Goal: Task Accomplishment & Management: Complete application form

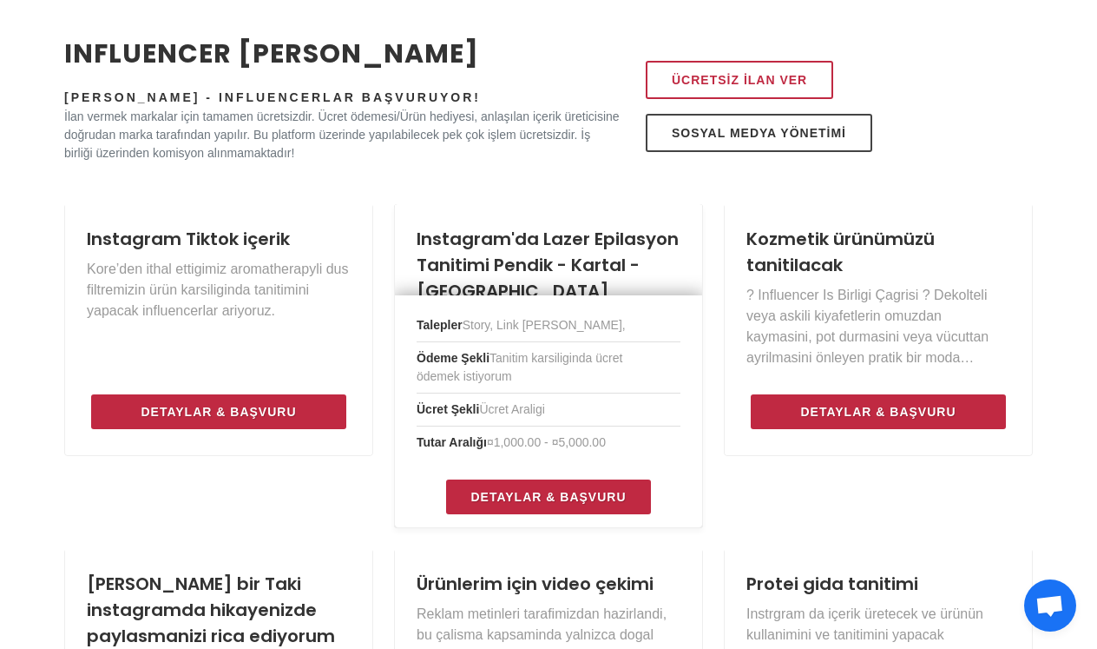
scroll to position [761, 0]
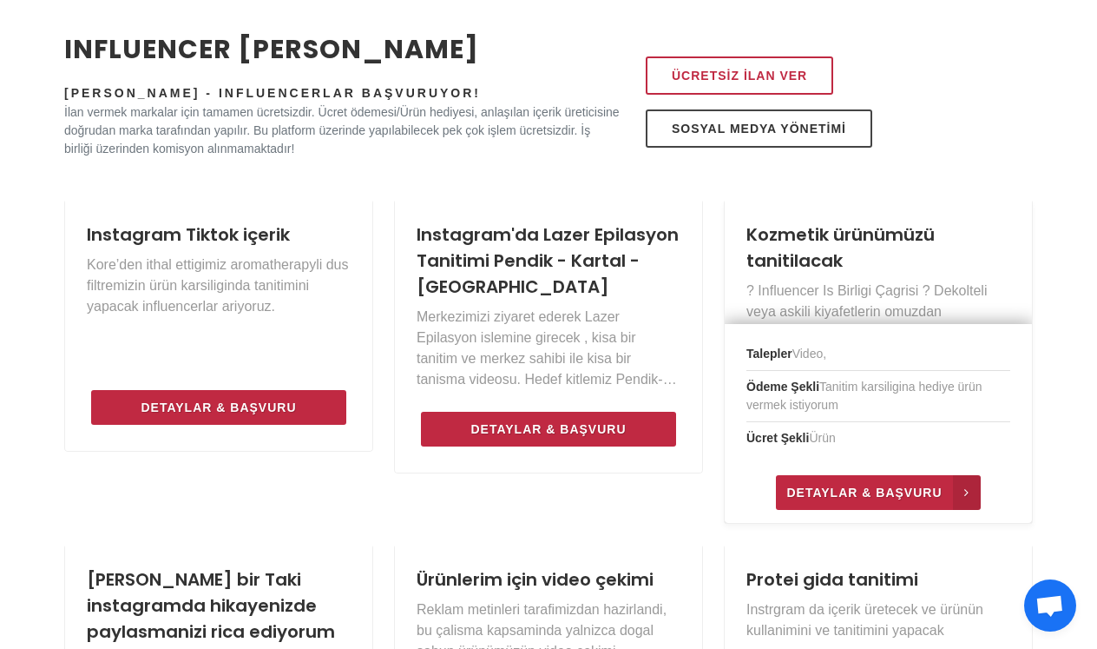
click at [848, 491] on span "Detaylar & Başvuru" at bounding box center [864, 492] width 155 height 21
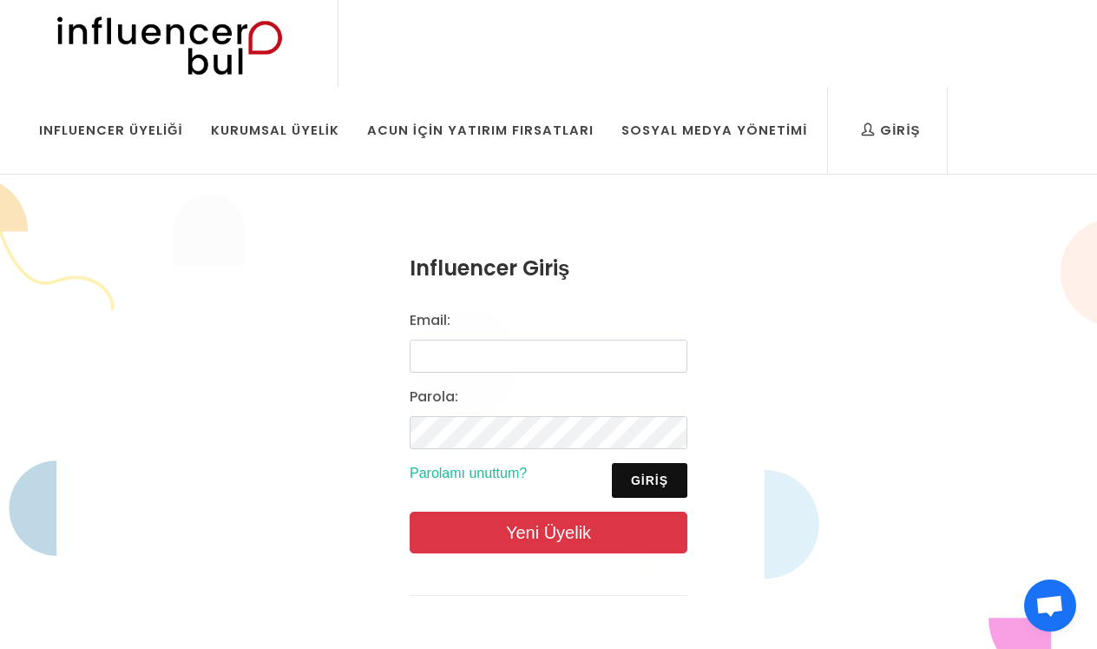
click at [568, 538] on link "Yeni Üyelik" at bounding box center [549, 532] width 278 height 42
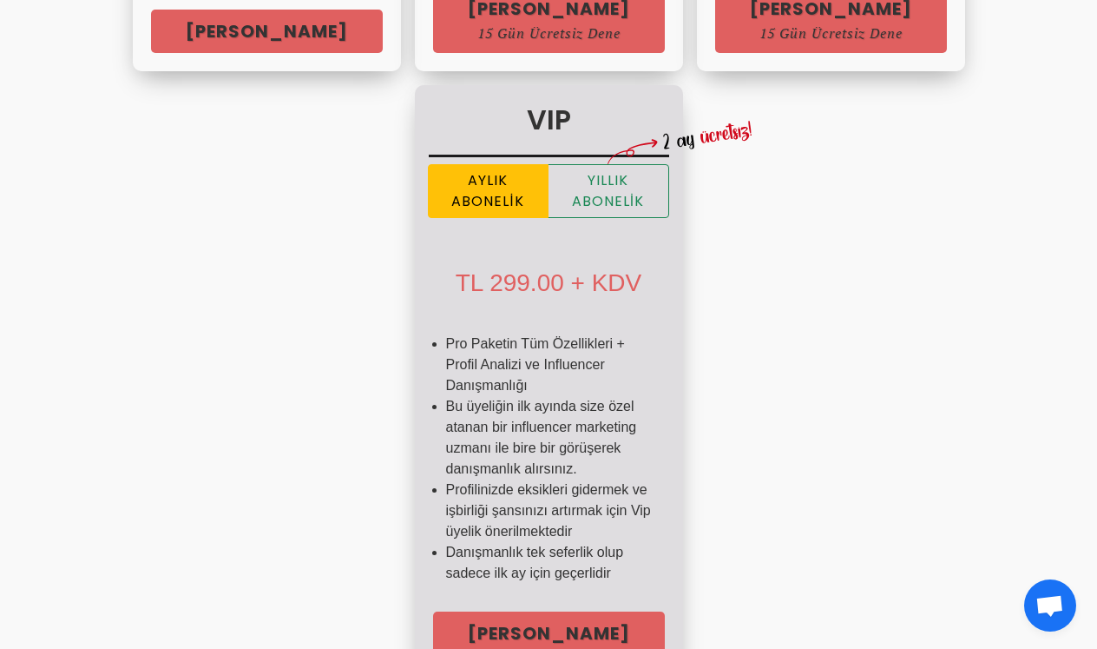
scroll to position [1239, 0]
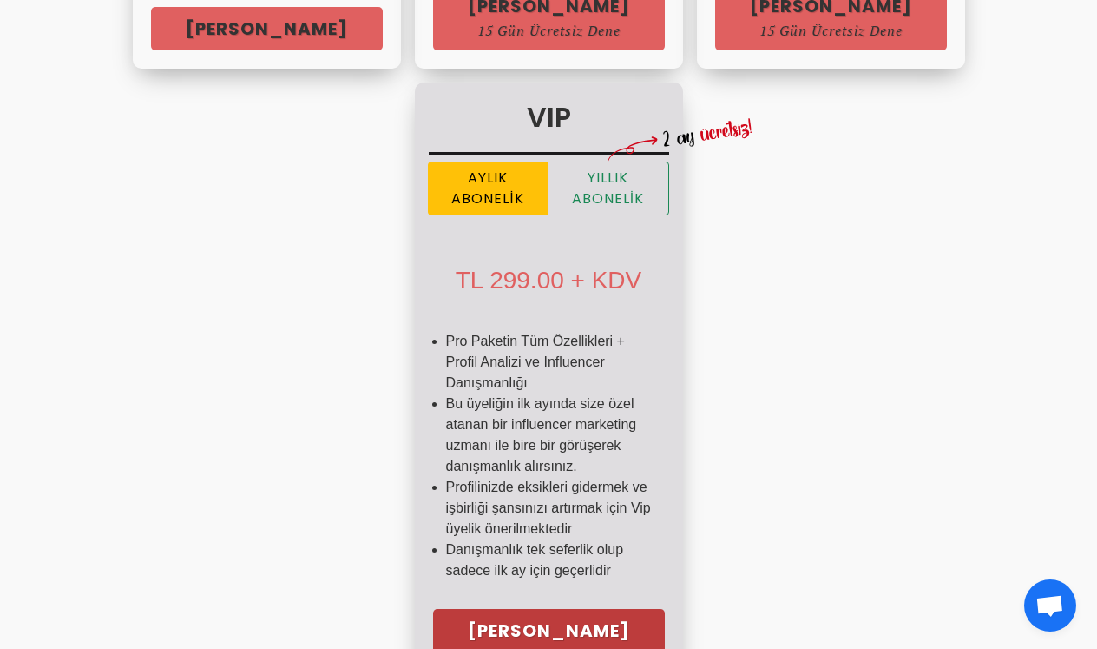
click at [525, 629] on link "[PERSON_NAME] 15 Gün Ücretsiz Dene" at bounding box center [549, 642] width 232 height 66
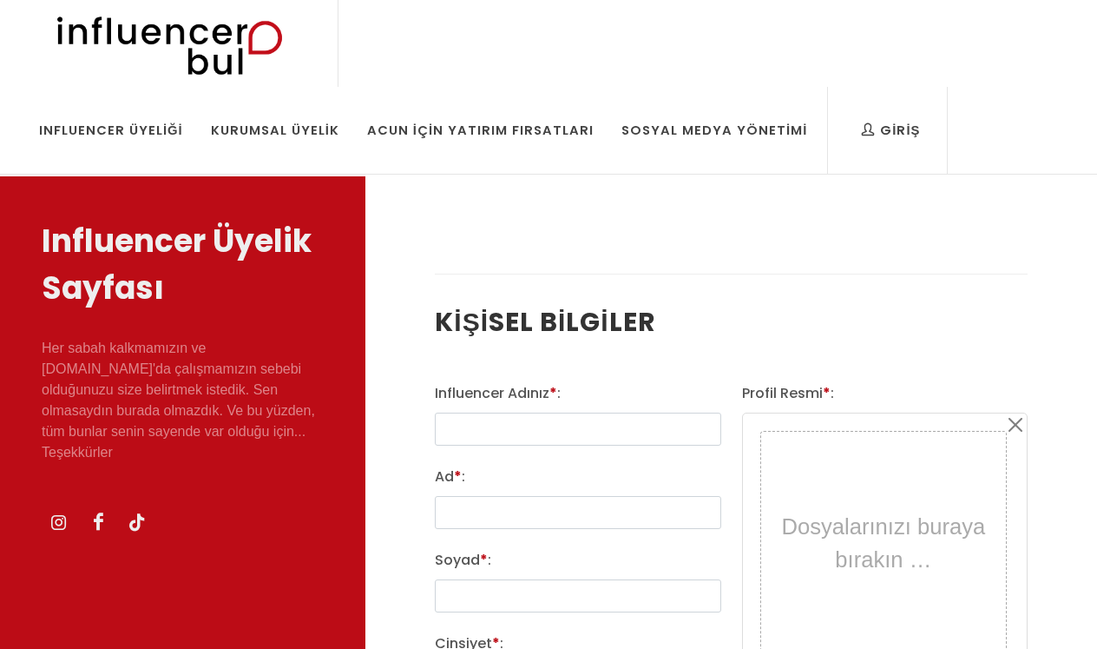
select select
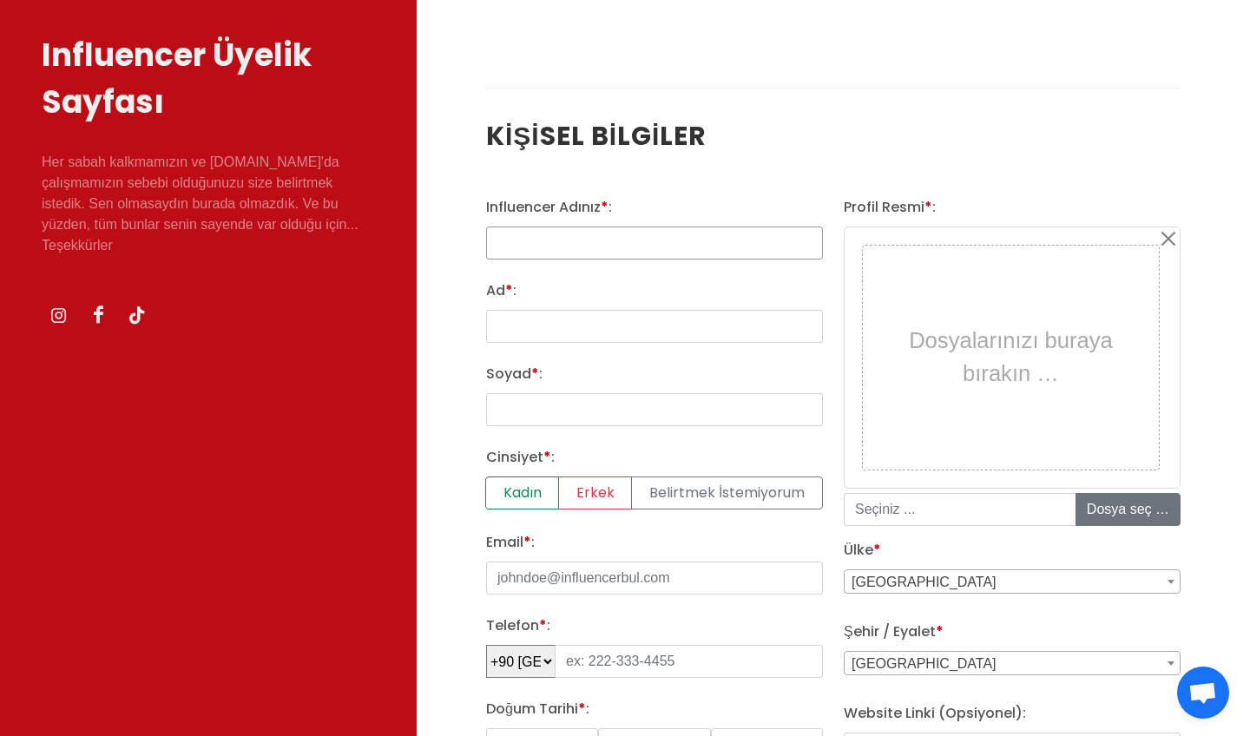
scroll to position [187, 0]
type input "simge"
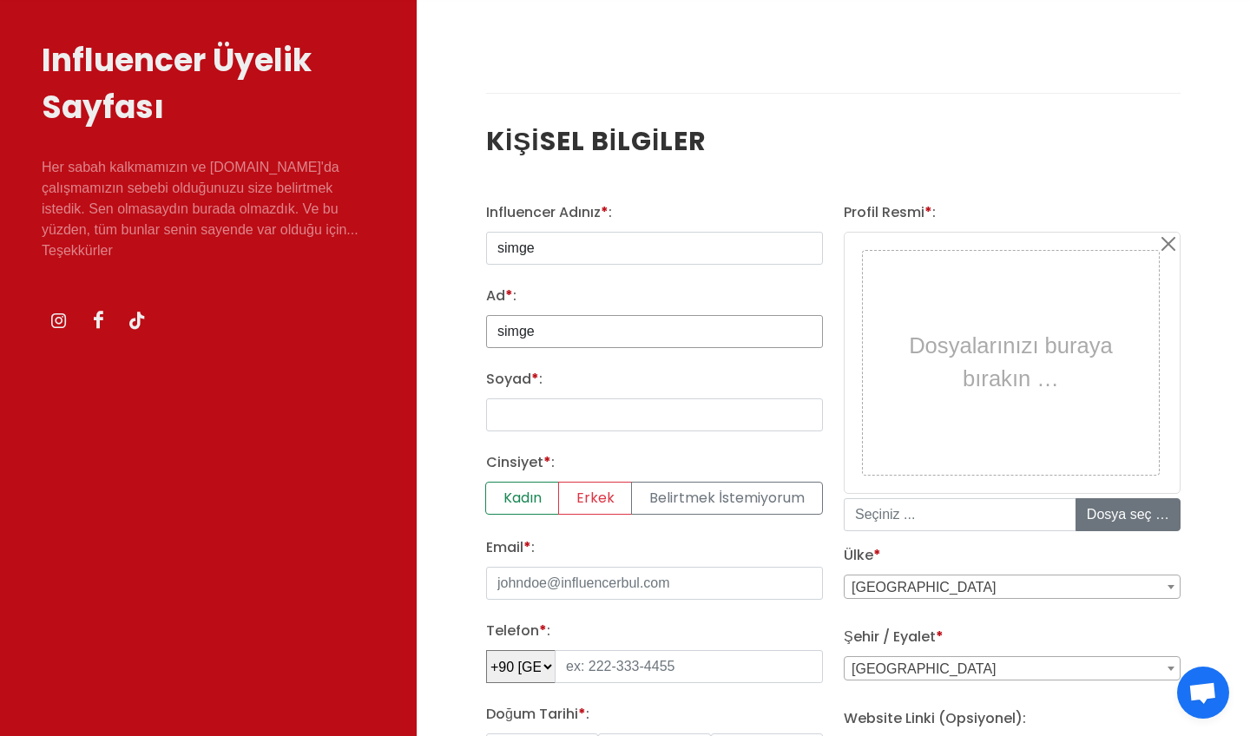
type input "simge"
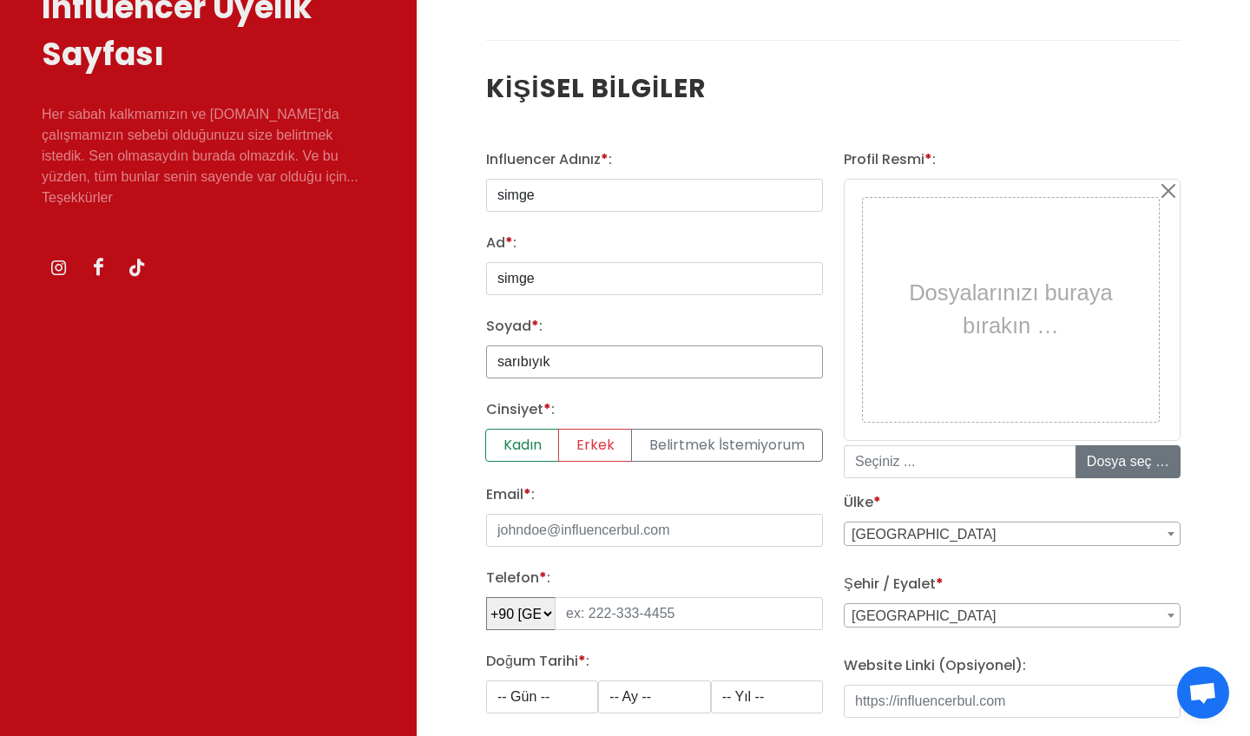
scroll to position [251, 0]
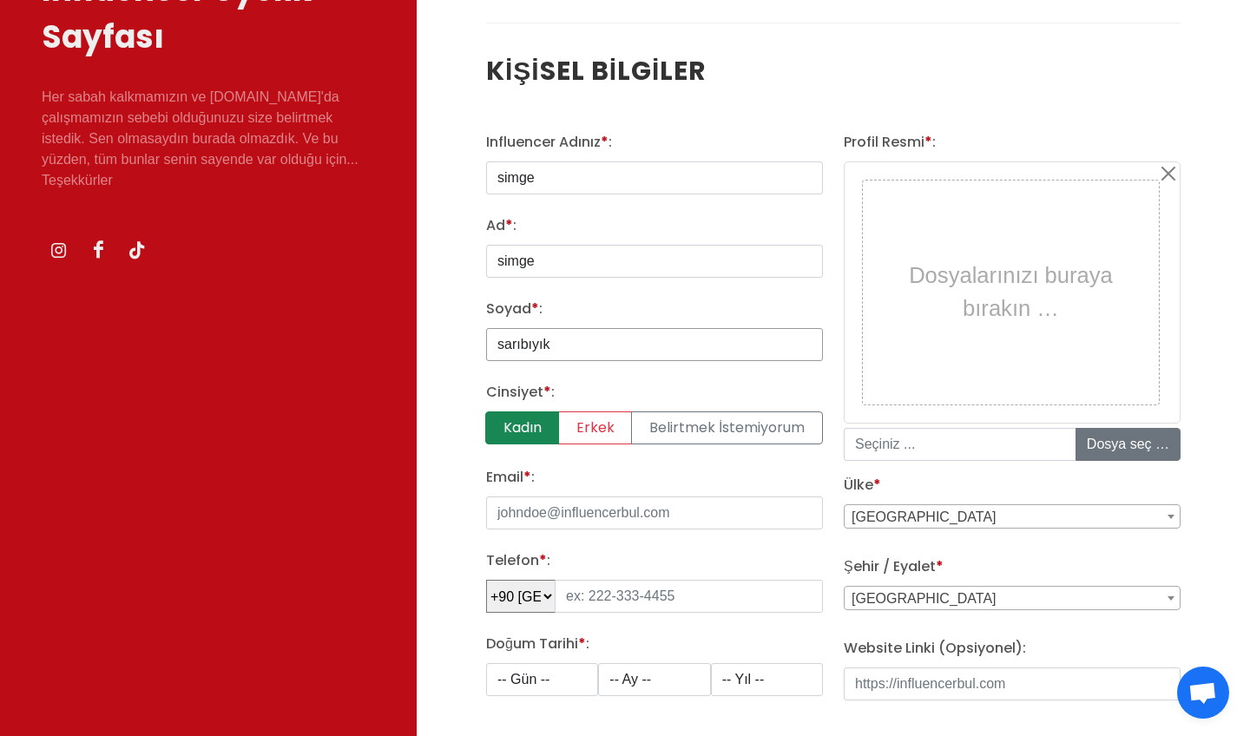
type input "sarıbıyık"
click at [505, 433] on label "Kadın" at bounding box center [522, 428] width 74 height 33
click at [497, 423] on input "Kadın" at bounding box center [491, 417] width 11 height 11
radio input "true"
click at [605, 521] on input "simgeeecans" at bounding box center [654, 513] width 337 height 33
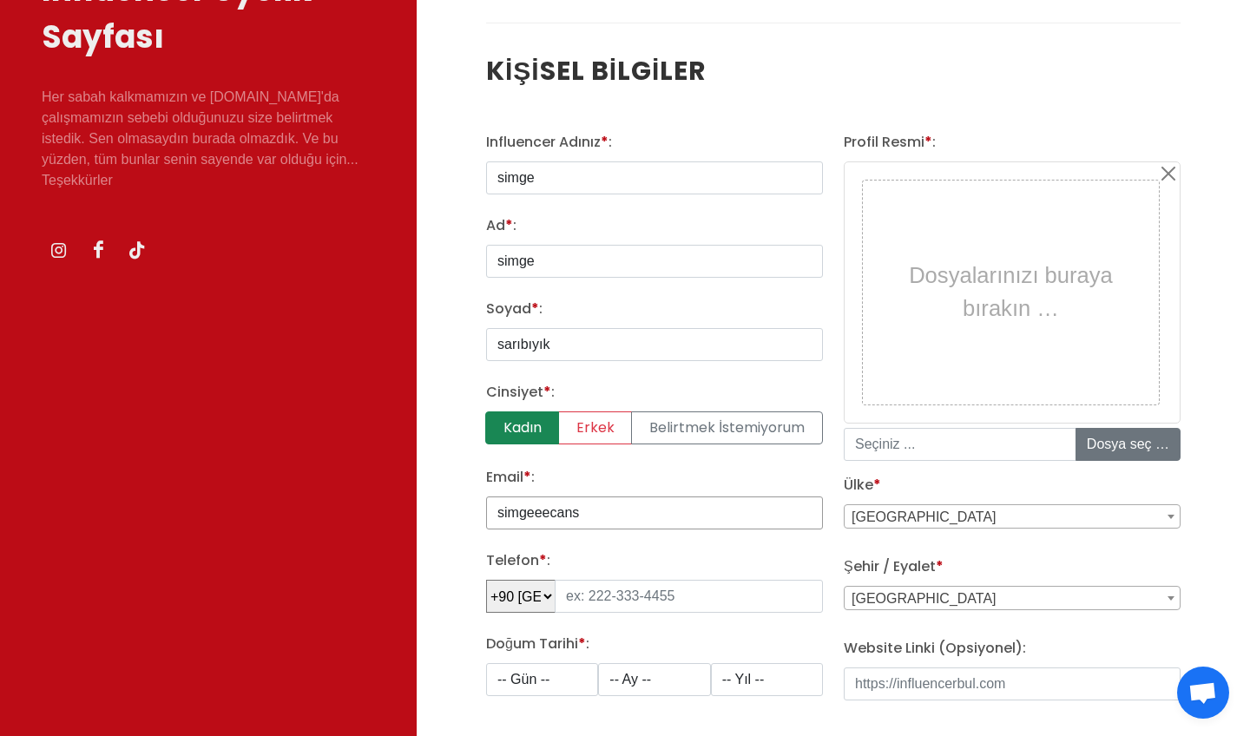
click at [636, 509] on input "simgeeecans" at bounding box center [654, 513] width 337 height 33
type input "simgeeecans@gmail.com"
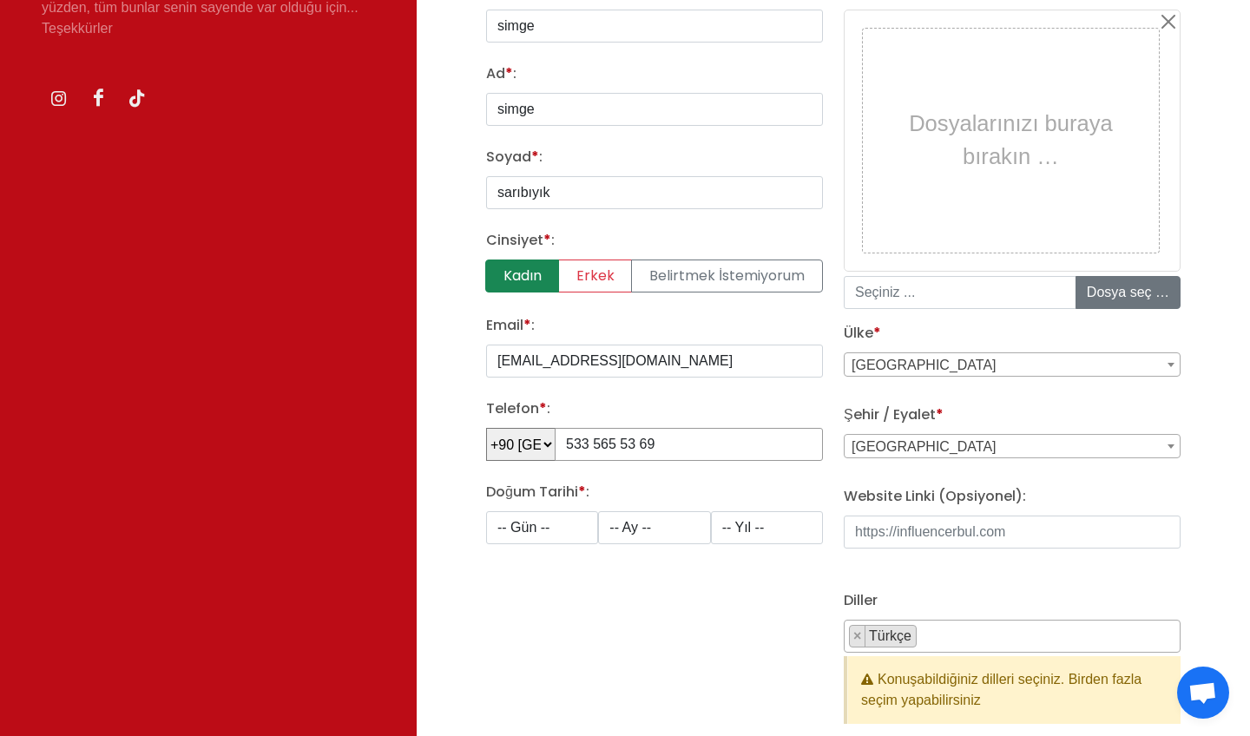
scroll to position [405, 0]
type input "533 565 53 69"
select select "29"
select select "8"
select select "1990"
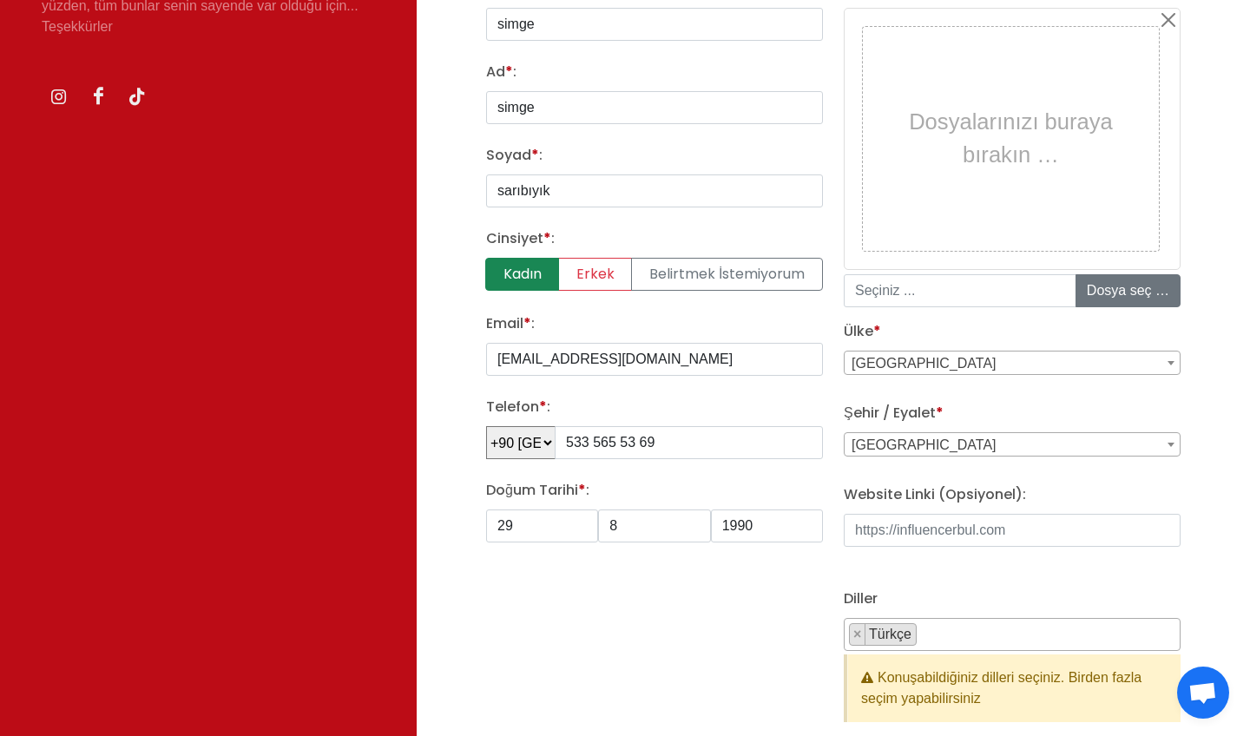
click at [994, 444] on span "Adana" at bounding box center [1012, 445] width 335 height 24
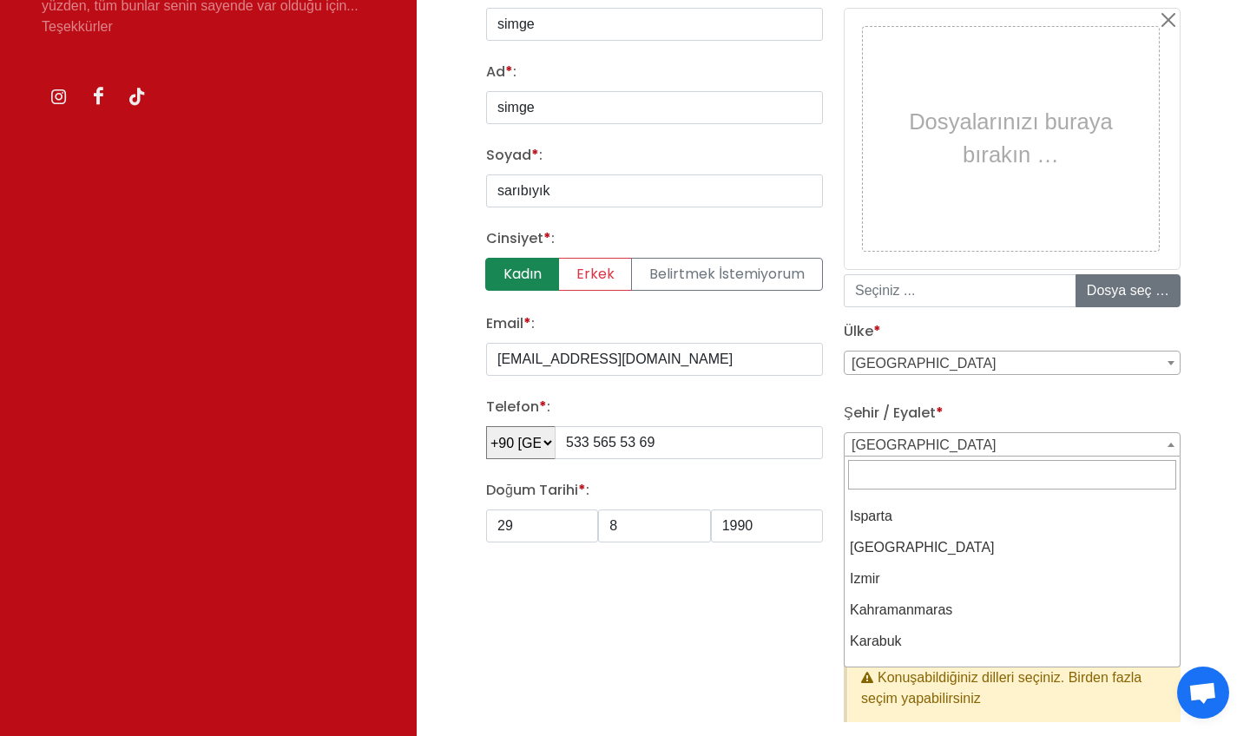
scroll to position [1208, 0]
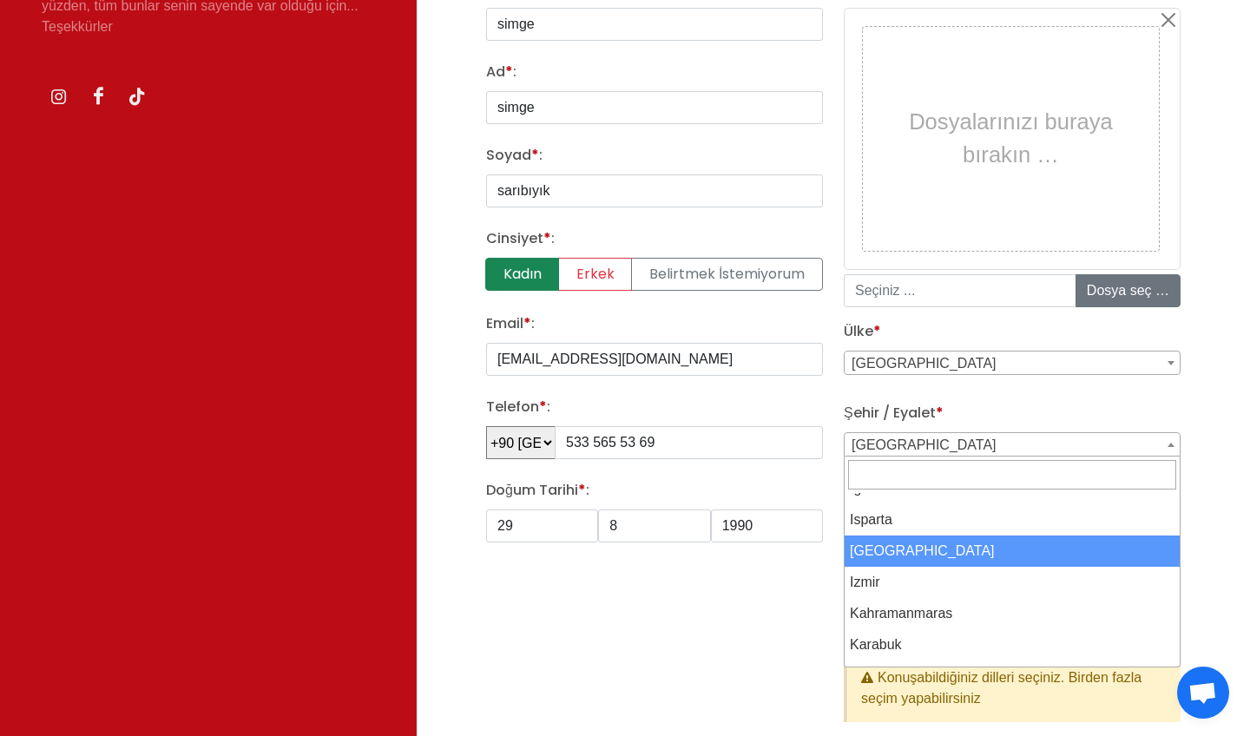
select select "3703"
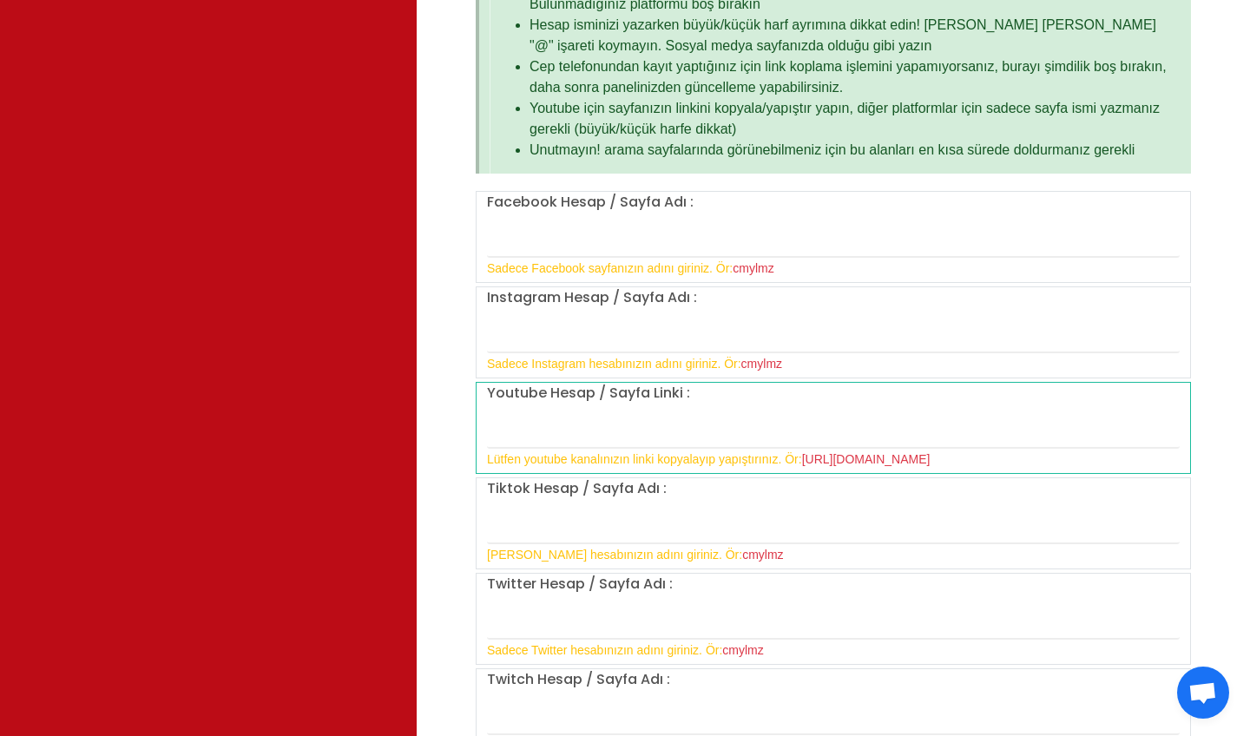
scroll to position [1323, 0]
click at [673, 304] on label "Instagram Hesap / Sayfa Adı :" at bounding box center [592, 296] width 210 height 21
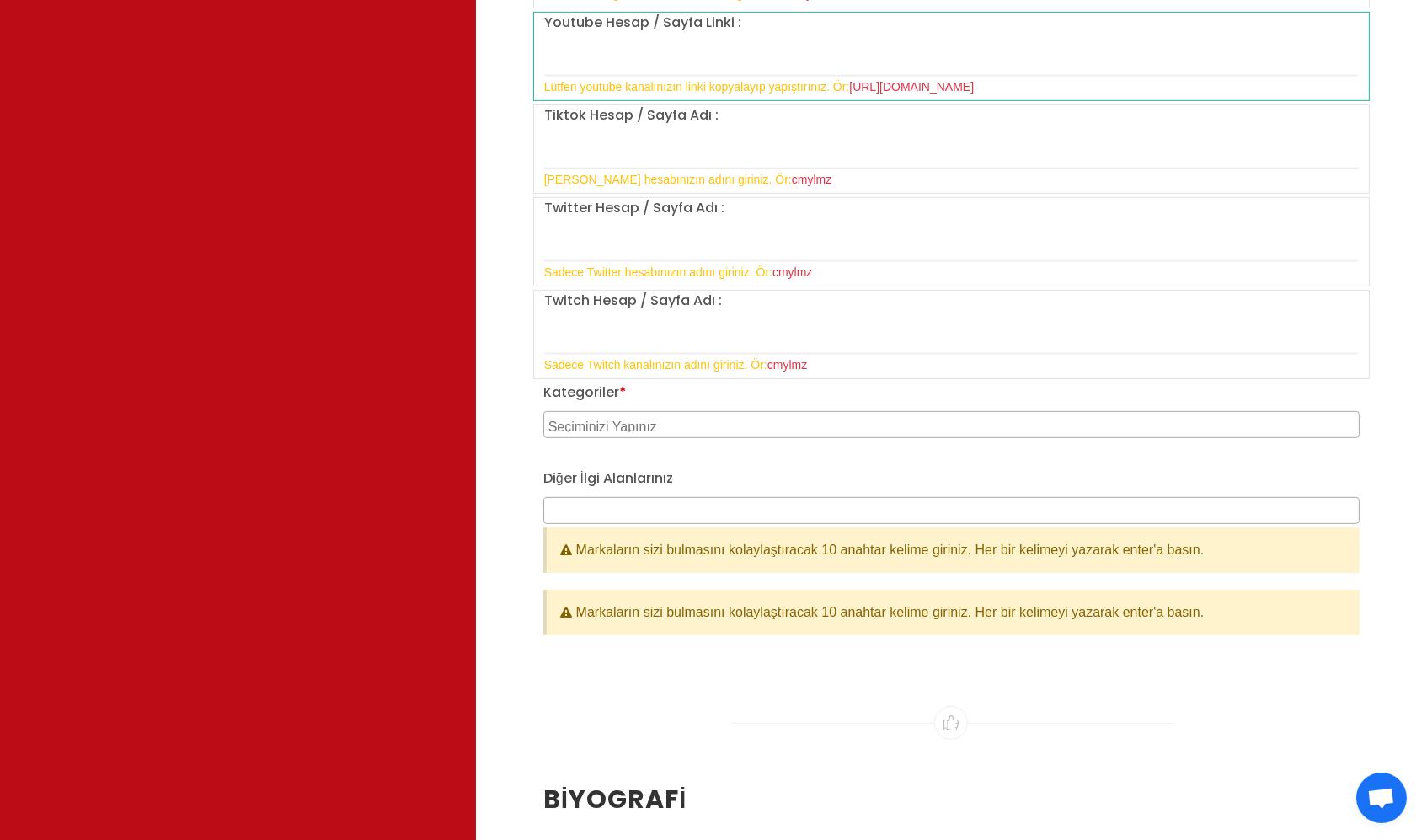
scroll to position [1562, 0]
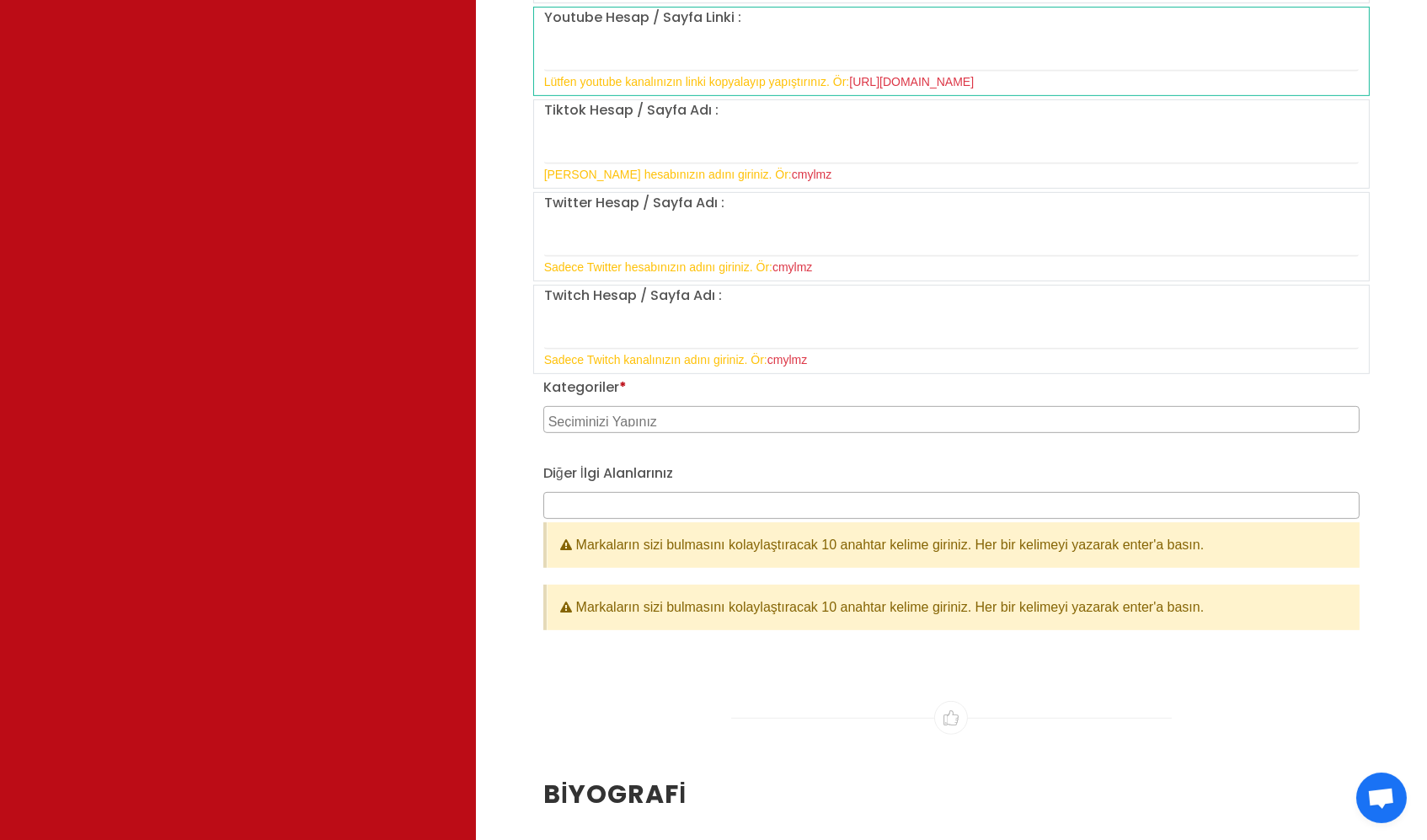
type input "simgeee_can"
click at [638, 414] on textarea "Search" at bounding box center [953, 420] width 810 height 16
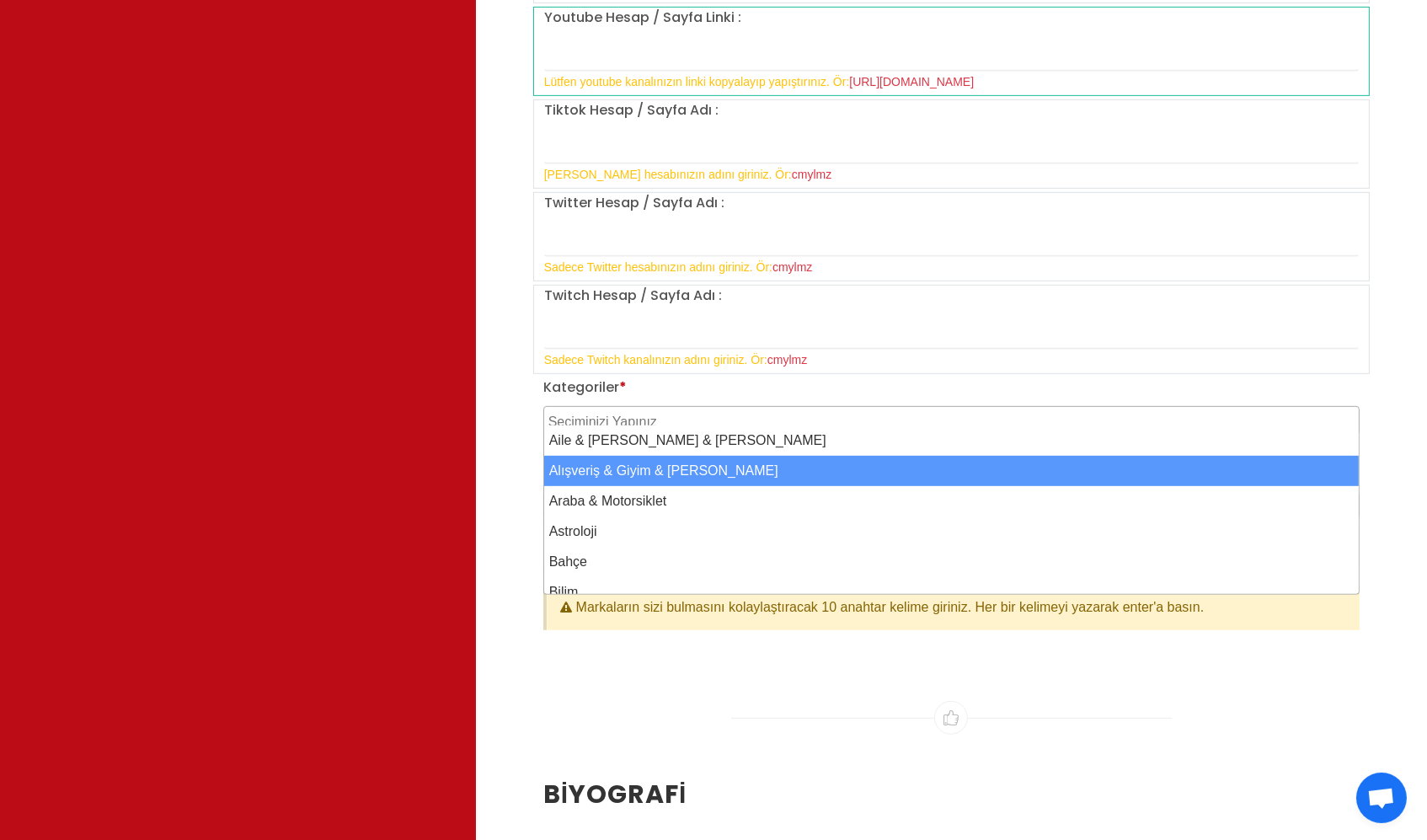
select select "2"
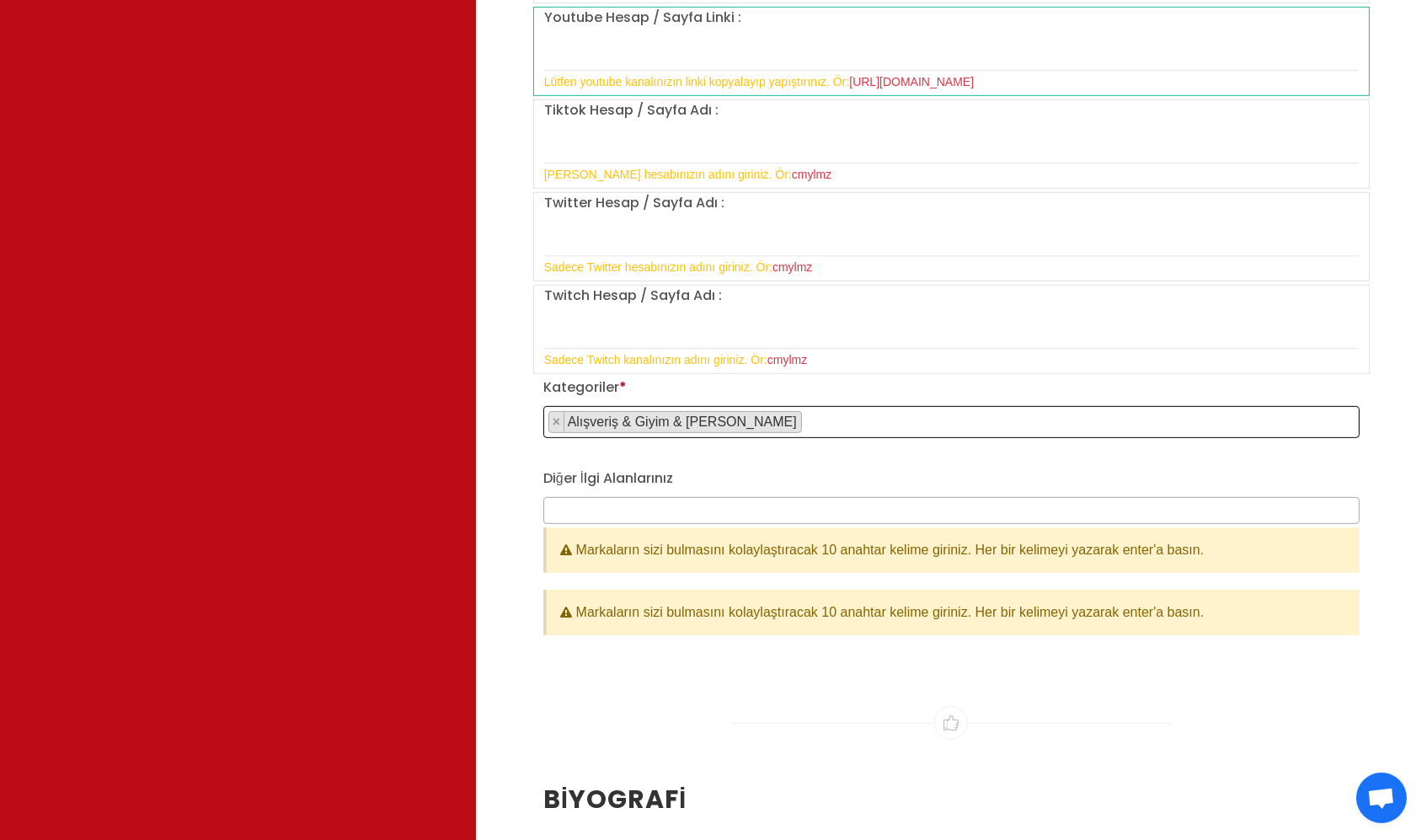
scroll to position [2, 0]
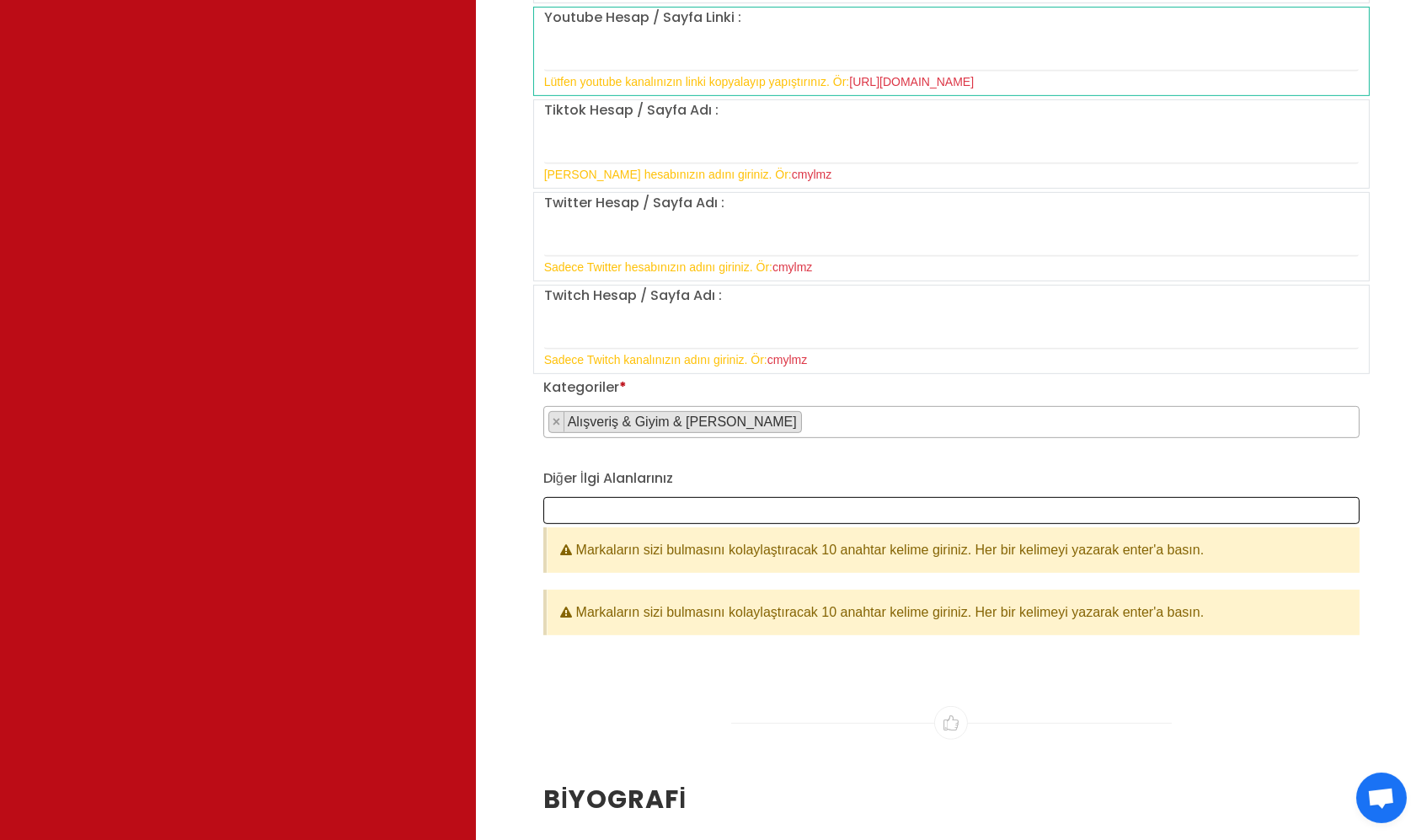
click at [591, 498] on span at bounding box center [951, 510] width 816 height 27
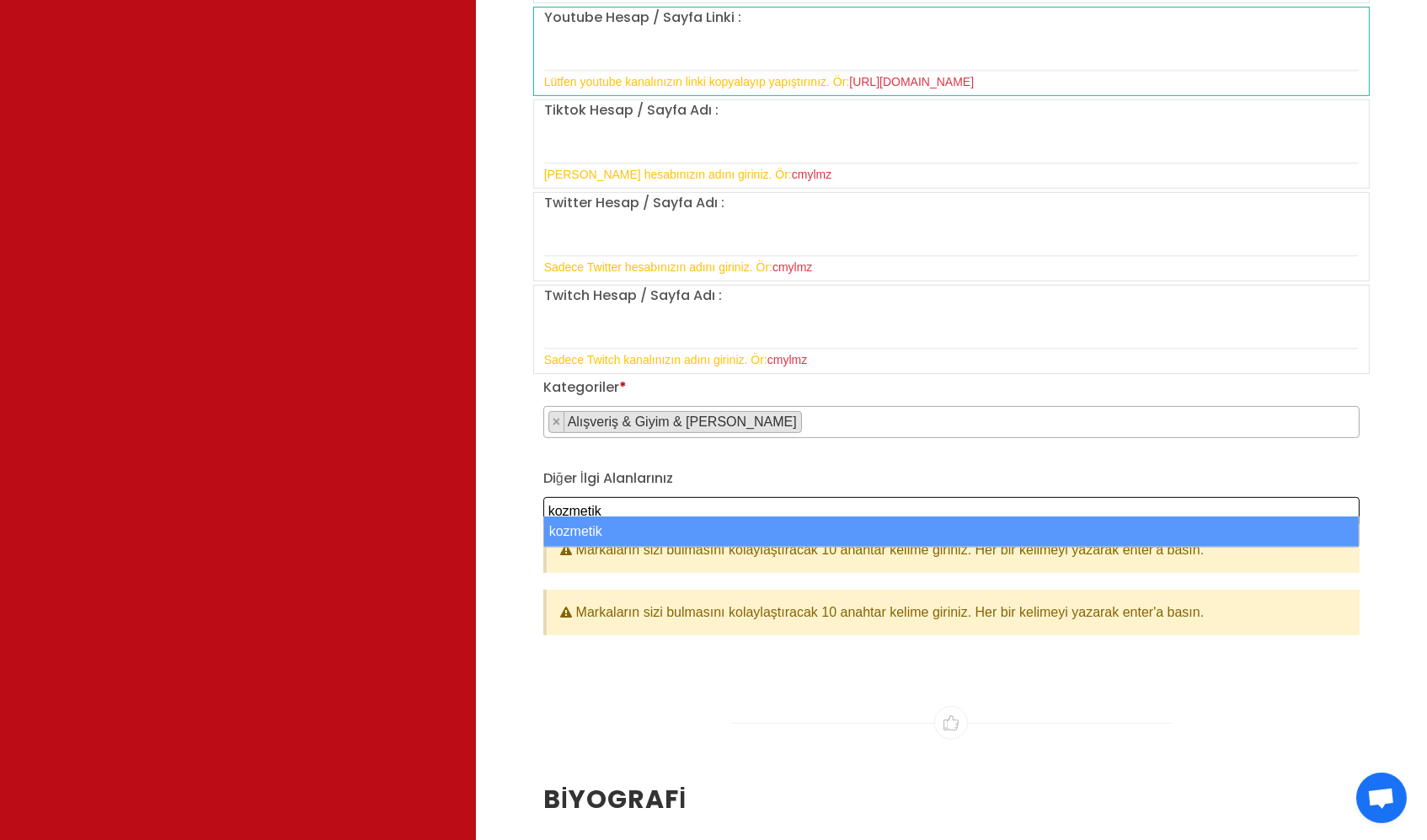
type textarea "kozmetik"
select select "kozmetik"
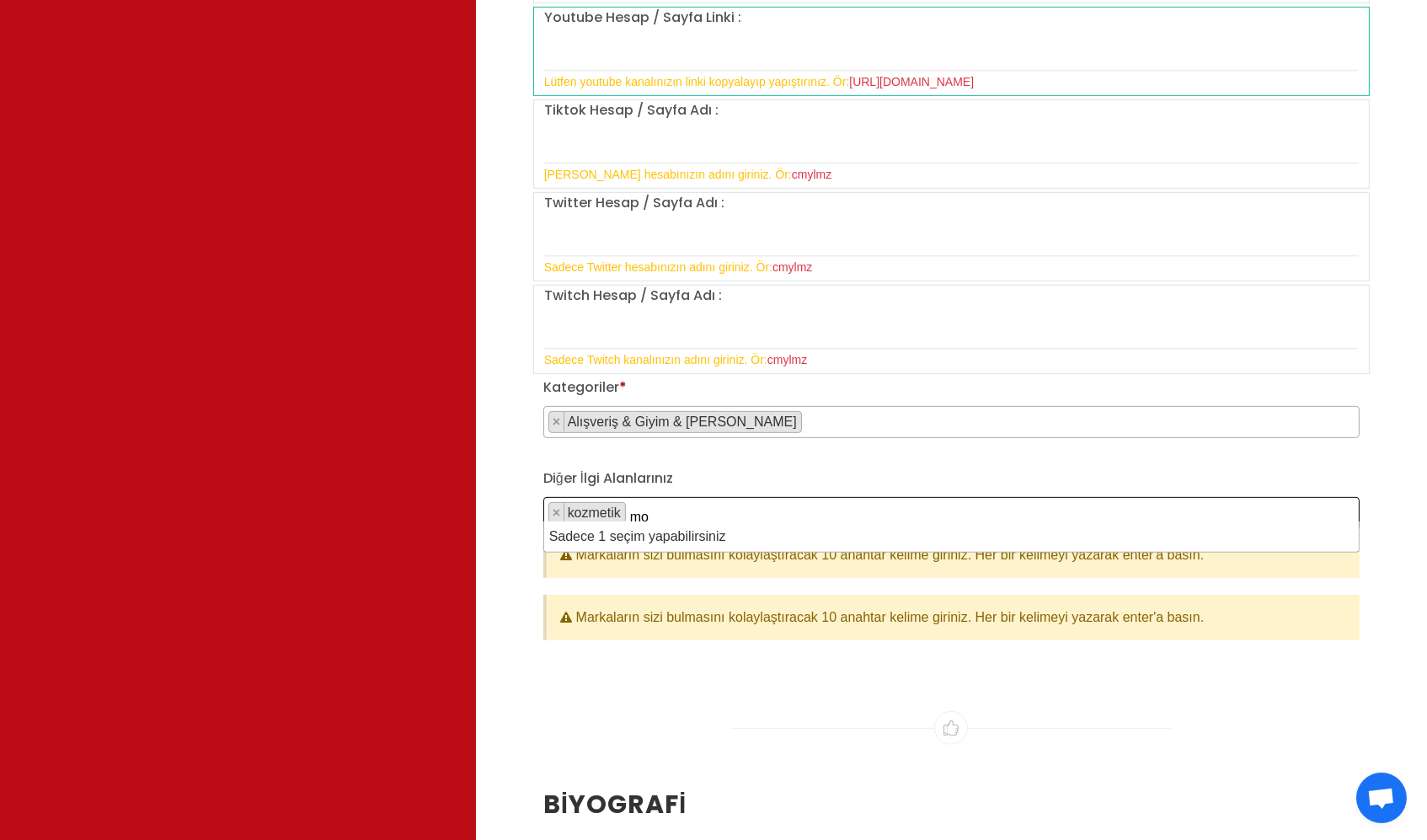
type textarea "m"
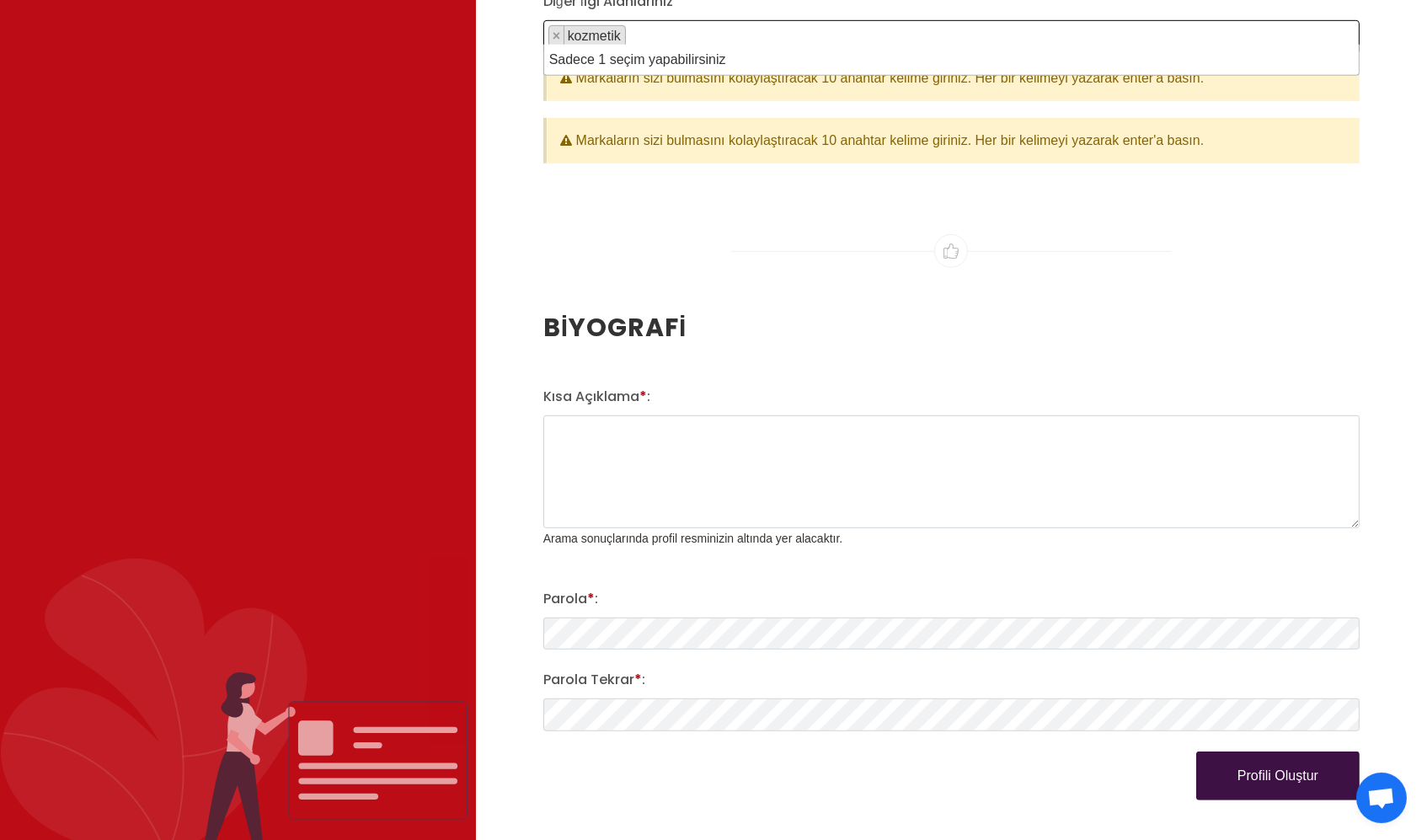
scroll to position [2063, 0]
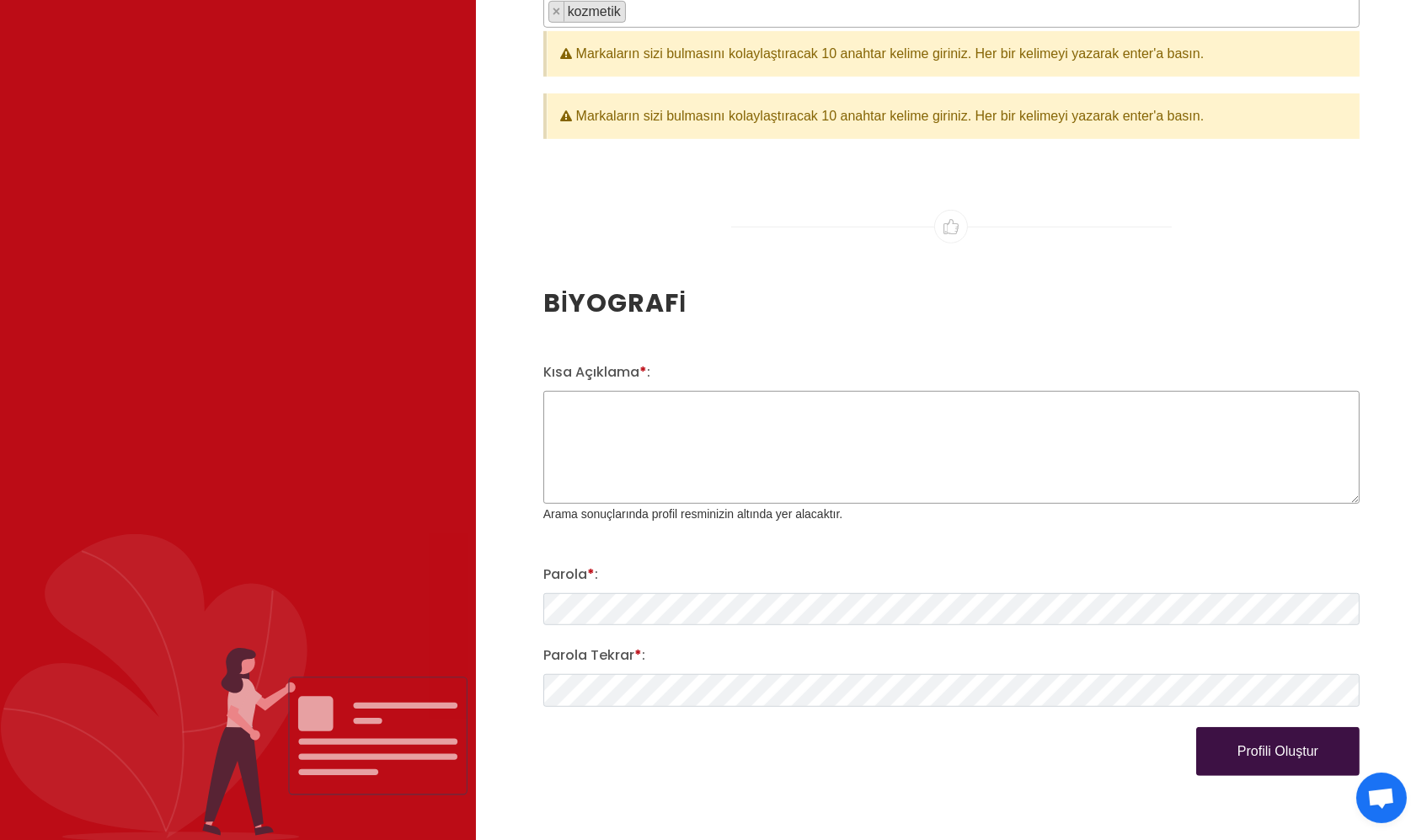
click at [576, 405] on textarea "Kısa Açıklama * :" at bounding box center [951, 447] width 816 height 113
type textarea "makyaj,günlük hayat,birazda eğlence"
click at [1064, 629] on button "Profili Oluştur" at bounding box center [1278, 751] width 163 height 48
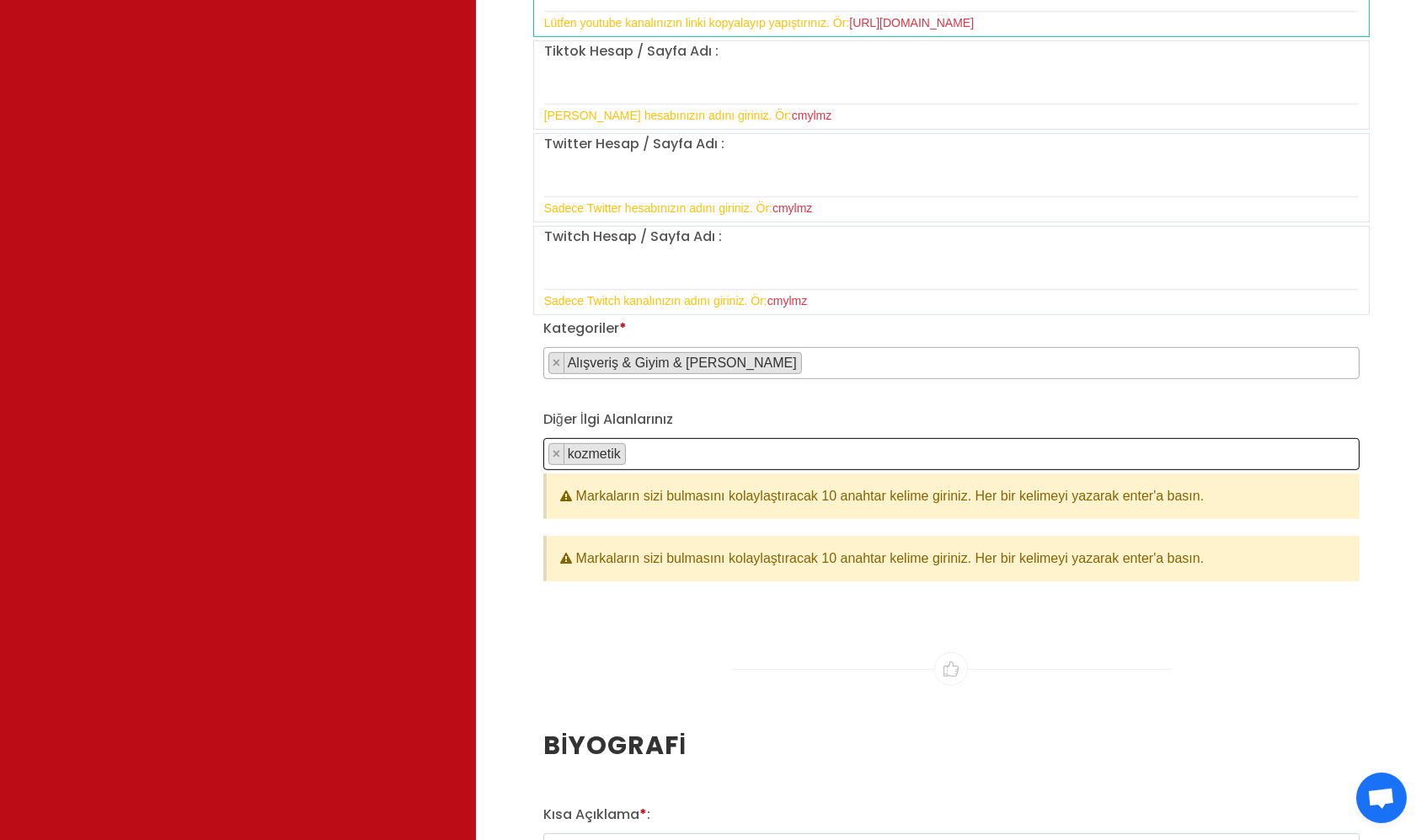
scroll to position [1, 0]
click at [683, 446] on span "× kozmetik" at bounding box center [951, 453] width 816 height 32
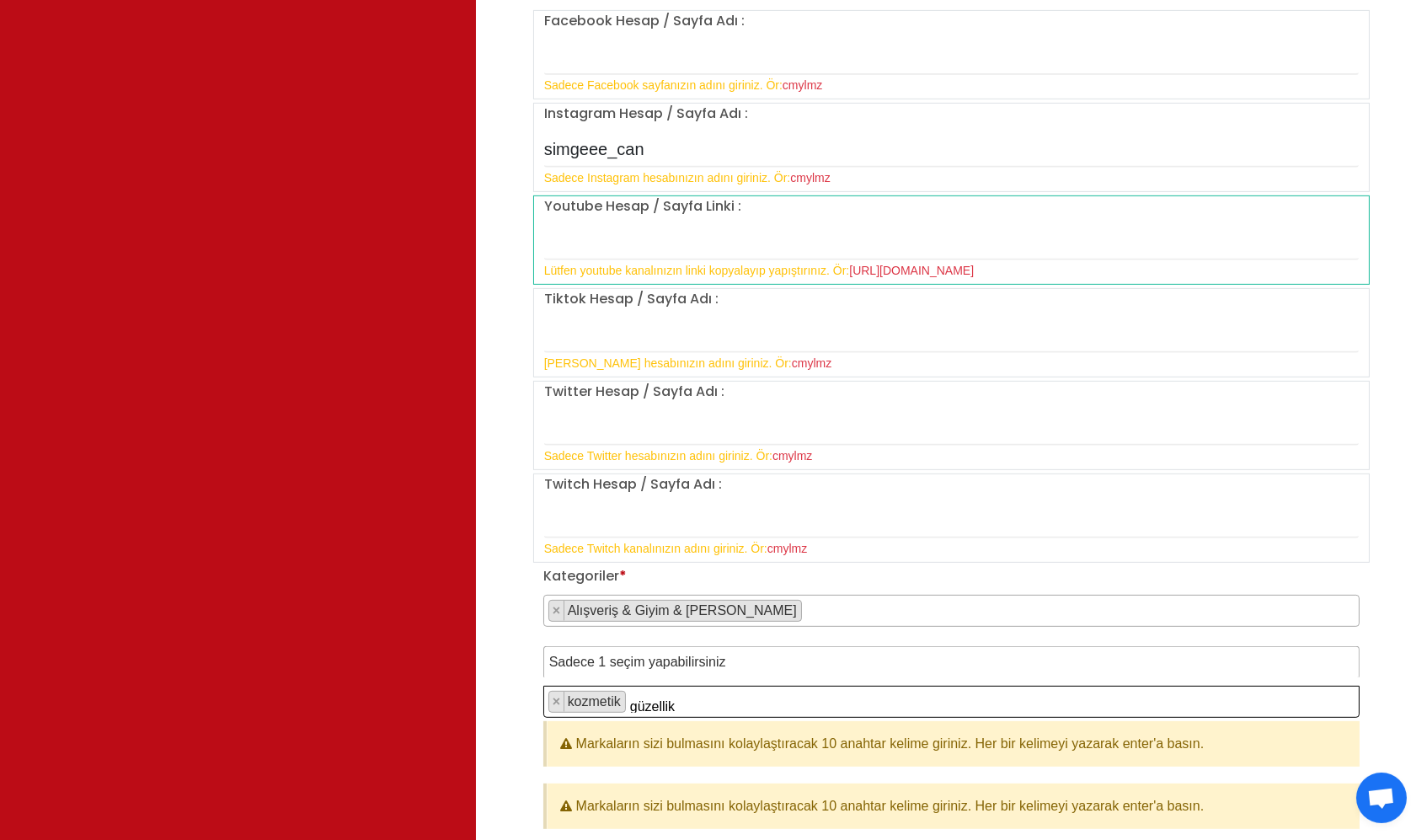
scroll to position [1529, 0]
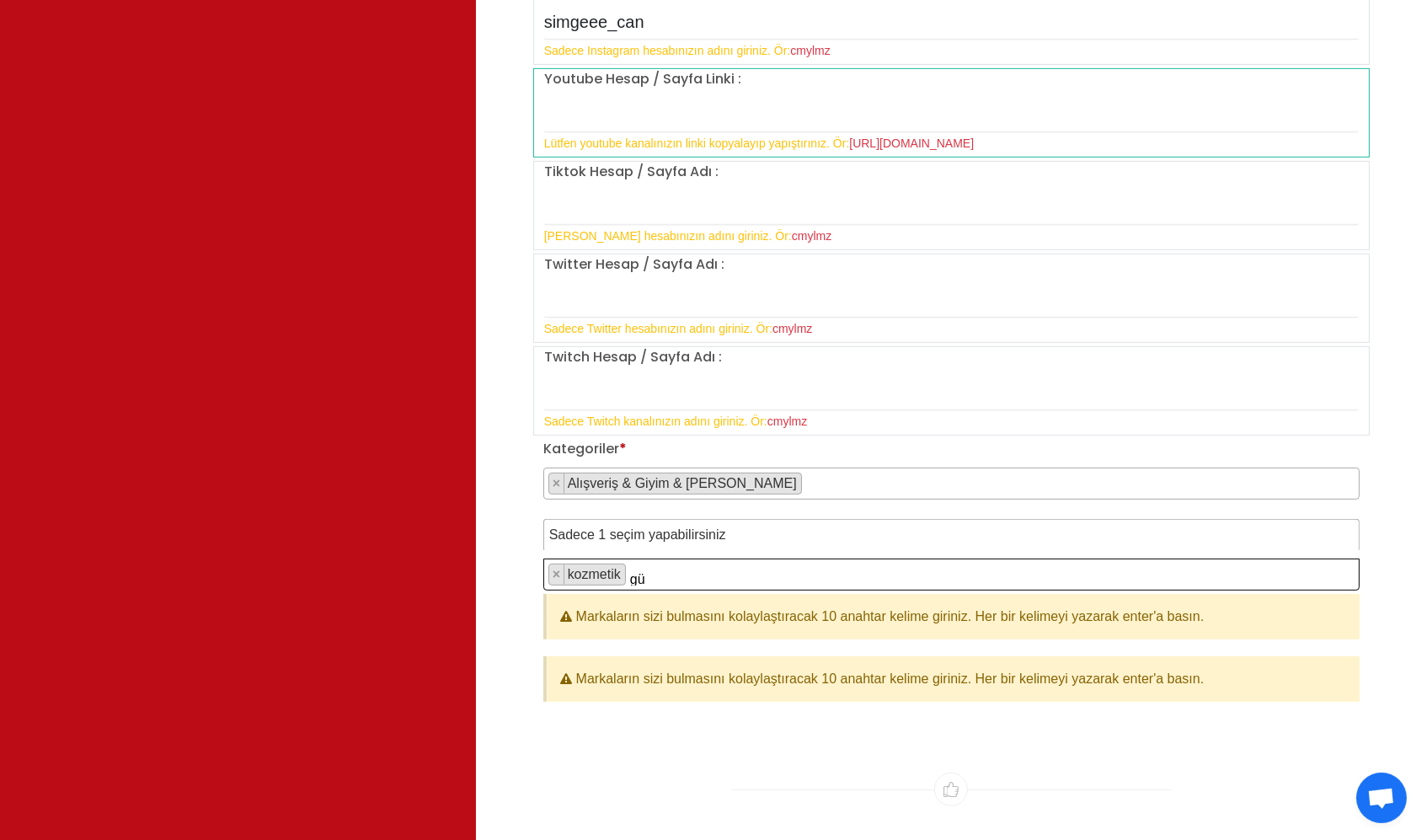
type textarea "g"
type textarea "kozmetik"
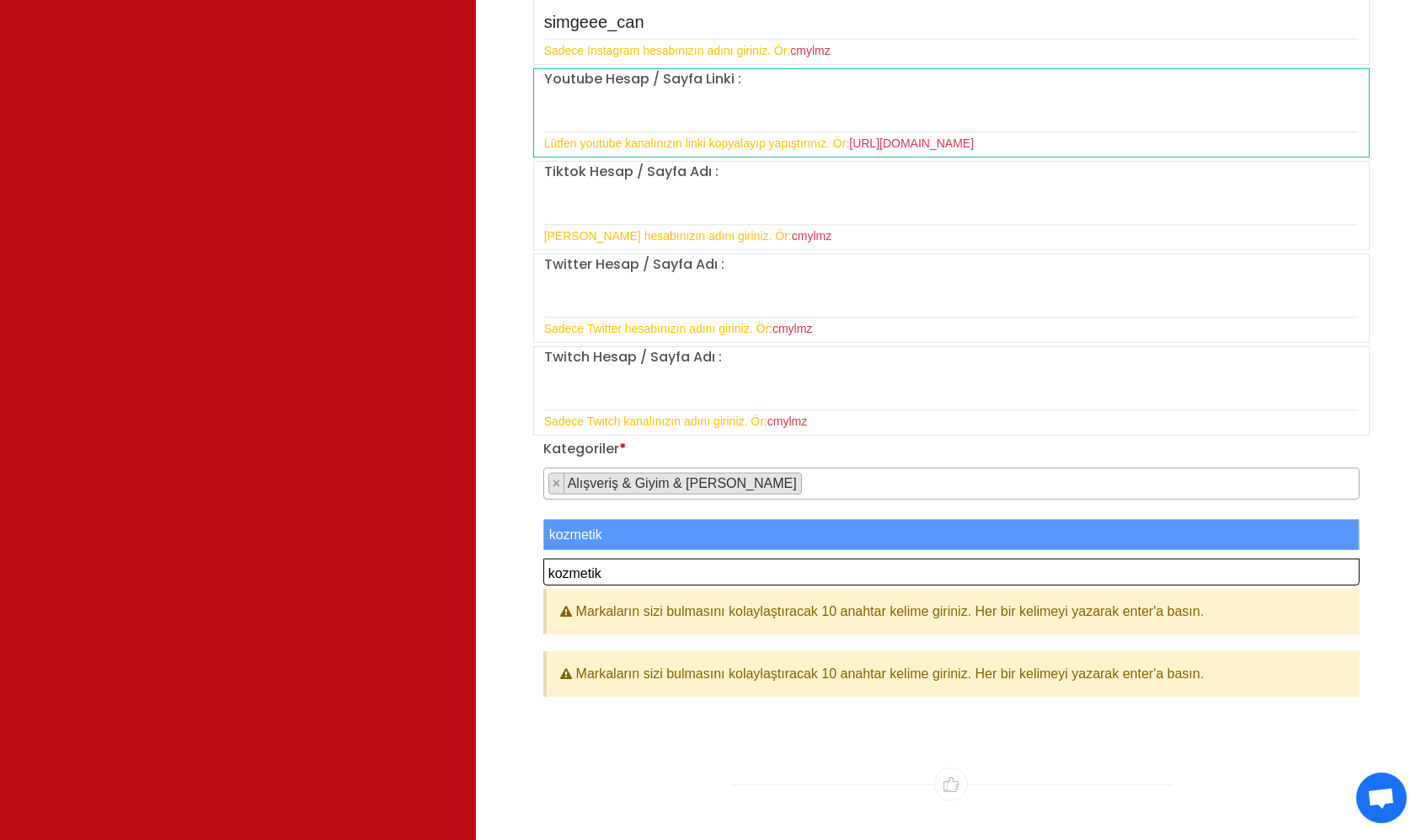
select select "kozmetik"
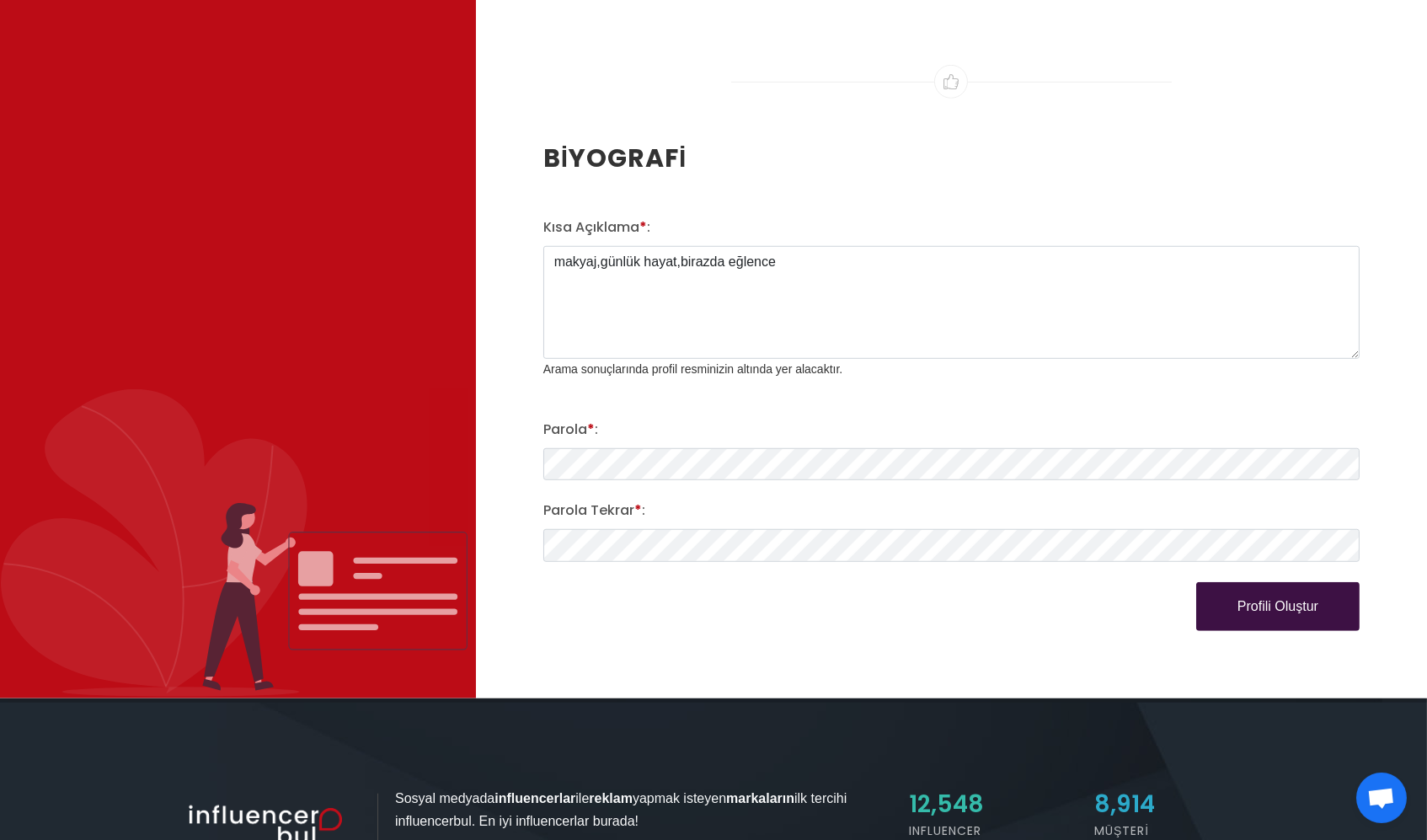
scroll to position [2227, 0]
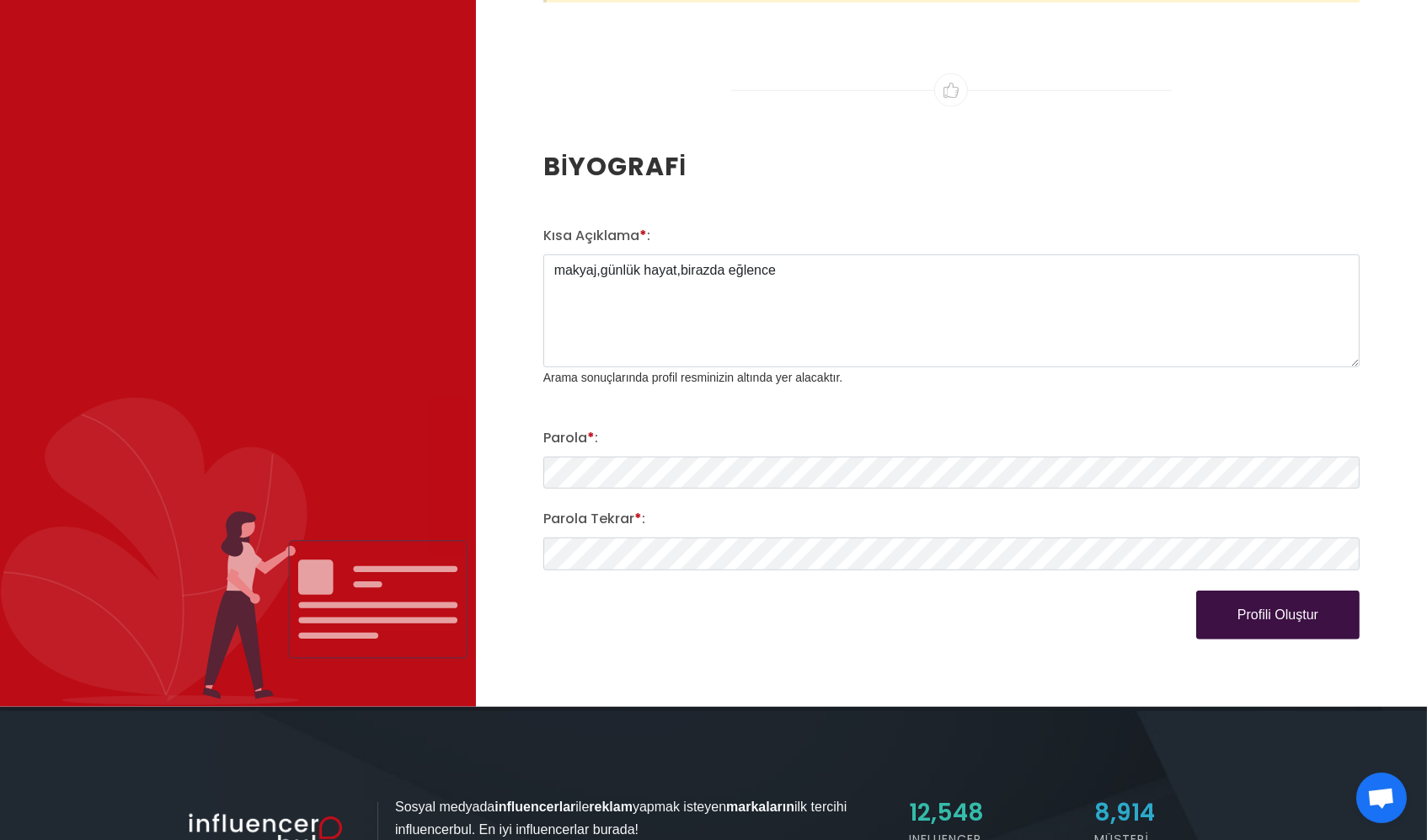
click at [1064, 610] on button "Profili Oluştur" at bounding box center [1278, 615] width 163 height 48
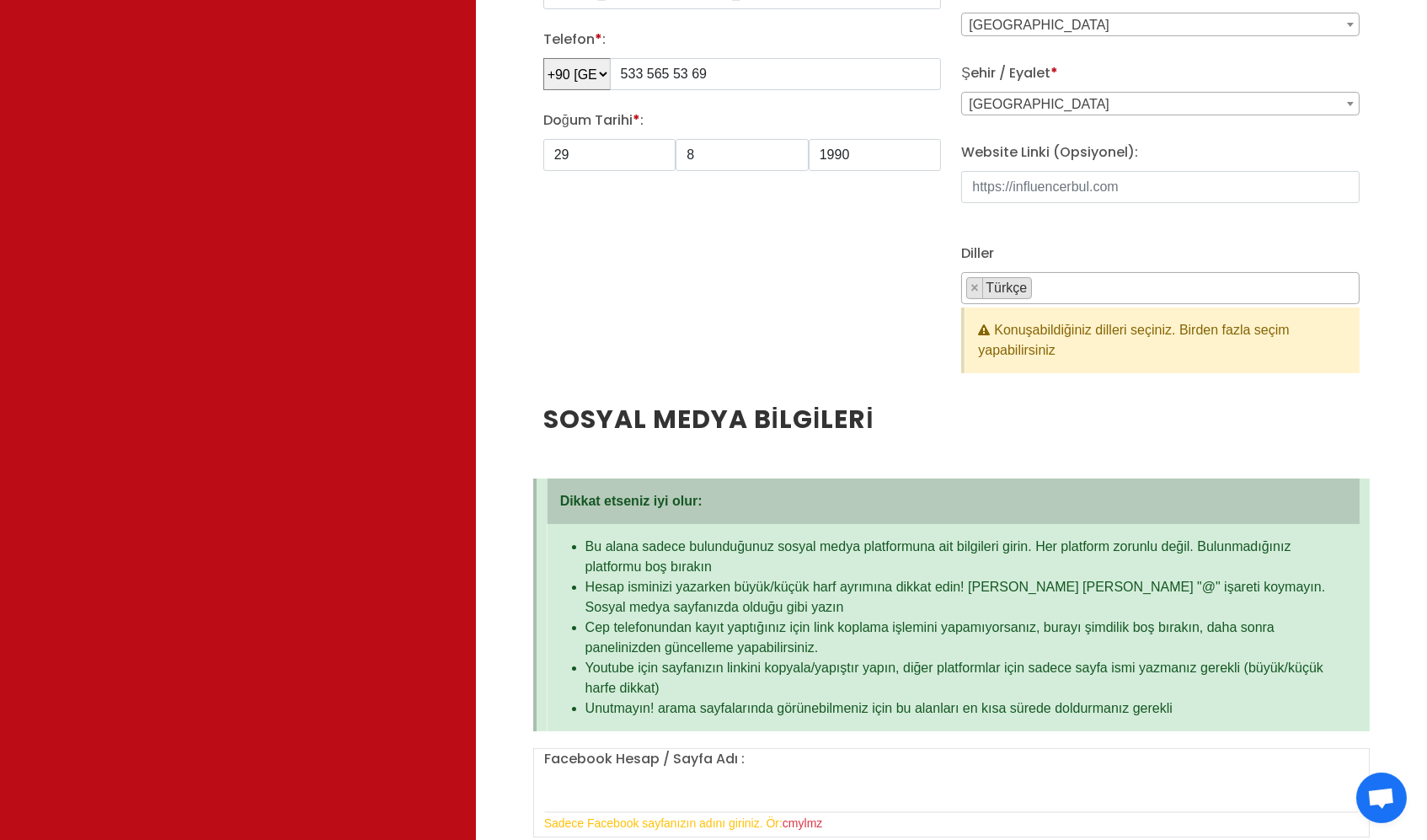
scroll to position [655, 0]
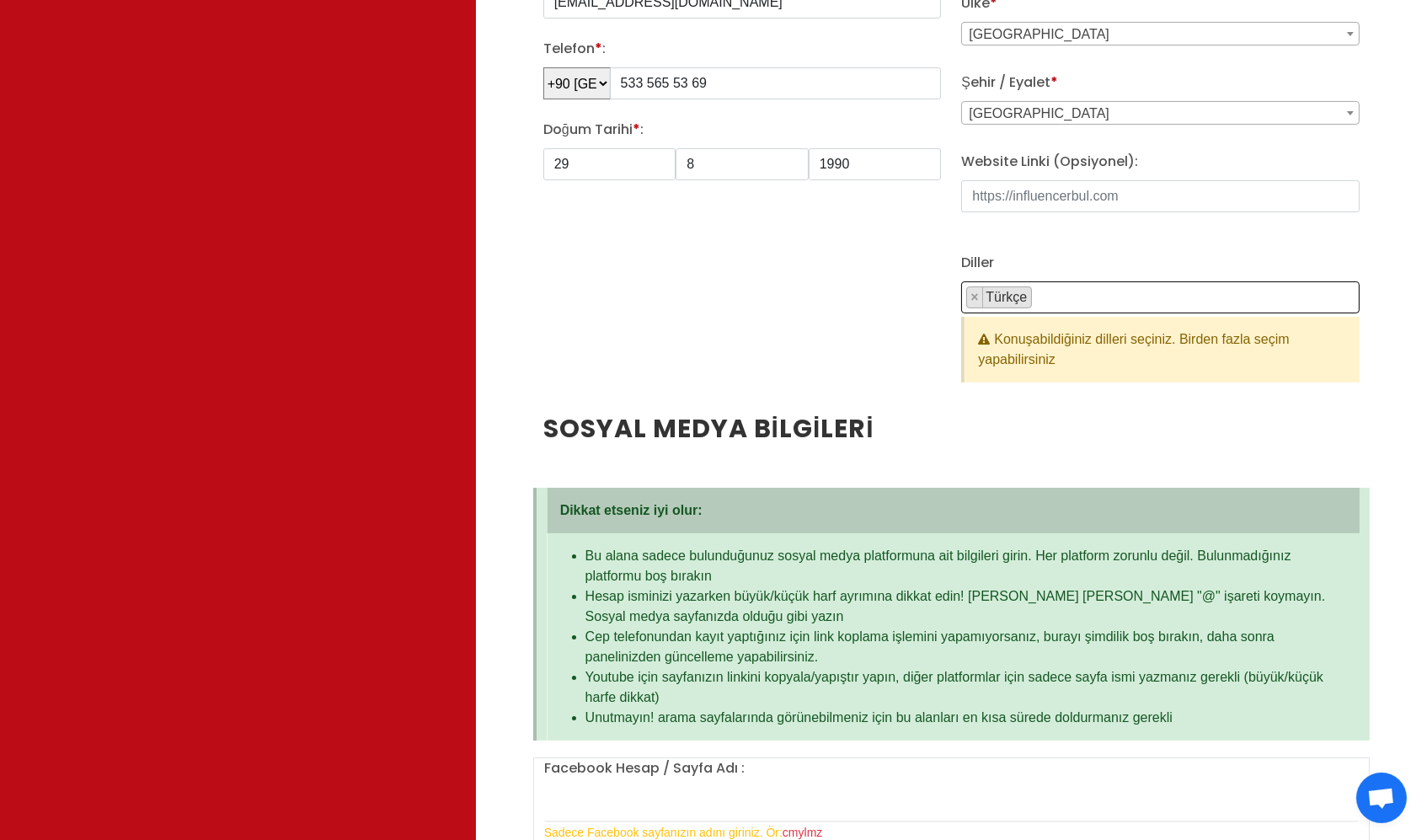
click at [1006, 292] on span "Türkçe" at bounding box center [1007, 297] width 48 height 15
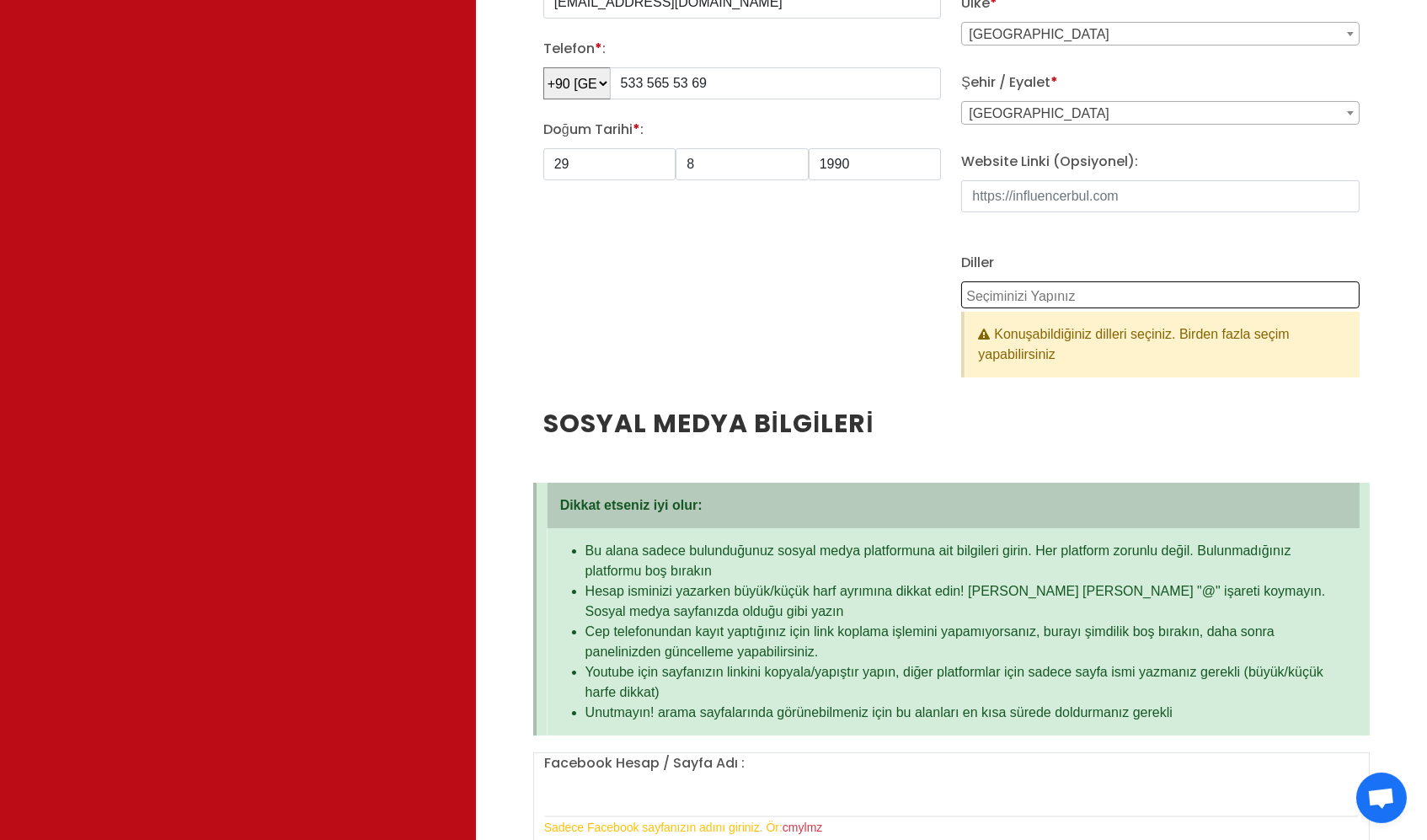
scroll to position [2, 0]
click at [1018, 298] on textarea "Search" at bounding box center [1162, 295] width 393 height 16
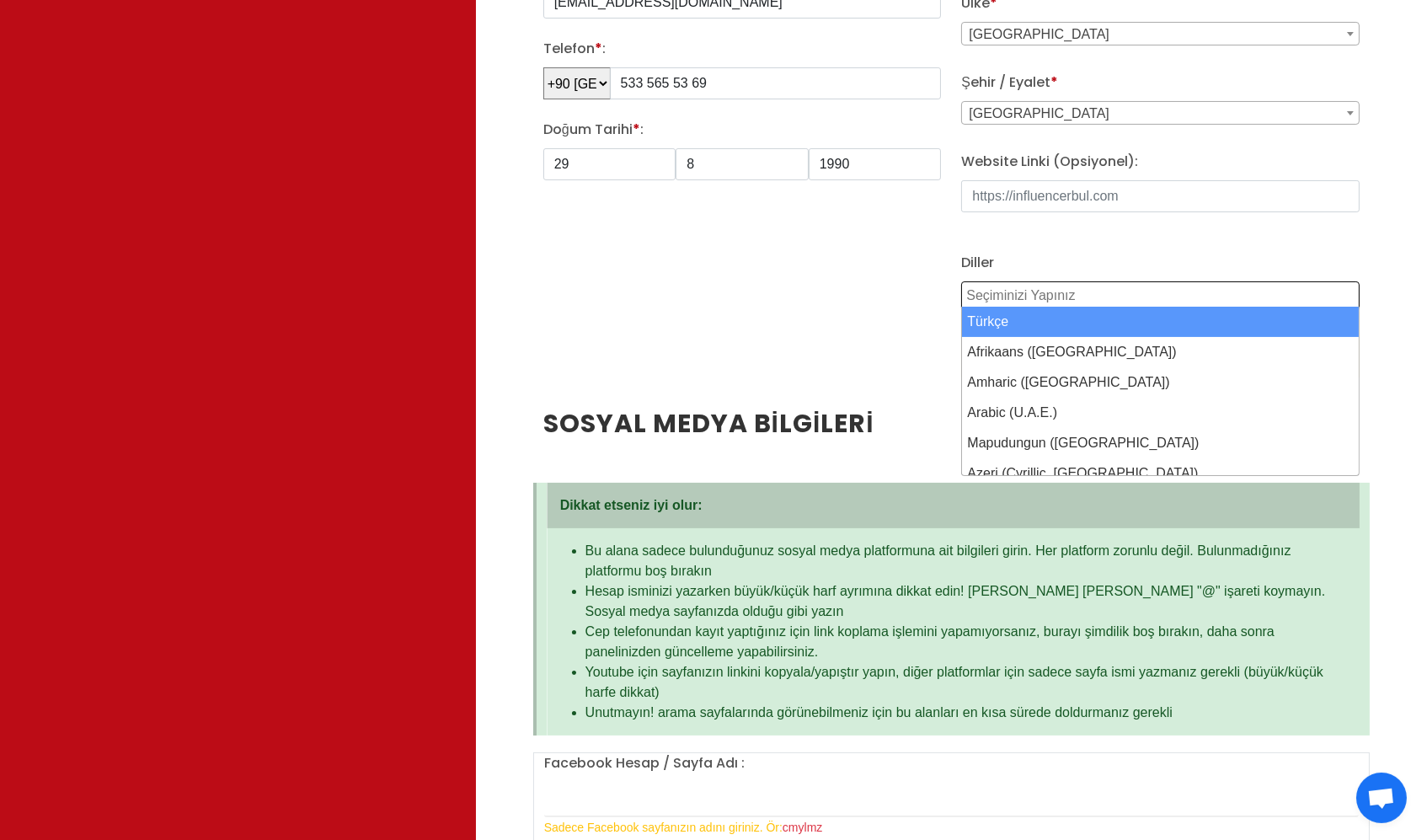
select select "tr-TR"
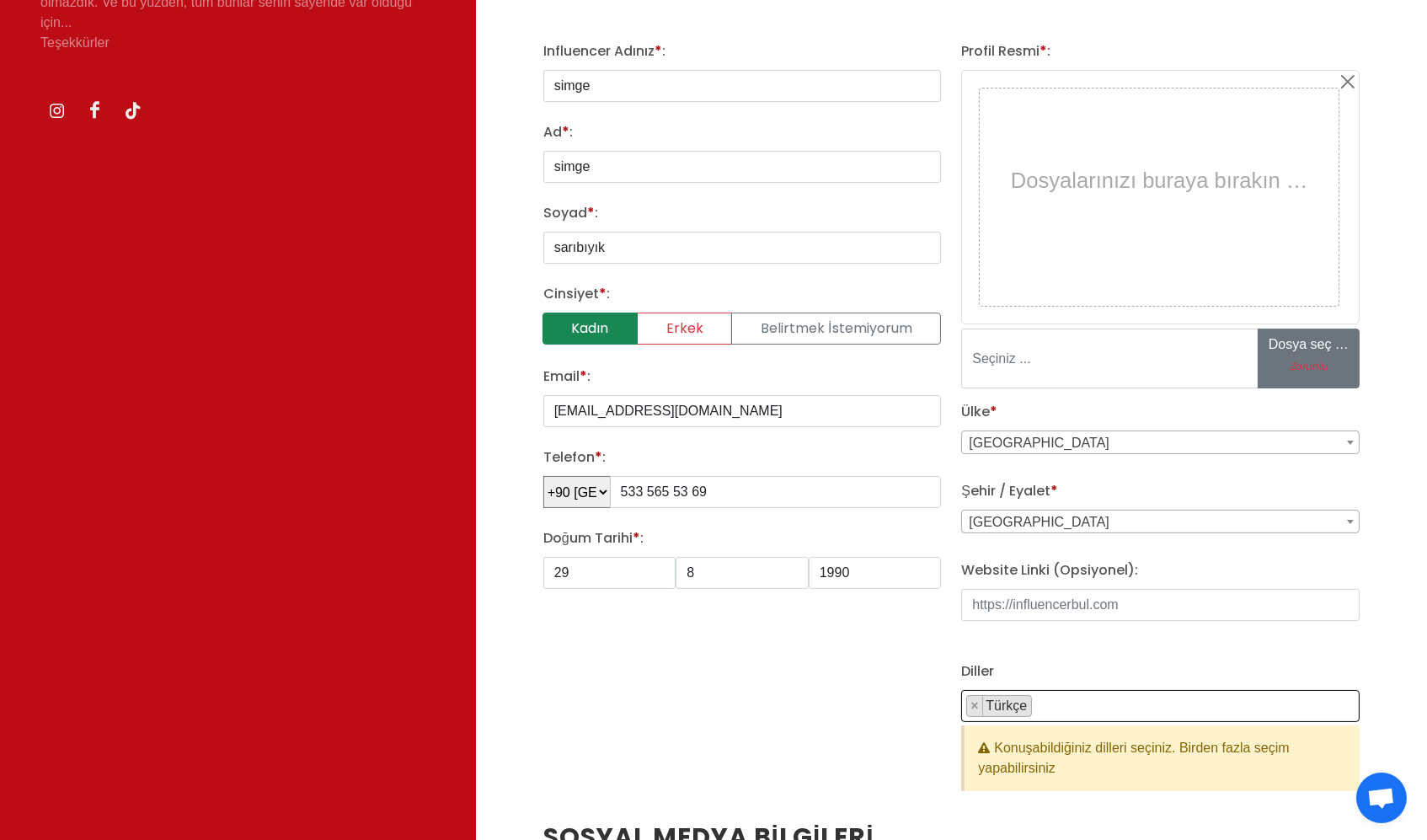
scroll to position [245, 0]
click at [1064, 372] on label "Zorunlu" at bounding box center [1308, 368] width 80 height 16
click at [1064, 372] on input "Zorunlu" at bounding box center [1385, 359] width 255 height 58
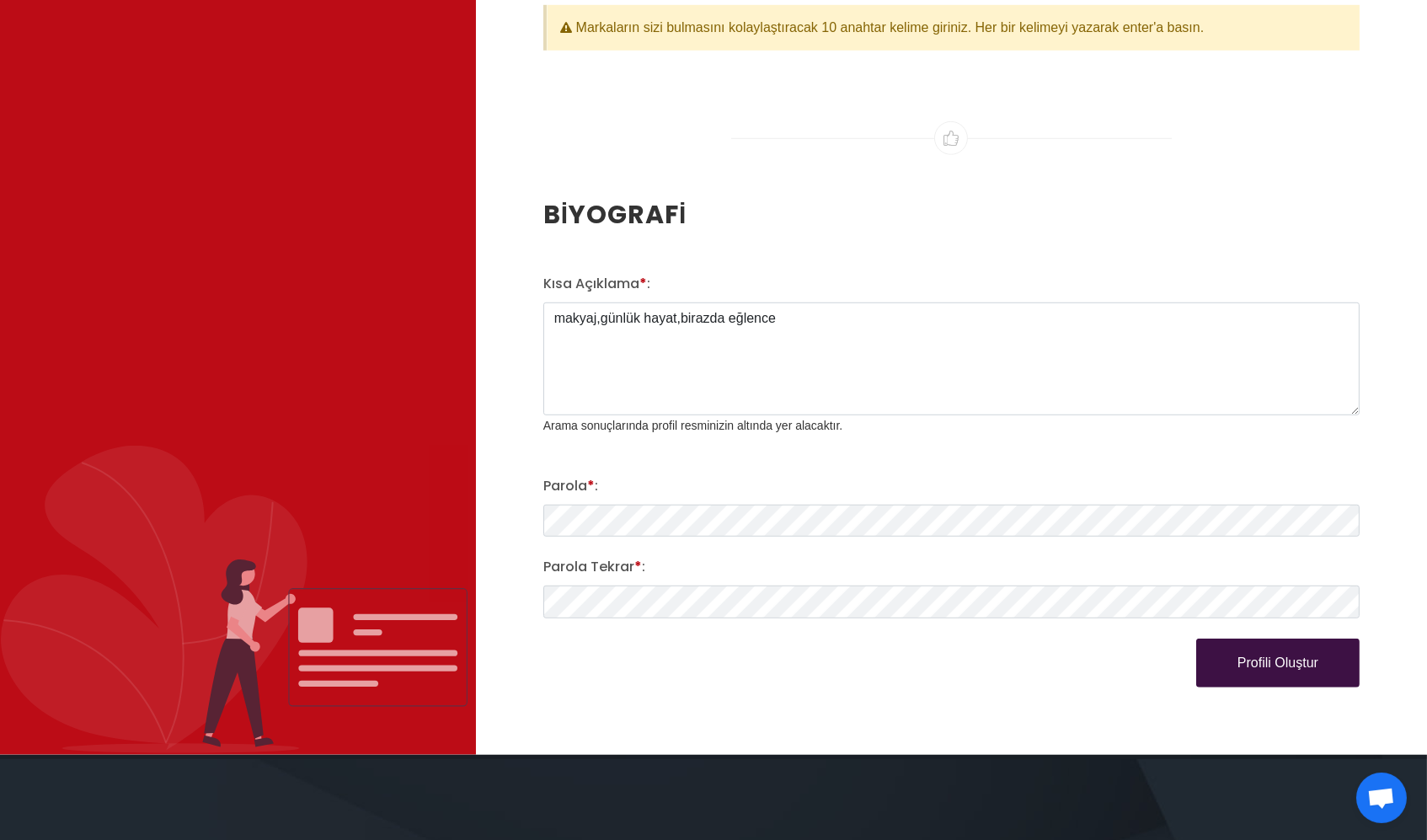
scroll to position [2187, 0]
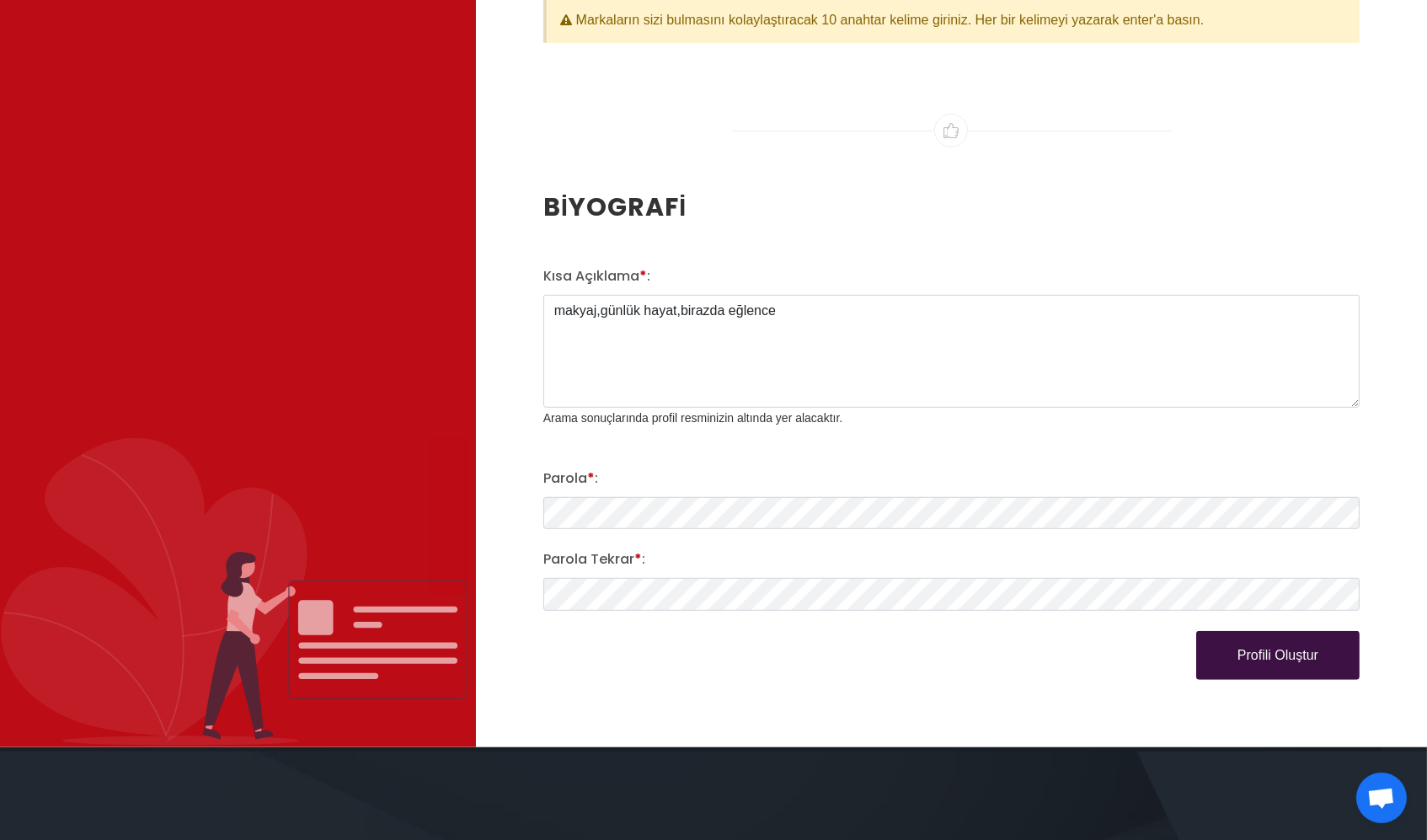
click at [1064, 629] on button "Profili Oluştur" at bounding box center [1278, 655] width 163 height 48
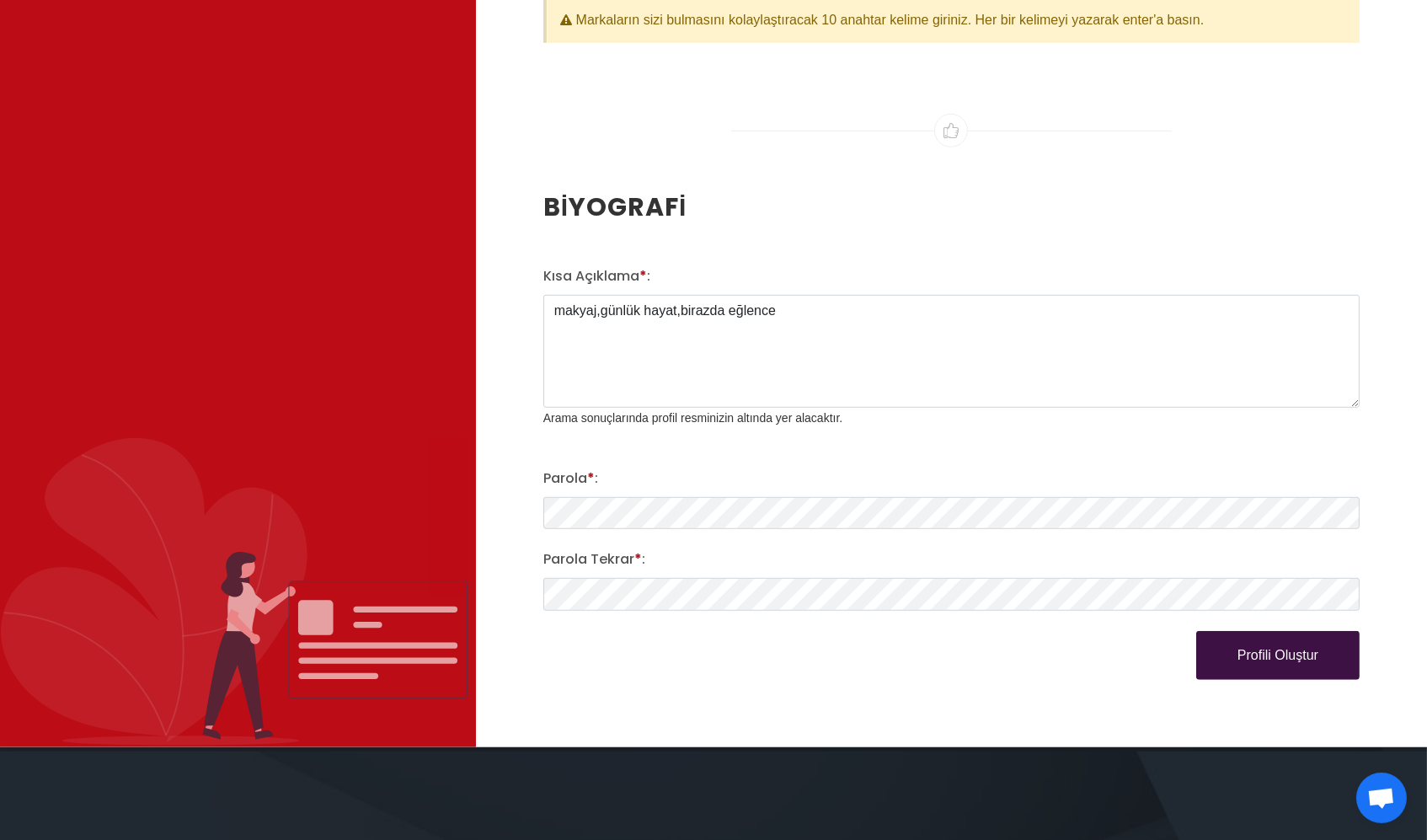
click at [1064, 629] on button "Profili Oluştur" at bounding box center [1278, 655] width 163 height 48
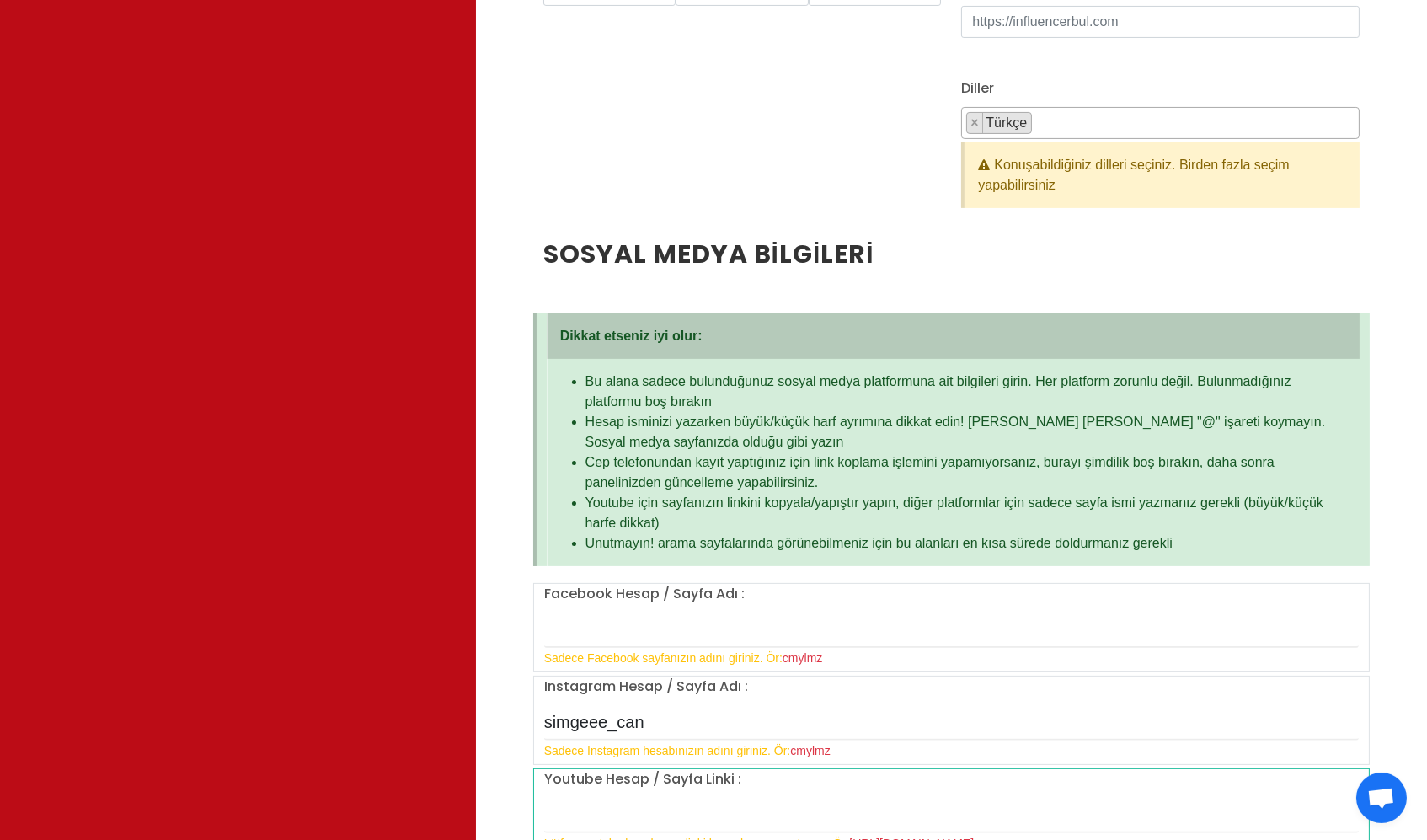
scroll to position [825, 0]
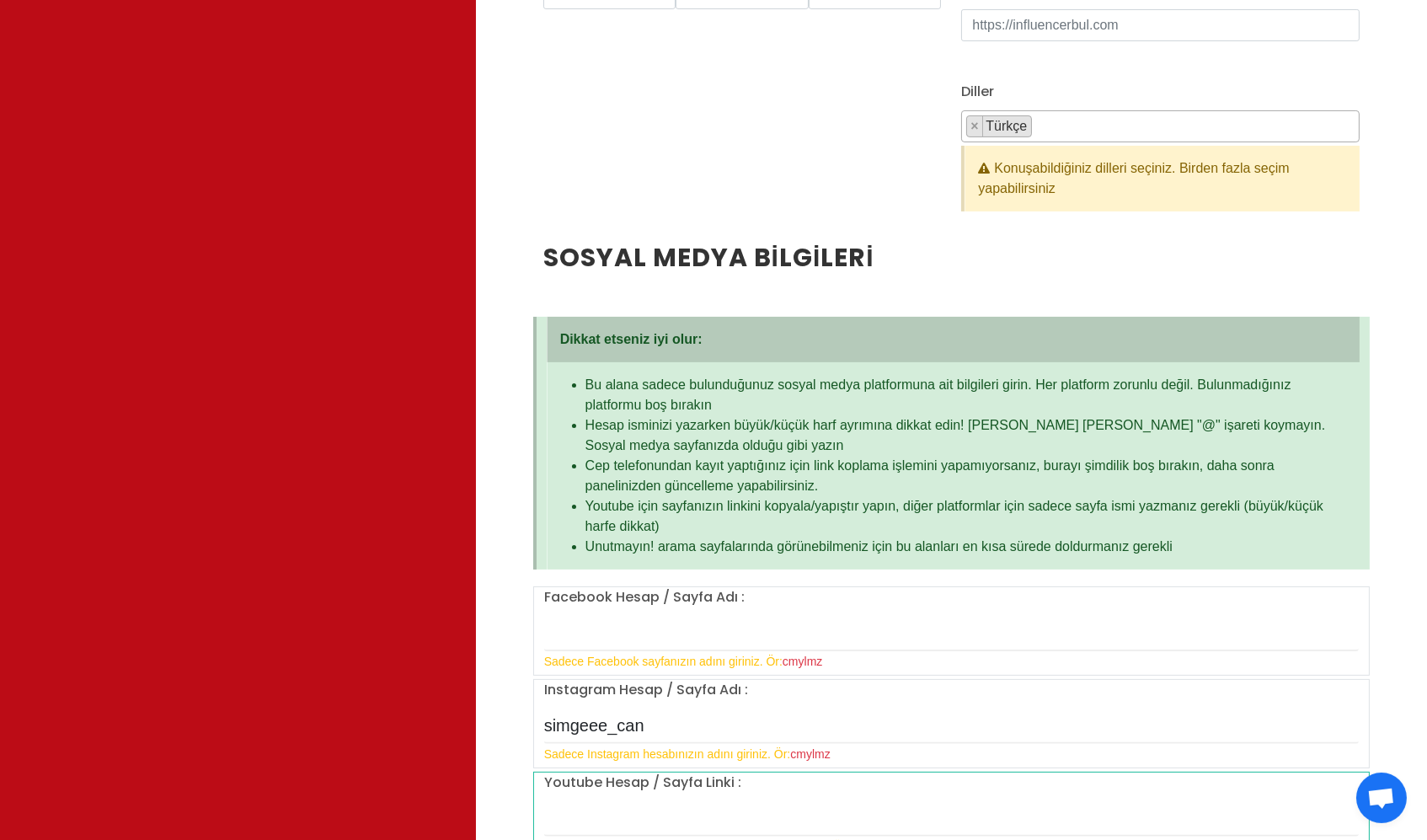
click at [1064, 172] on div "Konuşabildiğiniz dilleri seçiniz. Birden fazla seçim yapabilirsiniz" at bounding box center [1161, 178] width 395 height 66
click at [1001, 131] on li "× Türkçe" at bounding box center [999, 126] width 66 height 22
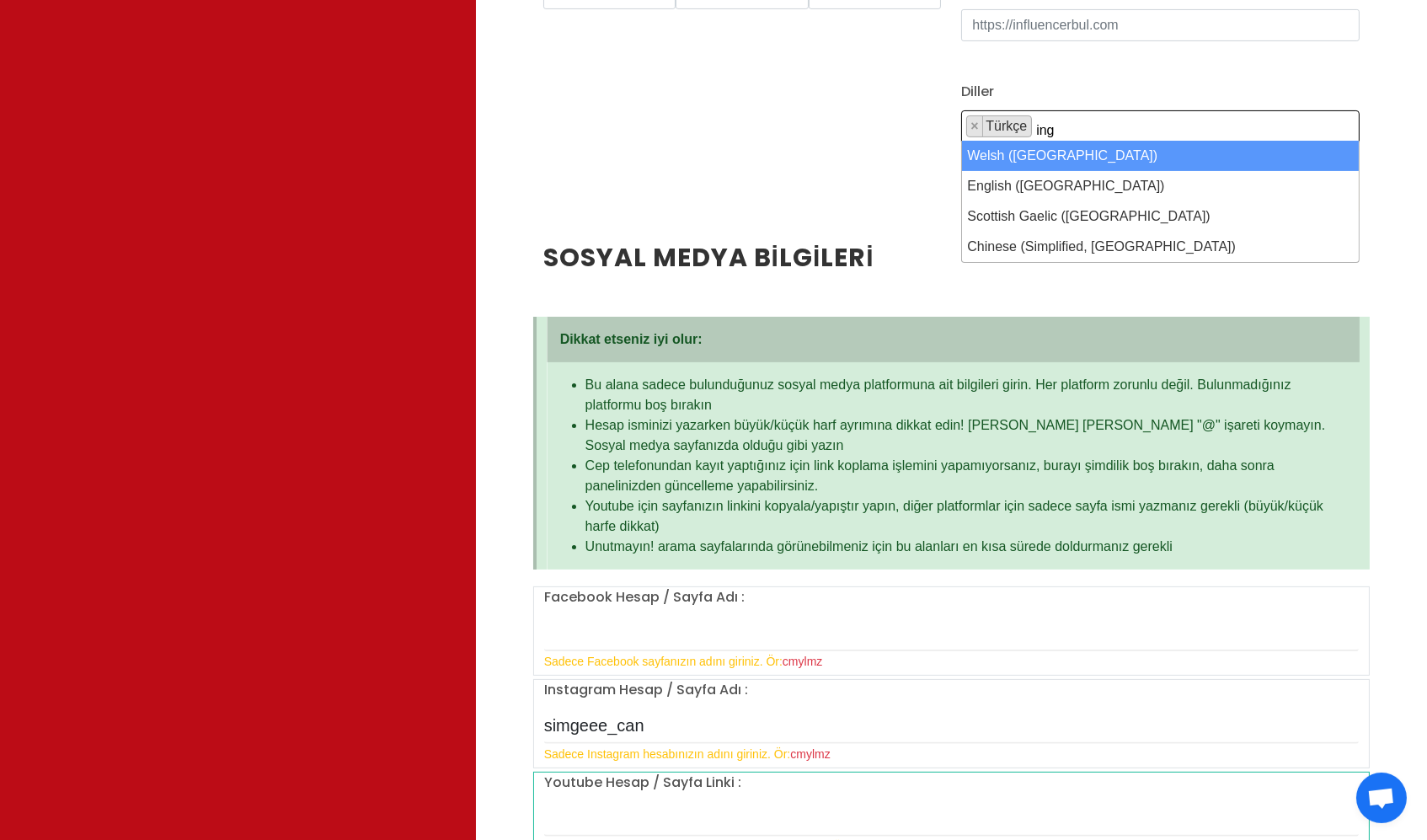
type textarea "ing"
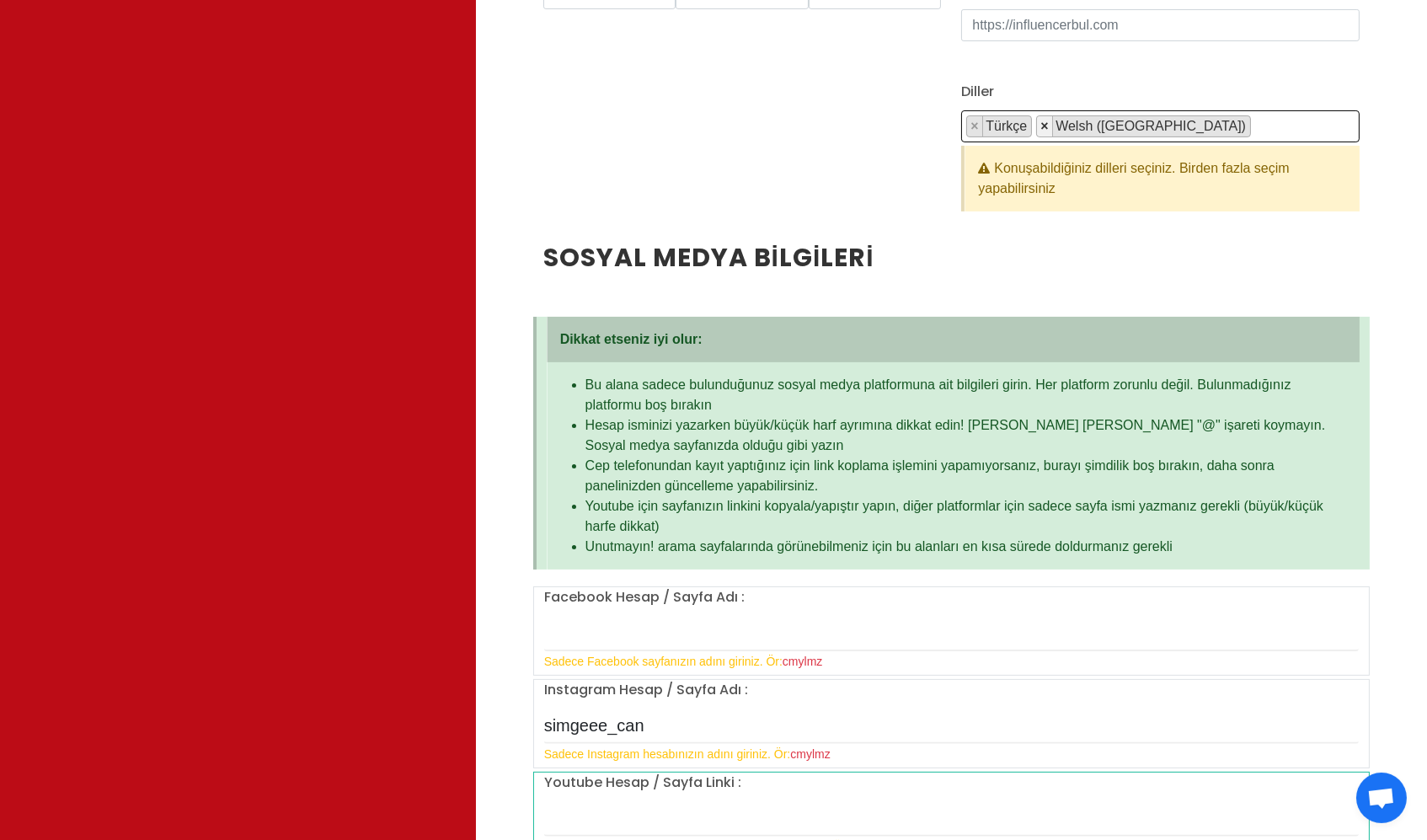
click at [1049, 130] on button "×" at bounding box center [1045, 126] width 16 height 20
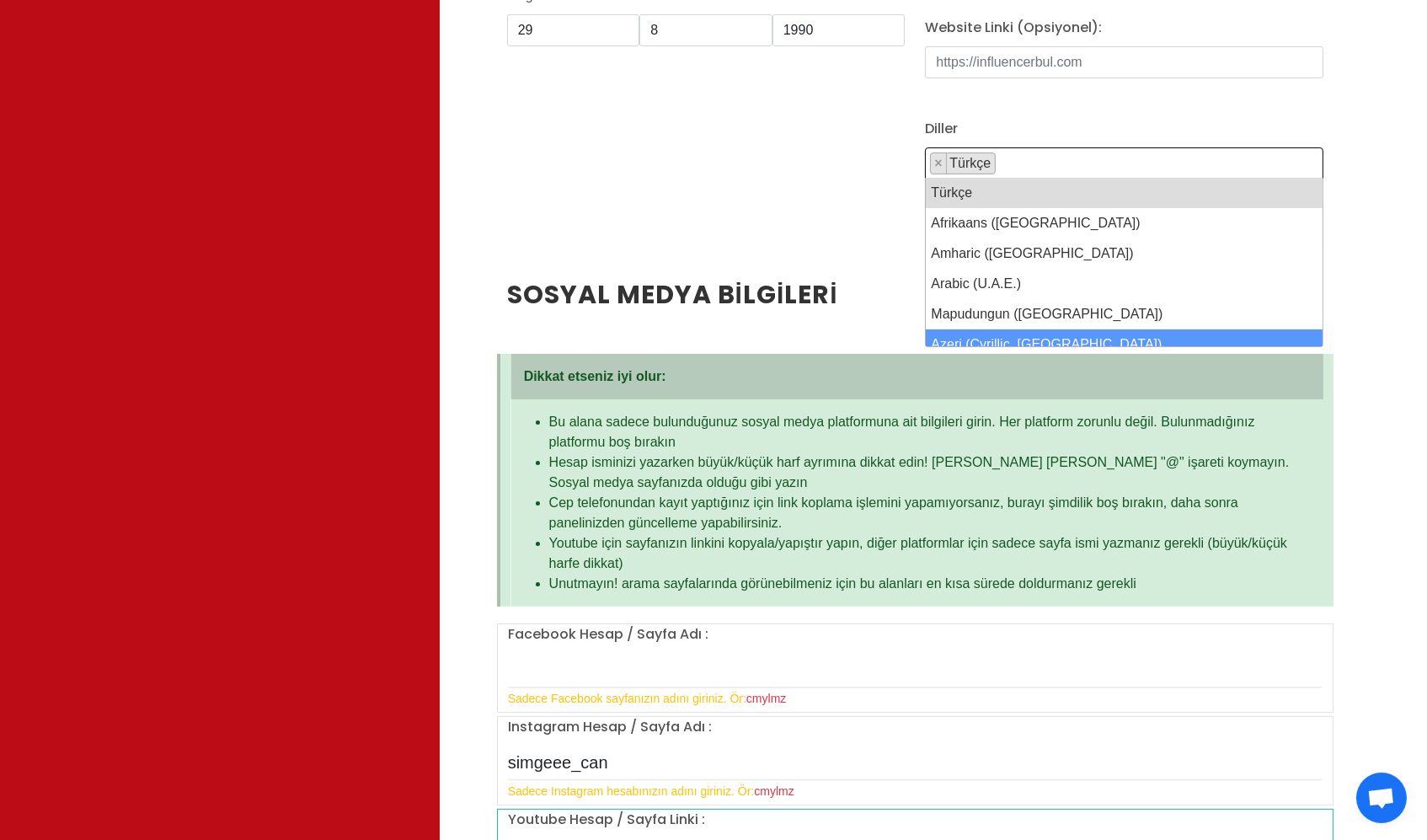
scroll to position [782, 36]
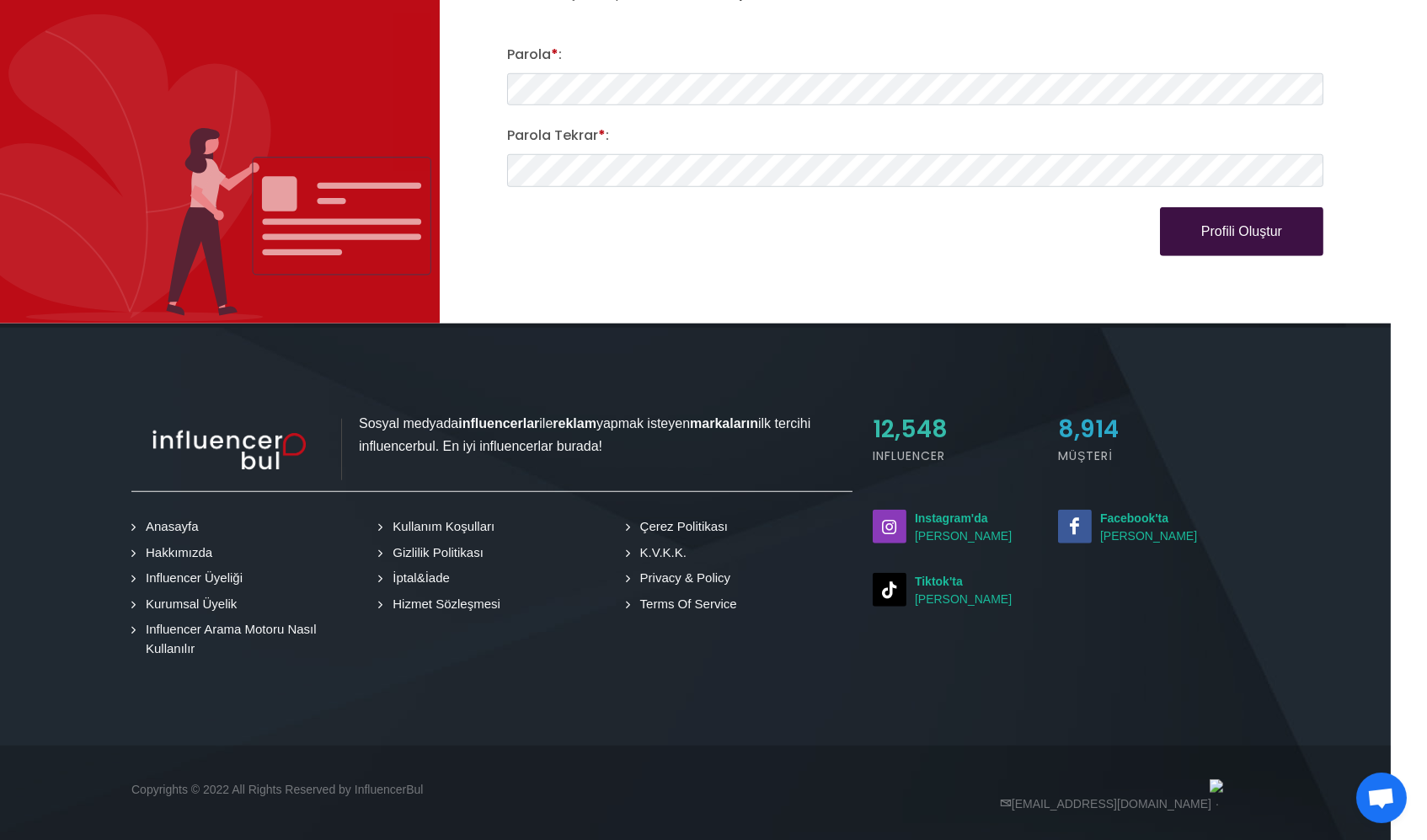
scroll to position [2609, 36]
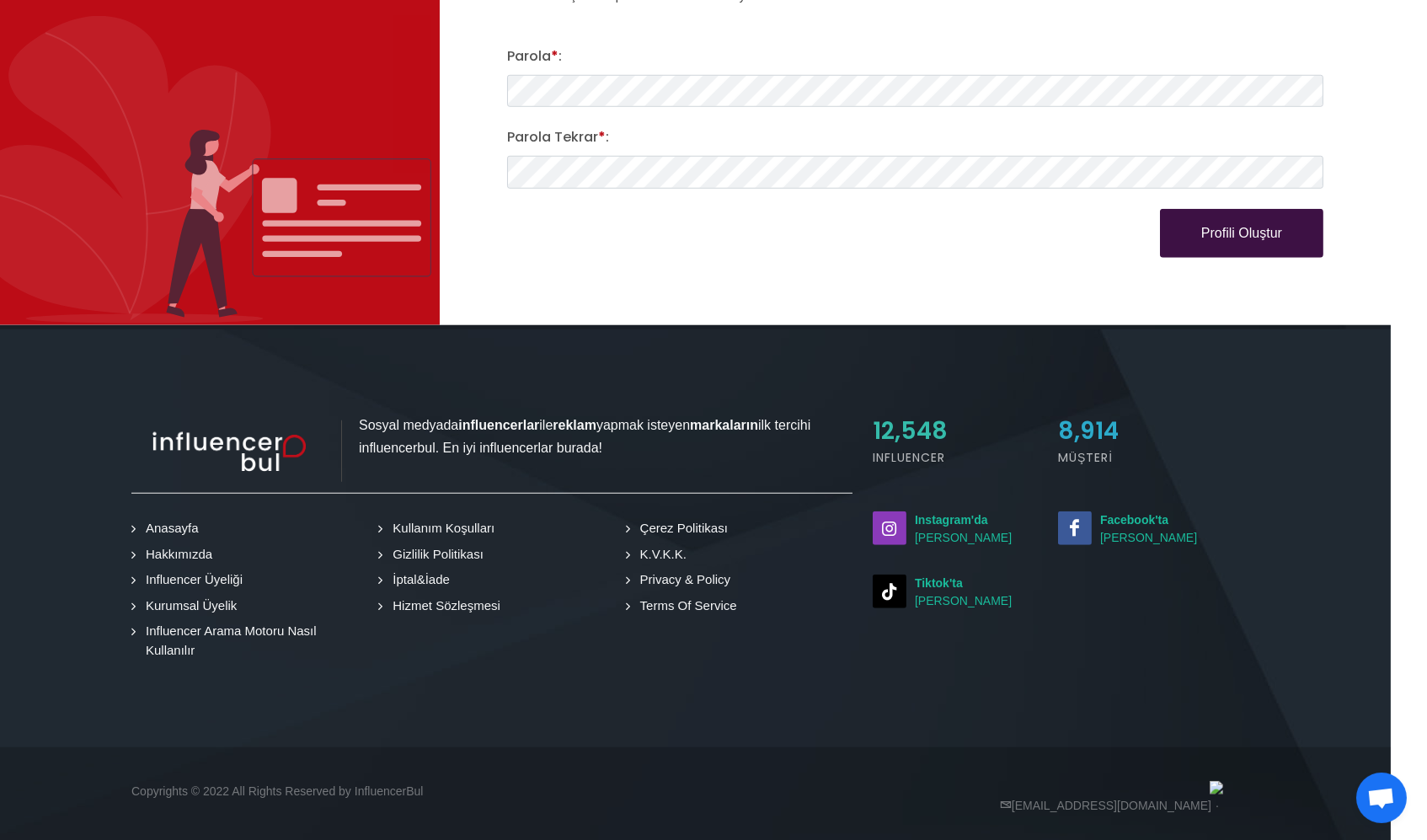
click at [1064, 210] on button "Profili Oluştur" at bounding box center [1241, 233] width 163 height 48
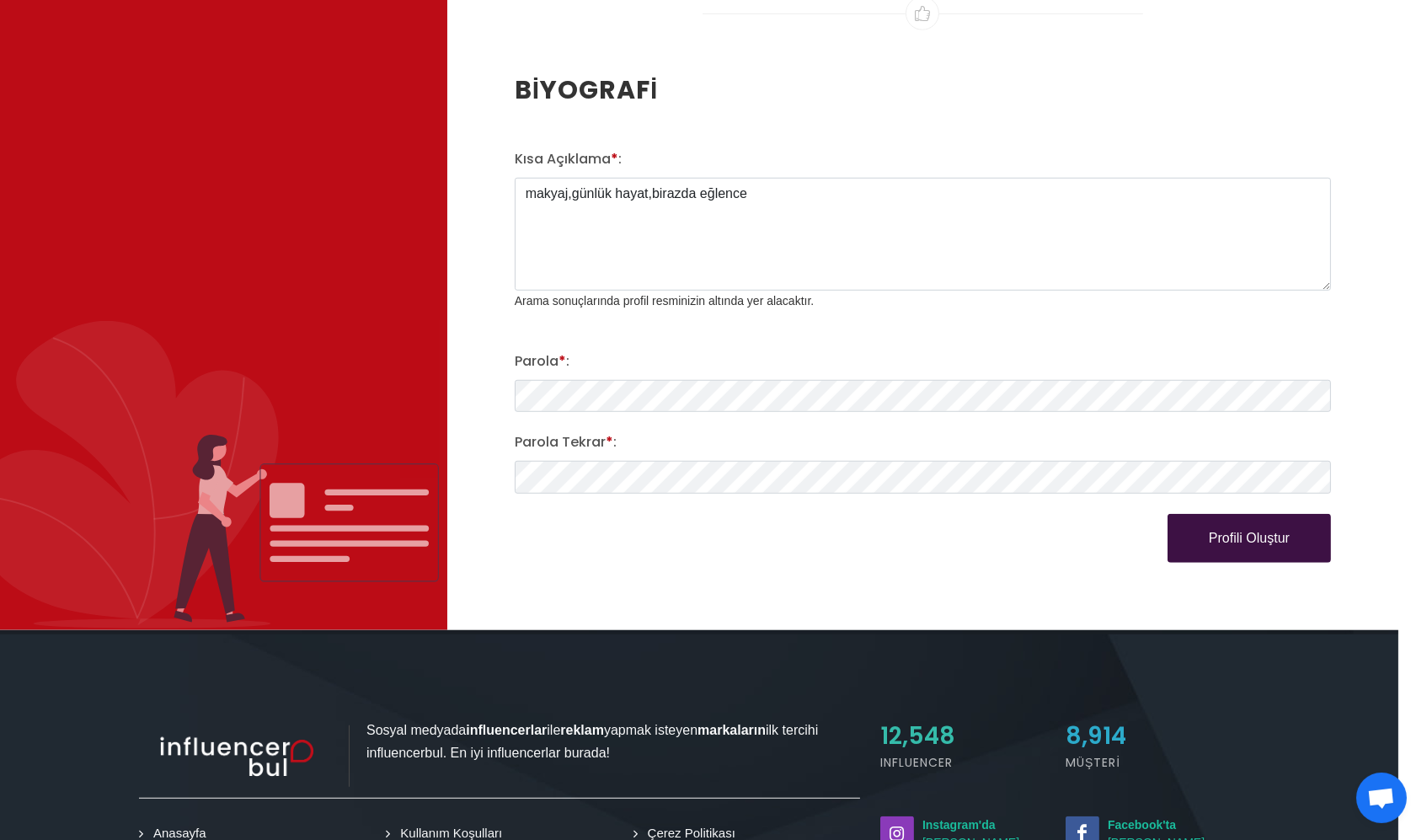
scroll to position [2272, 24]
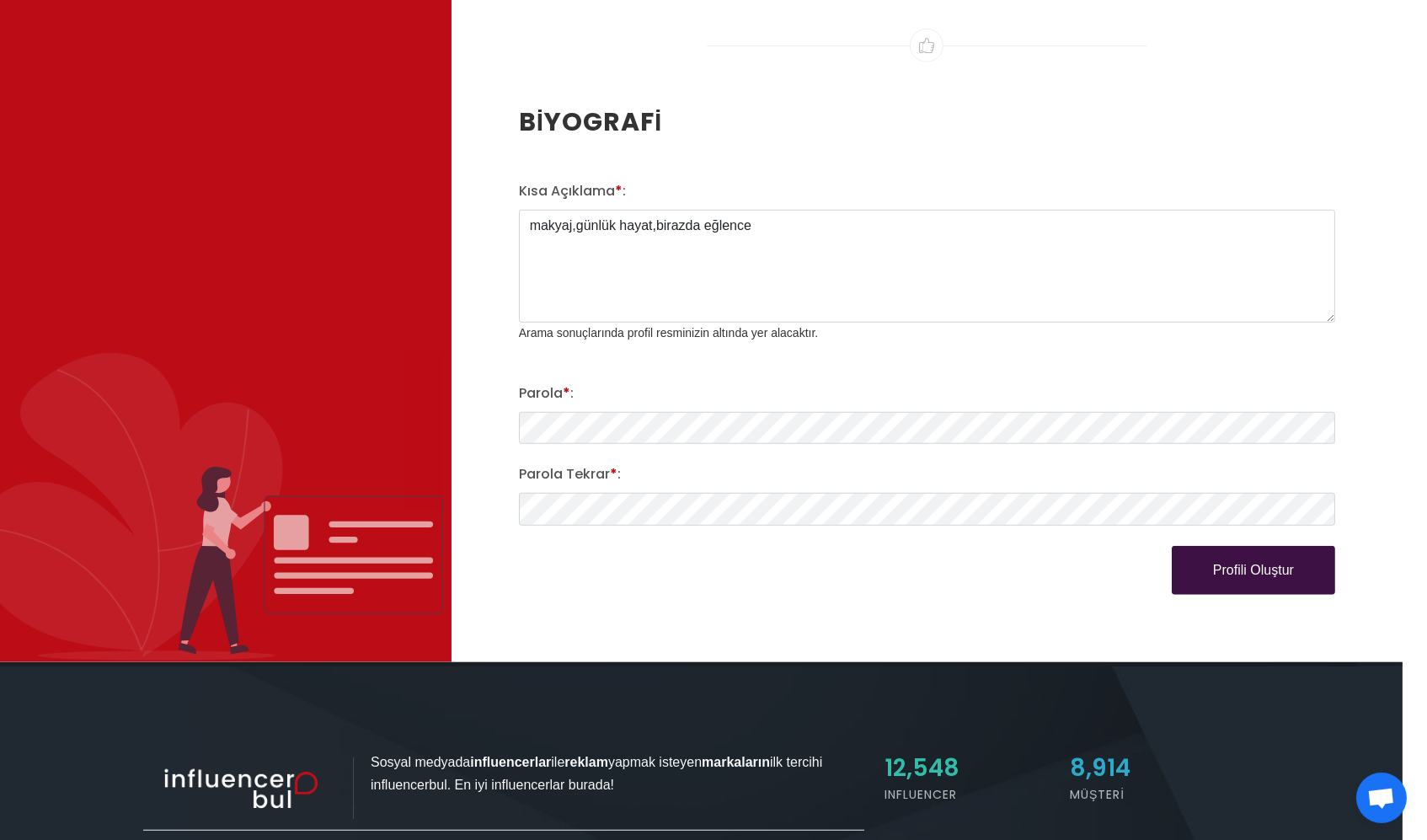
click at [1064, 565] on button "Profili Oluştur" at bounding box center [1253, 570] width 163 height 48
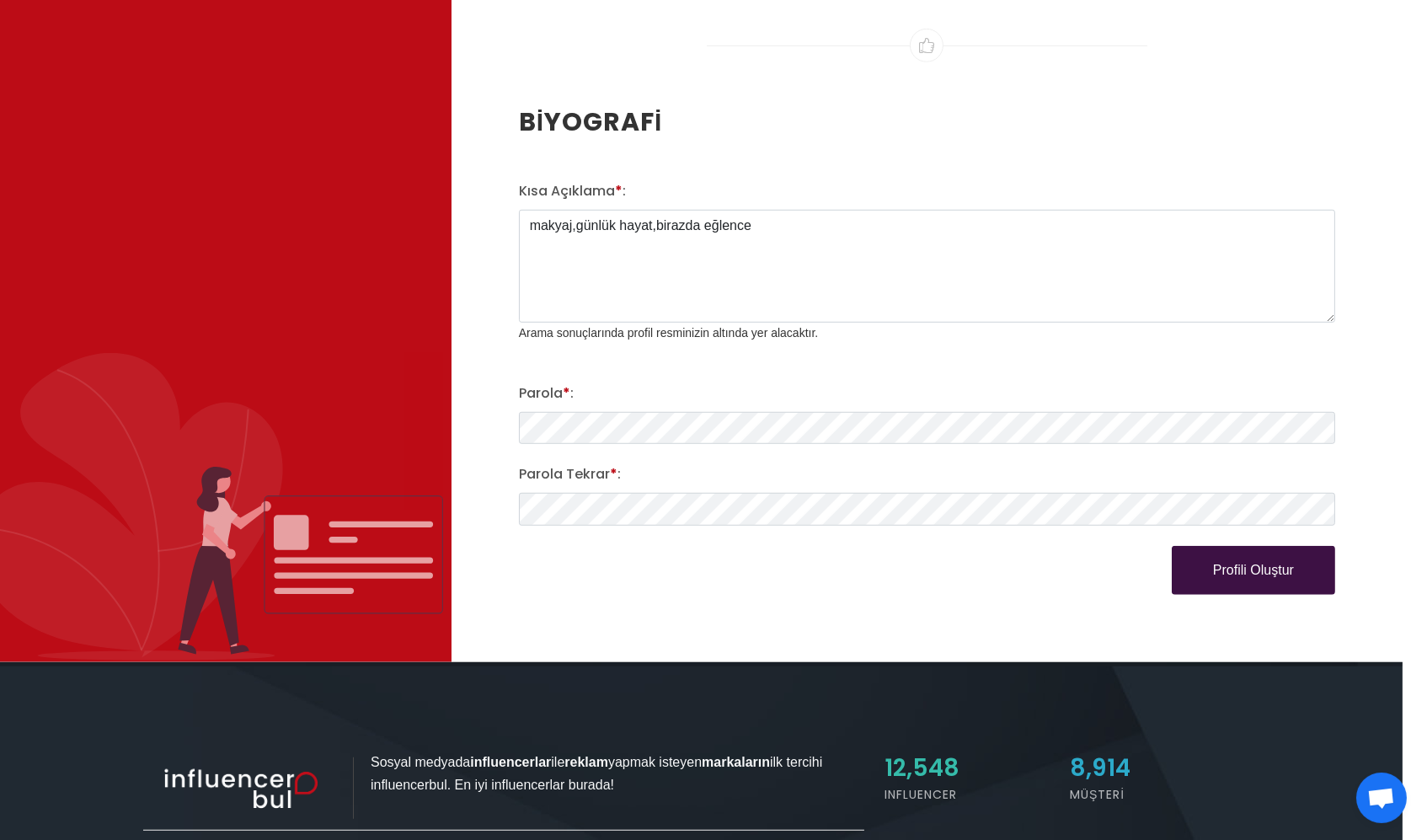
click at [1064, 565] on button "Profili Oluştur" at bounding box center [1253, 570] width 163 height 48
click at [1064, 546] on button "Profili Oluştur" at bounding box center [1253, 570] width 163 height 48
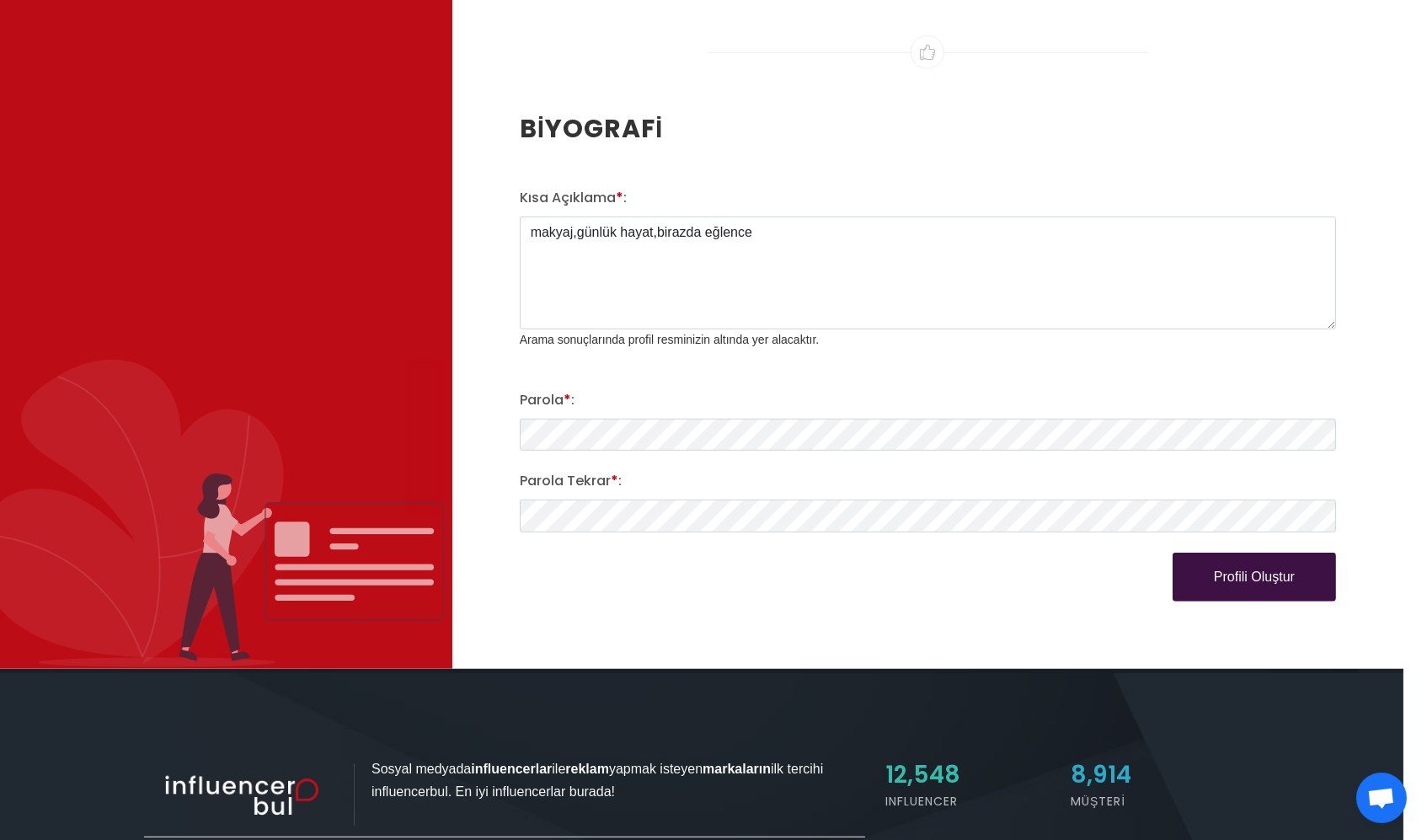
scroll to position [2266, 23]
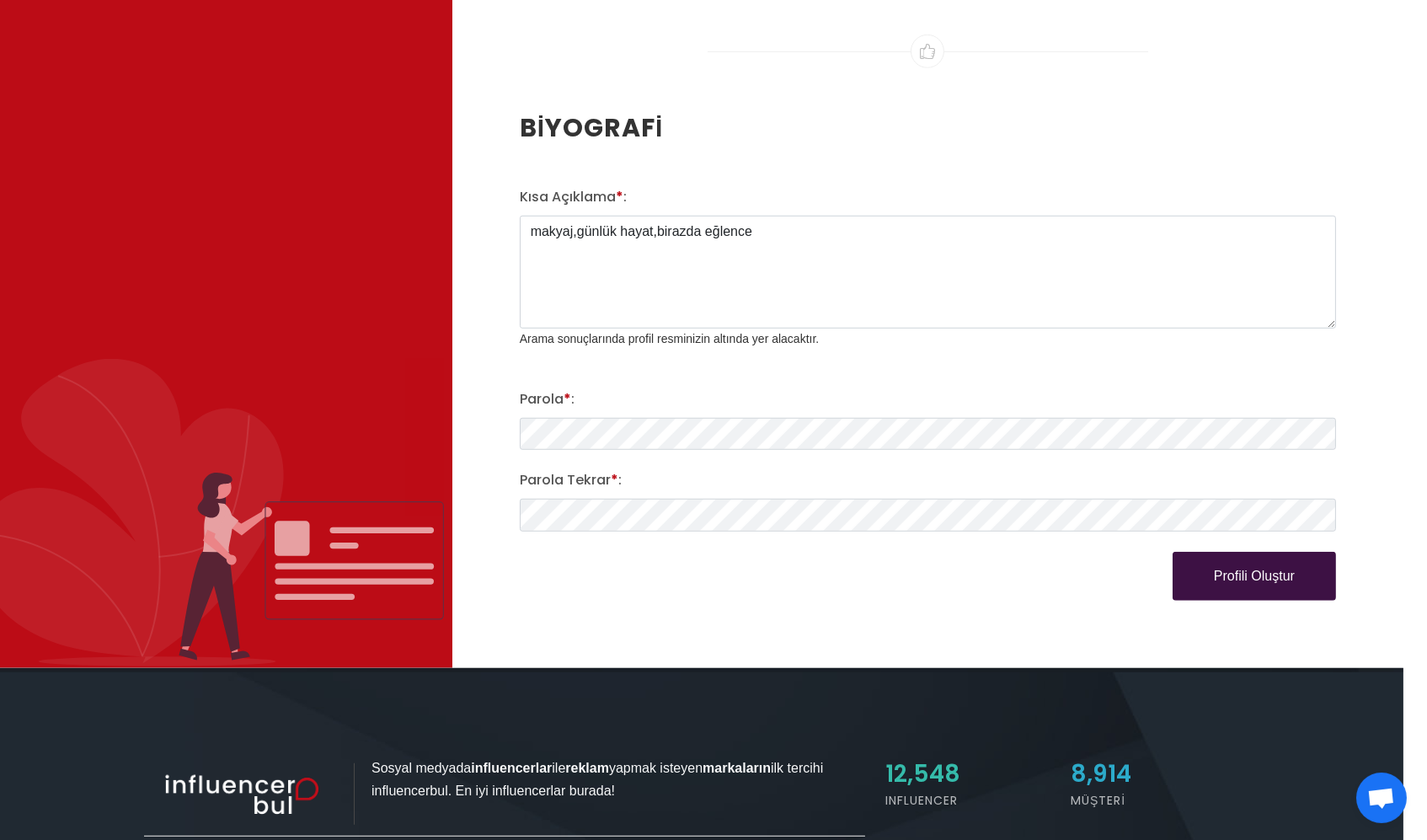
click at [1064, 571] on button "Profili Oluştur" at bounding box center [1254, 576] width 163 height 48
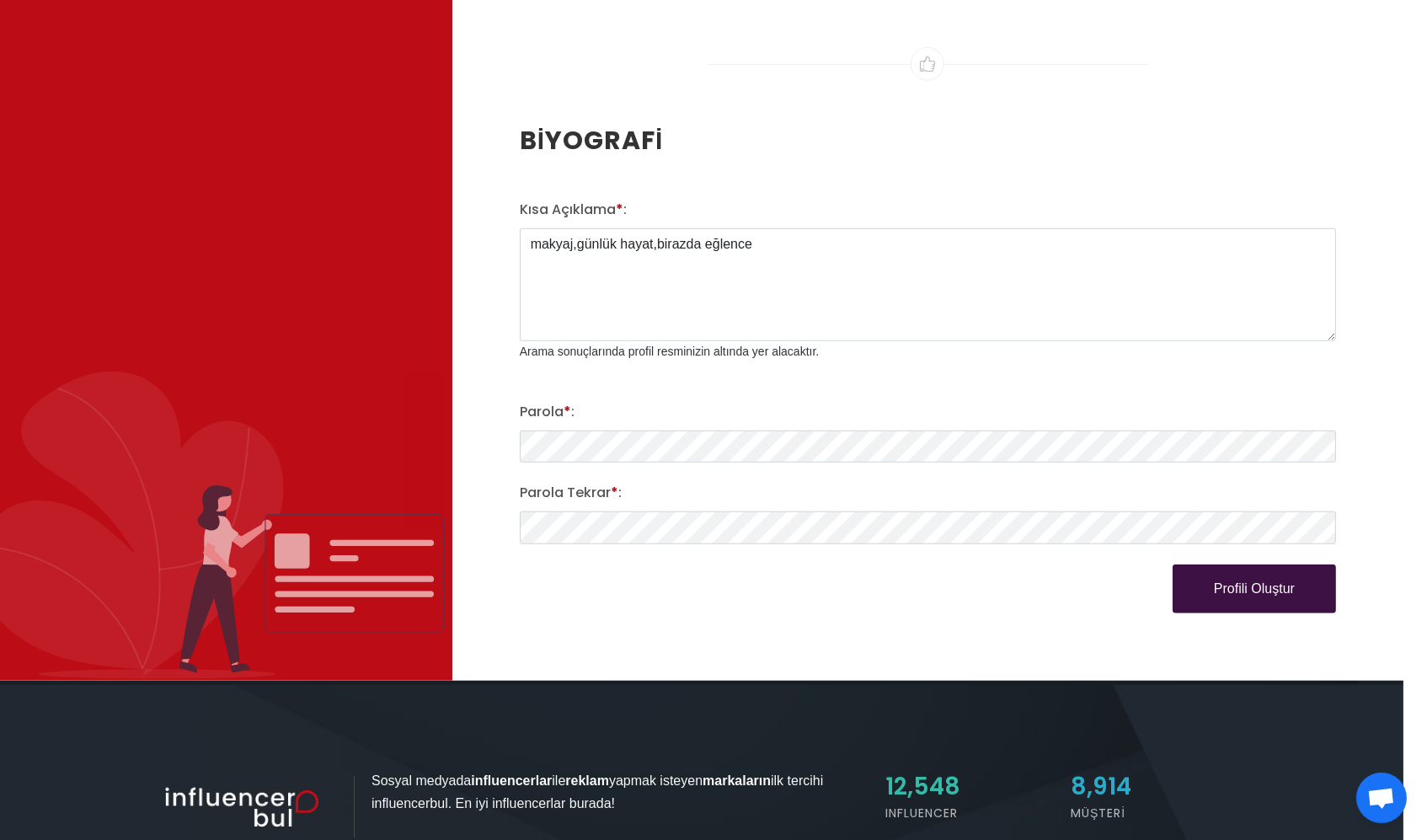
scroll to position [2253, 22]
click at [1064, 576] on button "Profili Oluştur" at bounding box center [1254, 589] width 163 height 48
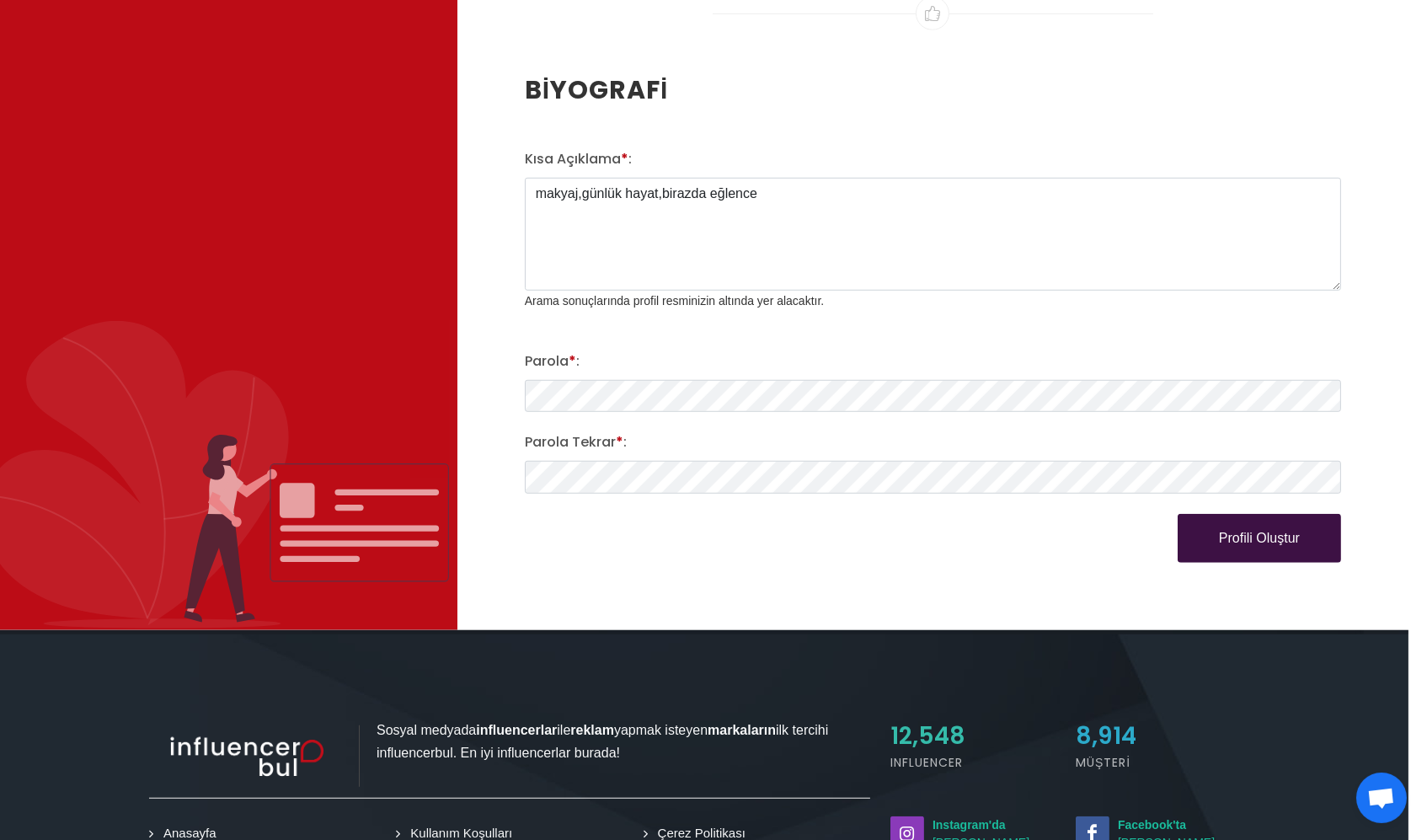
scroll to position [2306, 18]
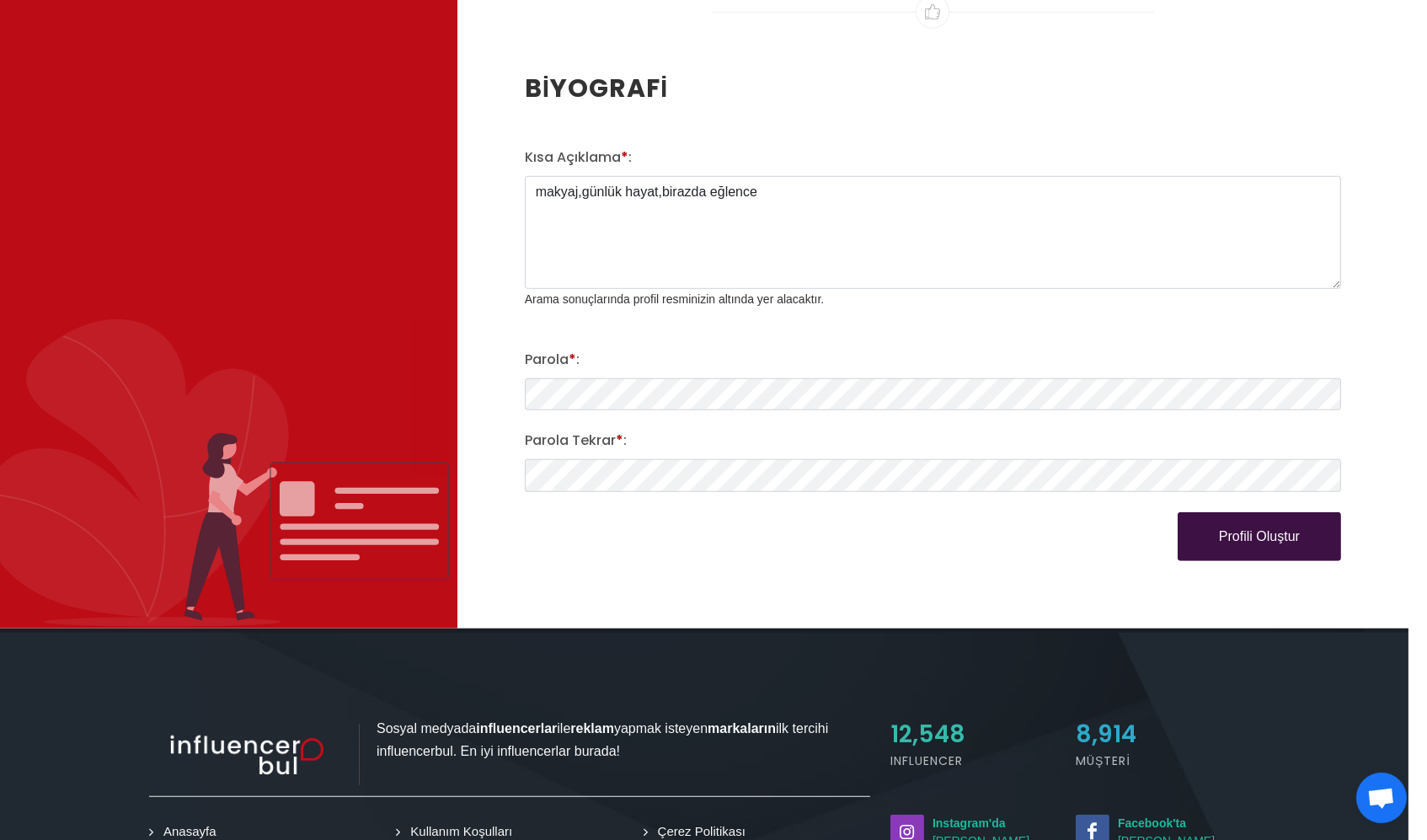
click at [1064, 536] on button "Profili Oluştur" at bounding box center [1259, 536] width 163 height 48
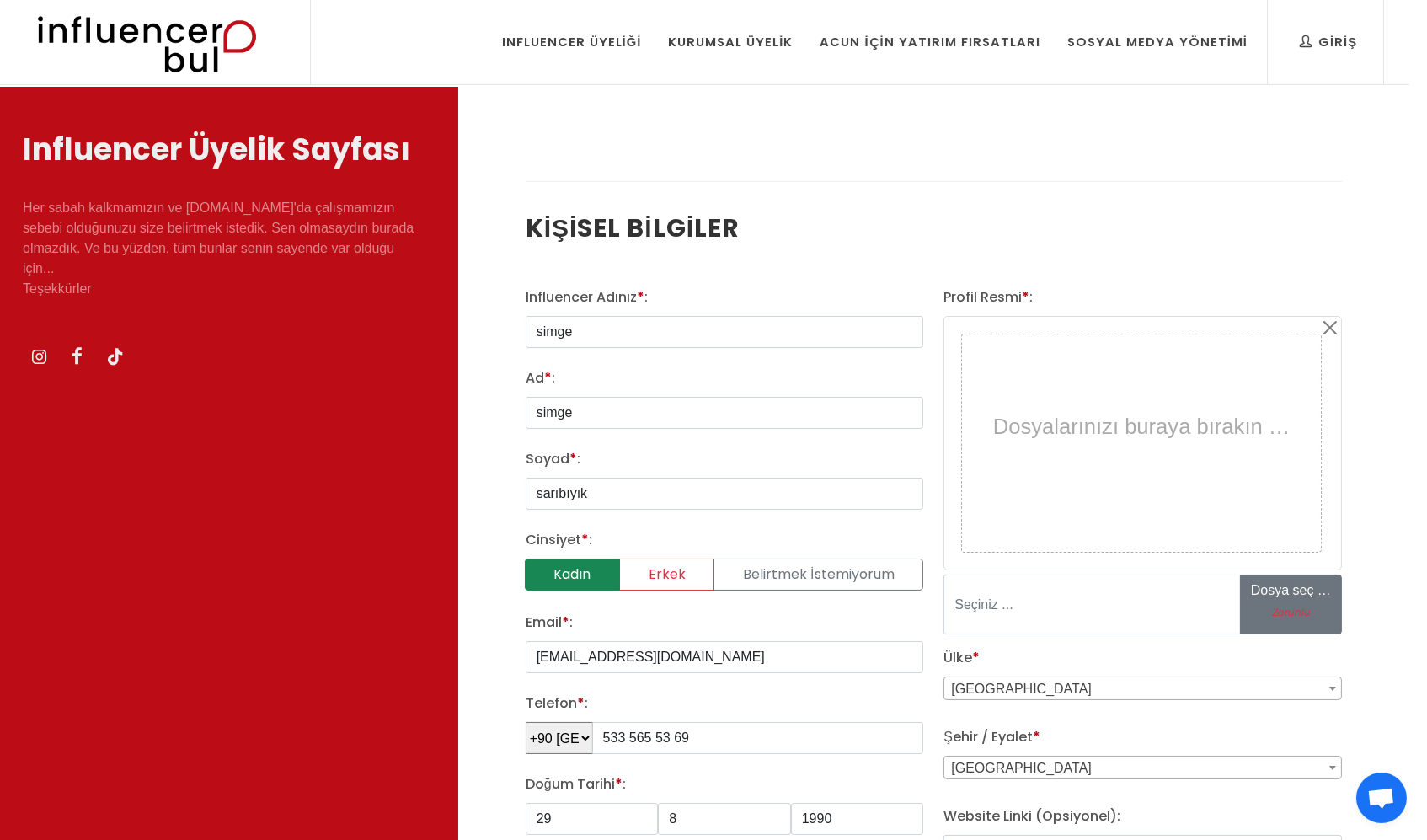
scroll to position [0, 17]
click at [588, 576] on label "Kadın" at bounding box center [572, 574] width 95 height 32
click at [536, 569] on input "Kadın" at bounding box center [531, 564] width 11 height 11
click at [588, 576] on label "Kadın" at bounding box center [572, 574] width 95 height 32
click at [536, 569] on input "Kadın" at bounding box center [531, 564] width 11 height 11
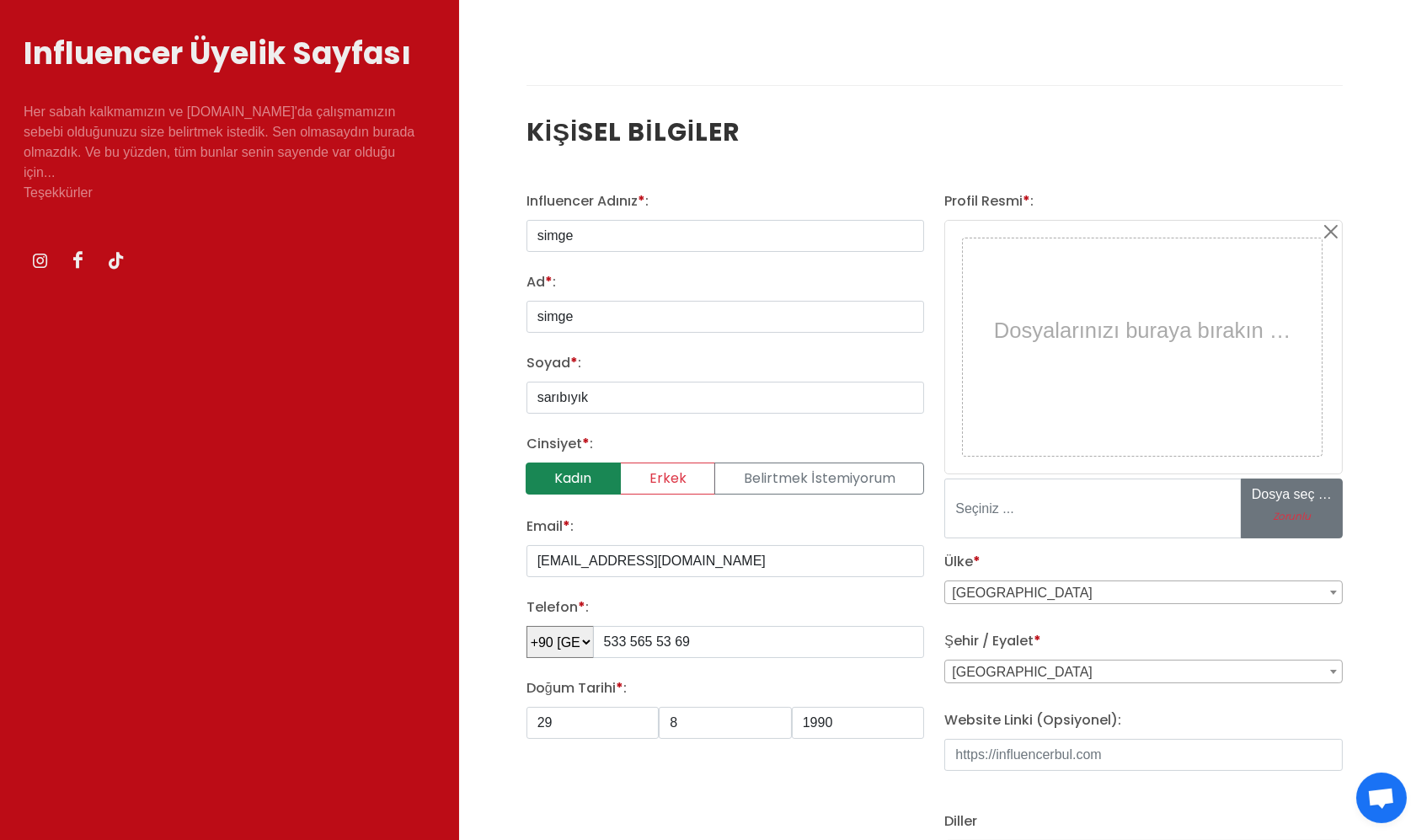
scroll to position [97, 16]
click at [589, 239] on input "simge" at bounding box center [726, 235] width 399 height 32
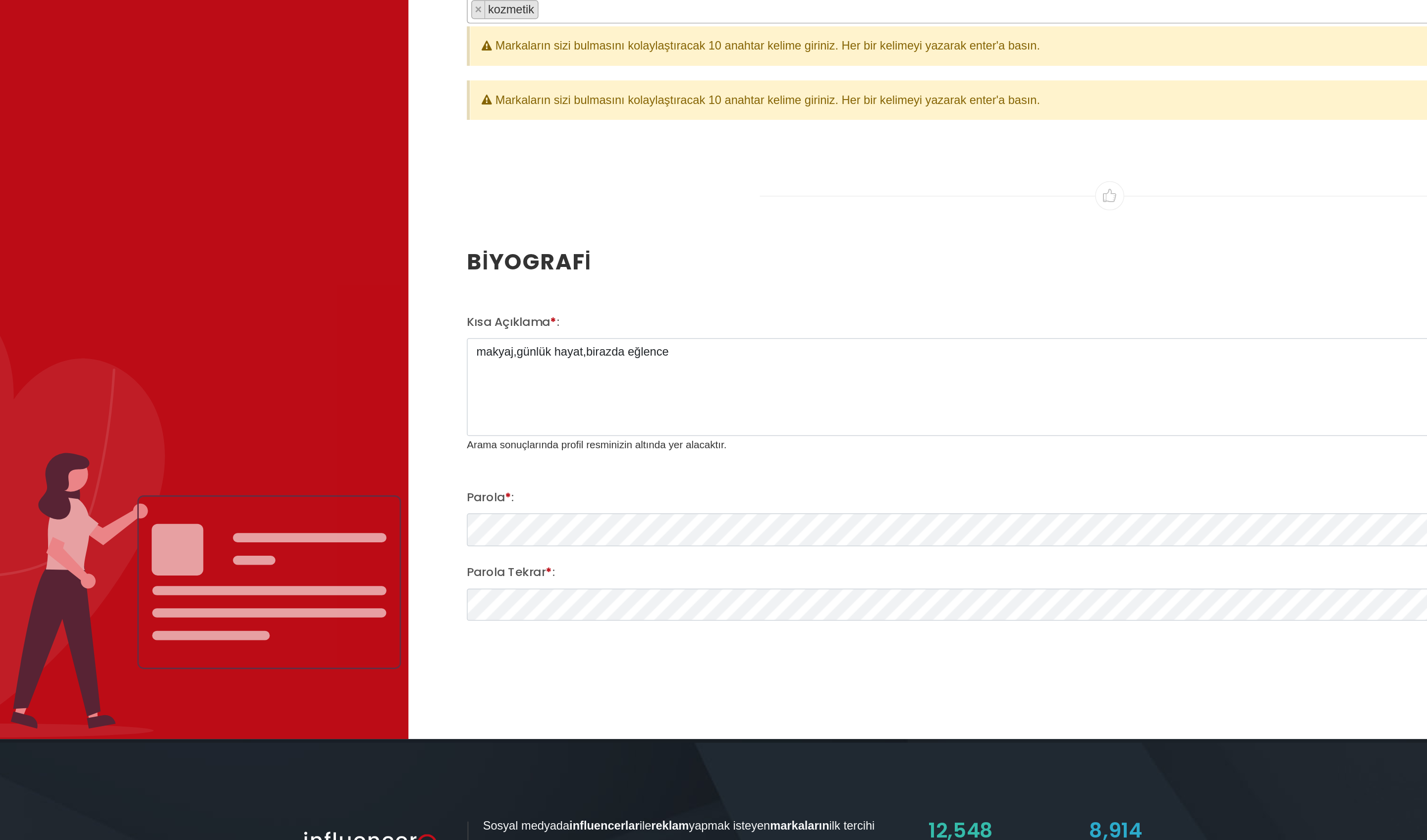
scroll to position [1183, 0]
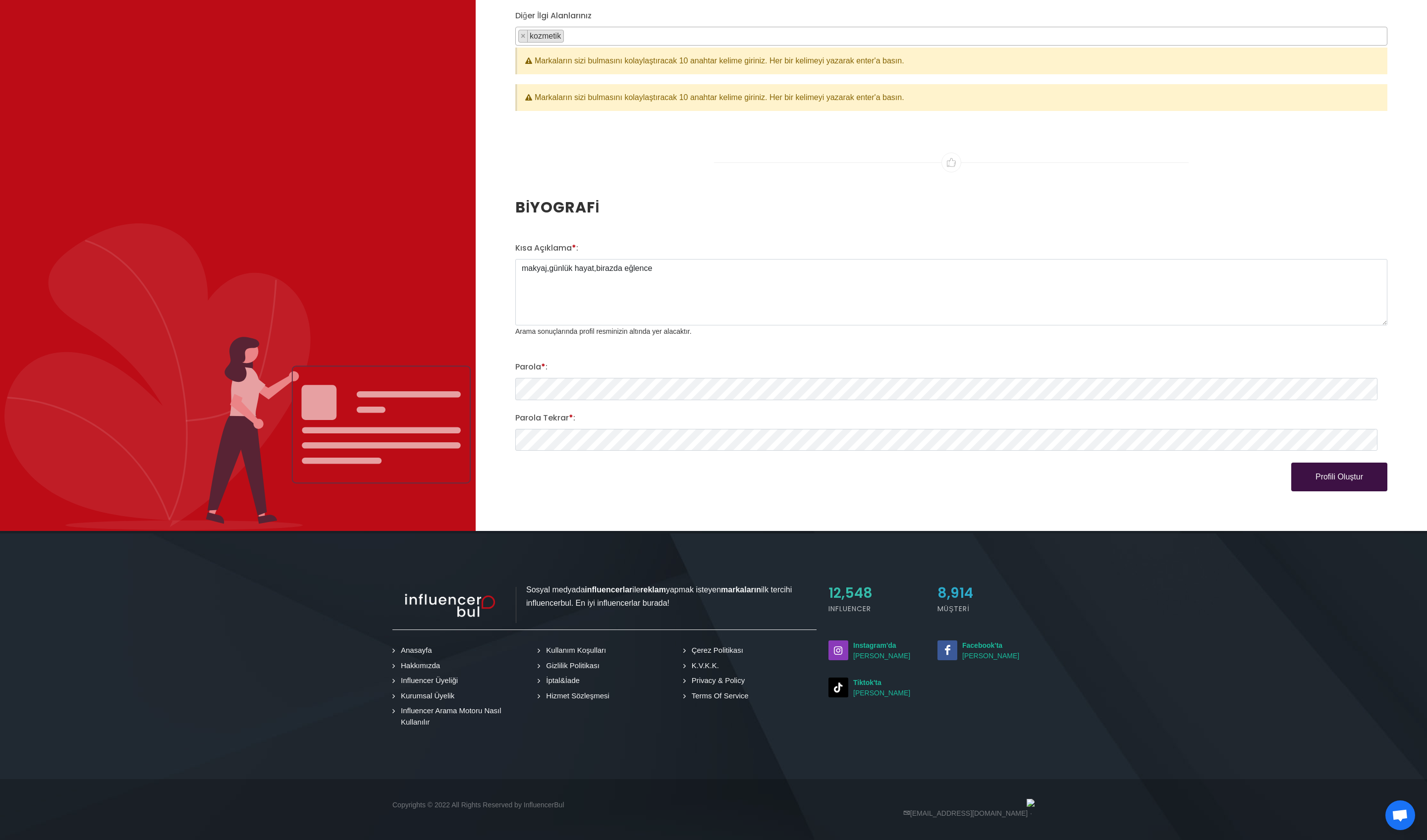
type input "simgeee_can"
click at [626, 370] on button "Profili Oluştur" at bounding box center [1339, 477] width 96 height 29
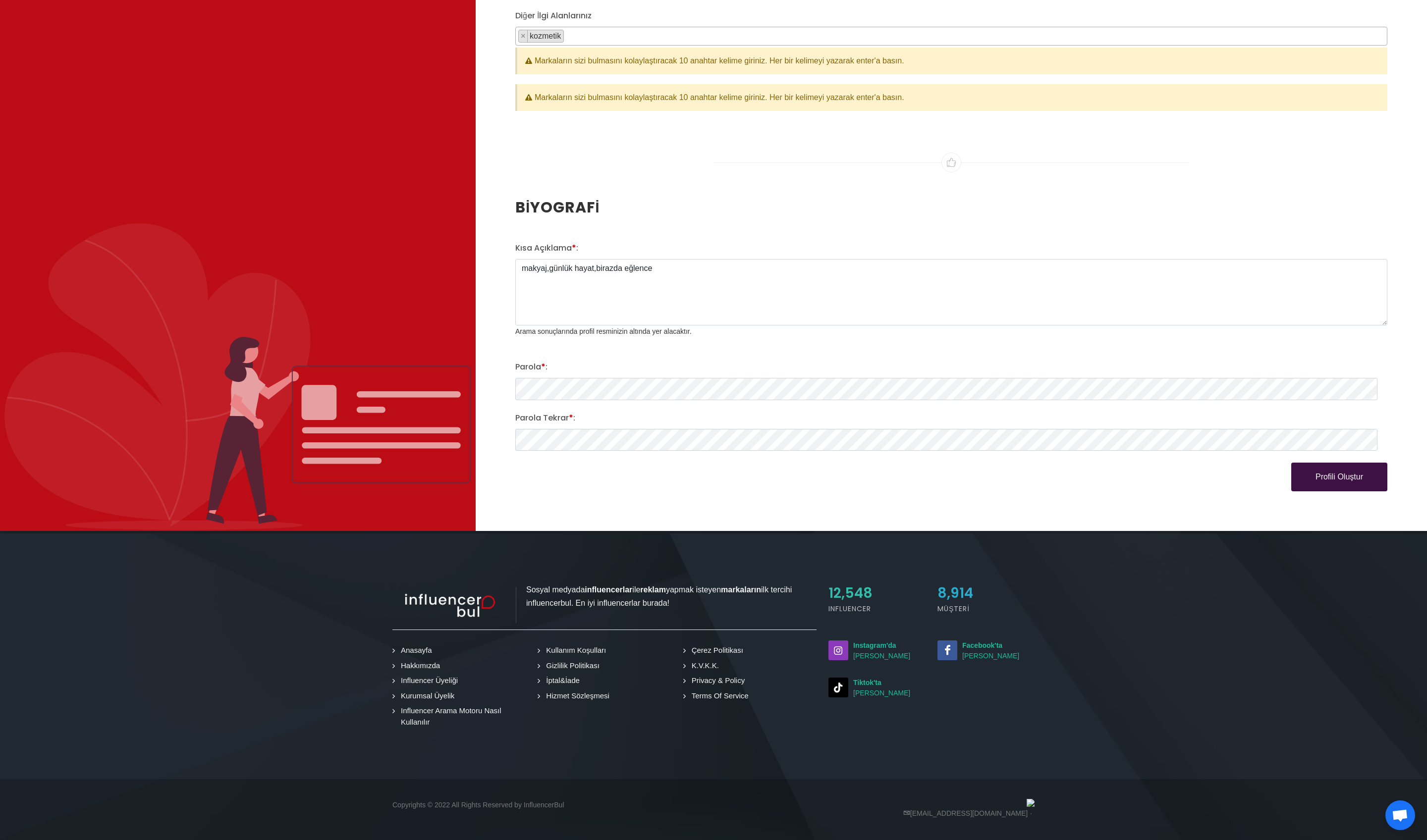
click at [626, 370] on button "Profili Oluştur" at bounding box center [1339, 477] width 96 height 29
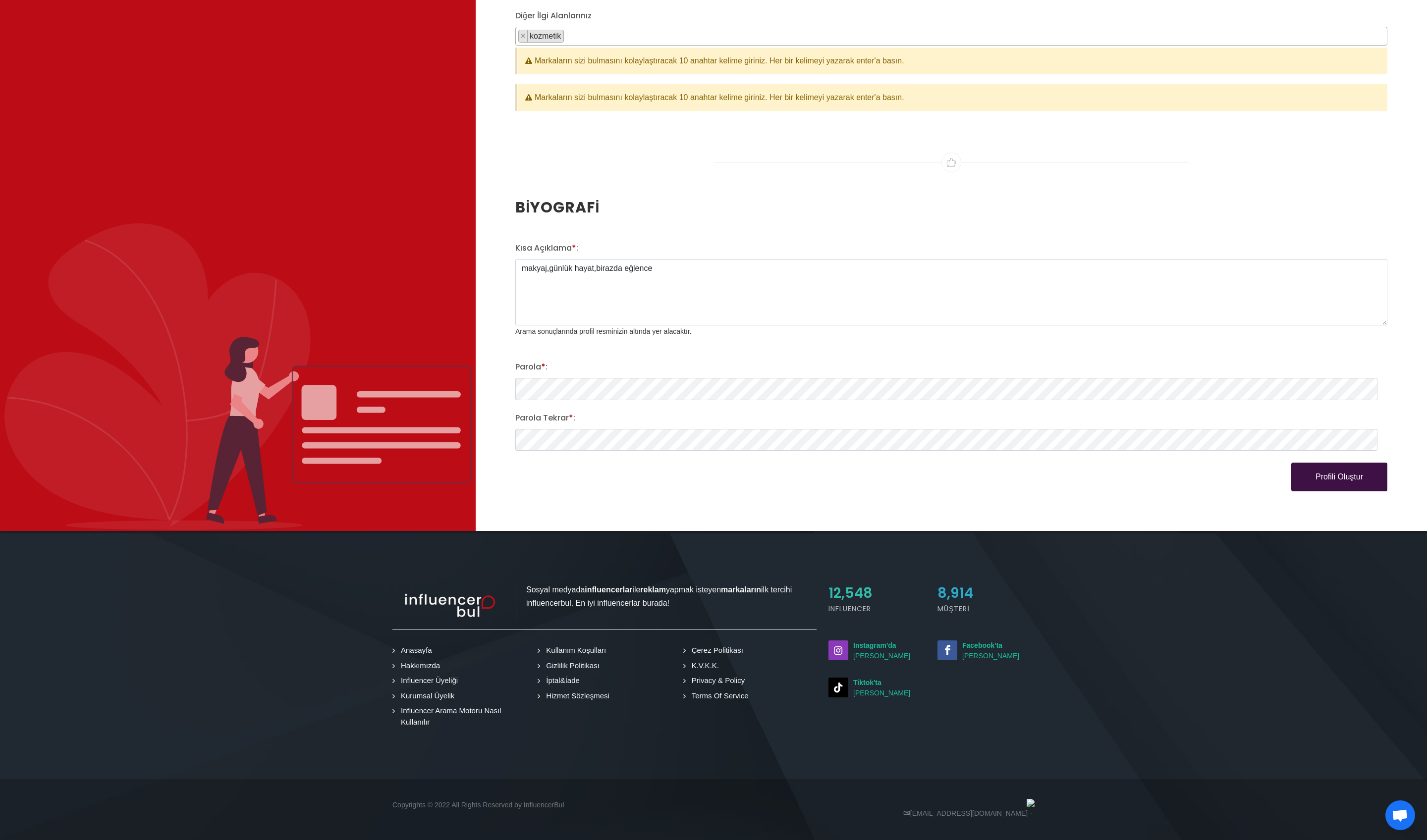
click at [626, 370] on button "Profili Oluştur" at bounding box center [1339, 477] width 96 height 29
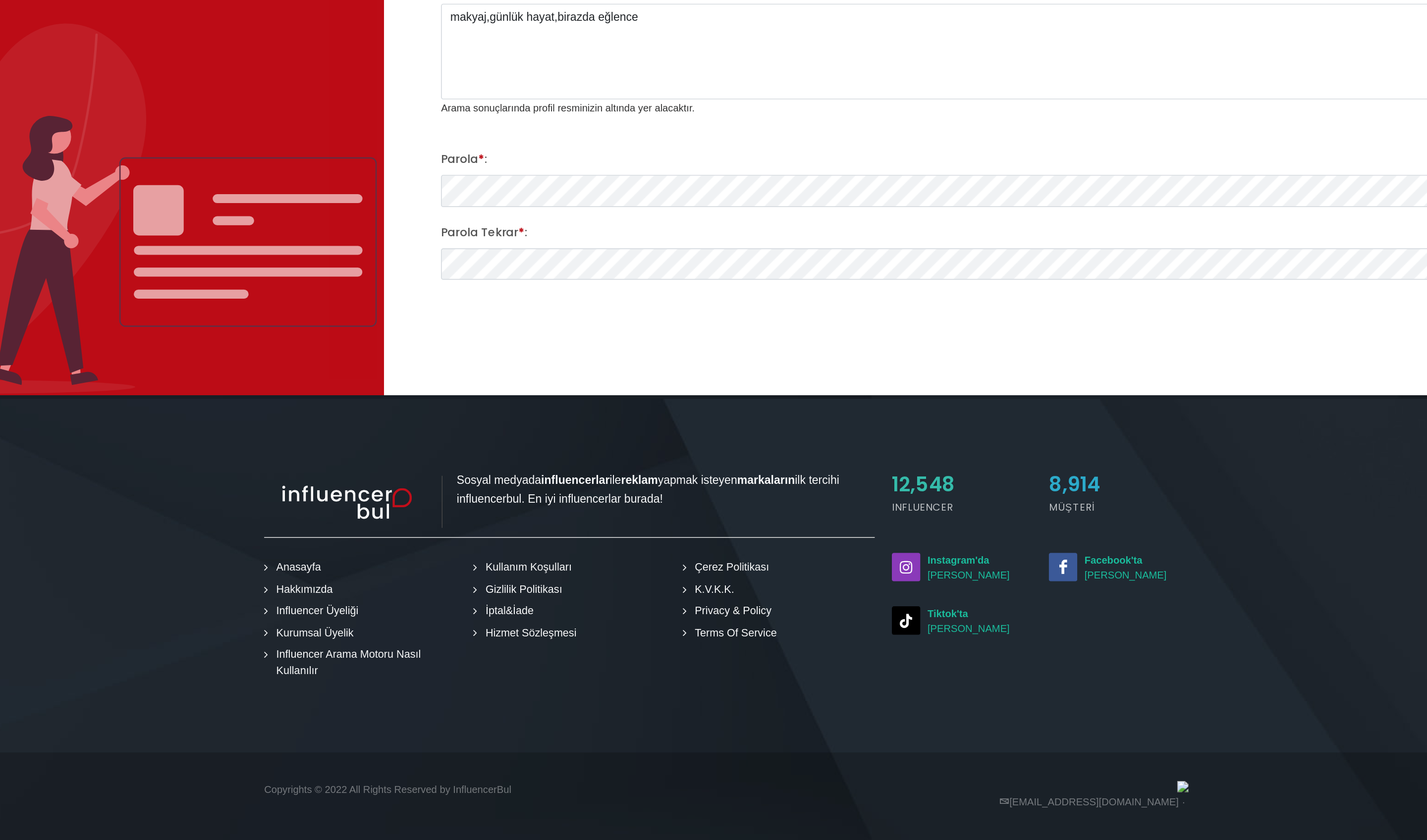
scroll to position [1239, 18]
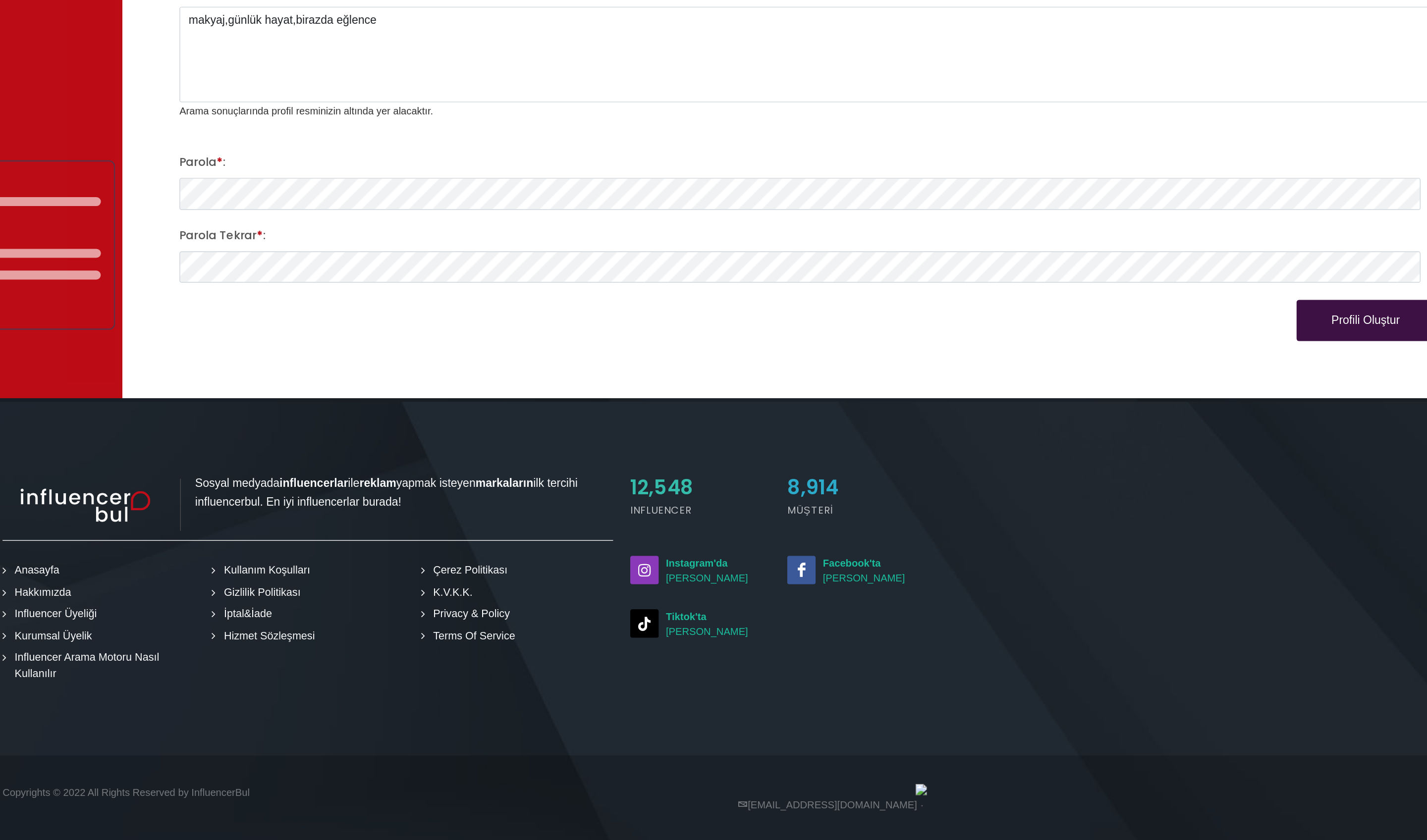
click at [626, 370] on button "Profili Oluştur" at bounding box center [1321, 477] width 96 height 29
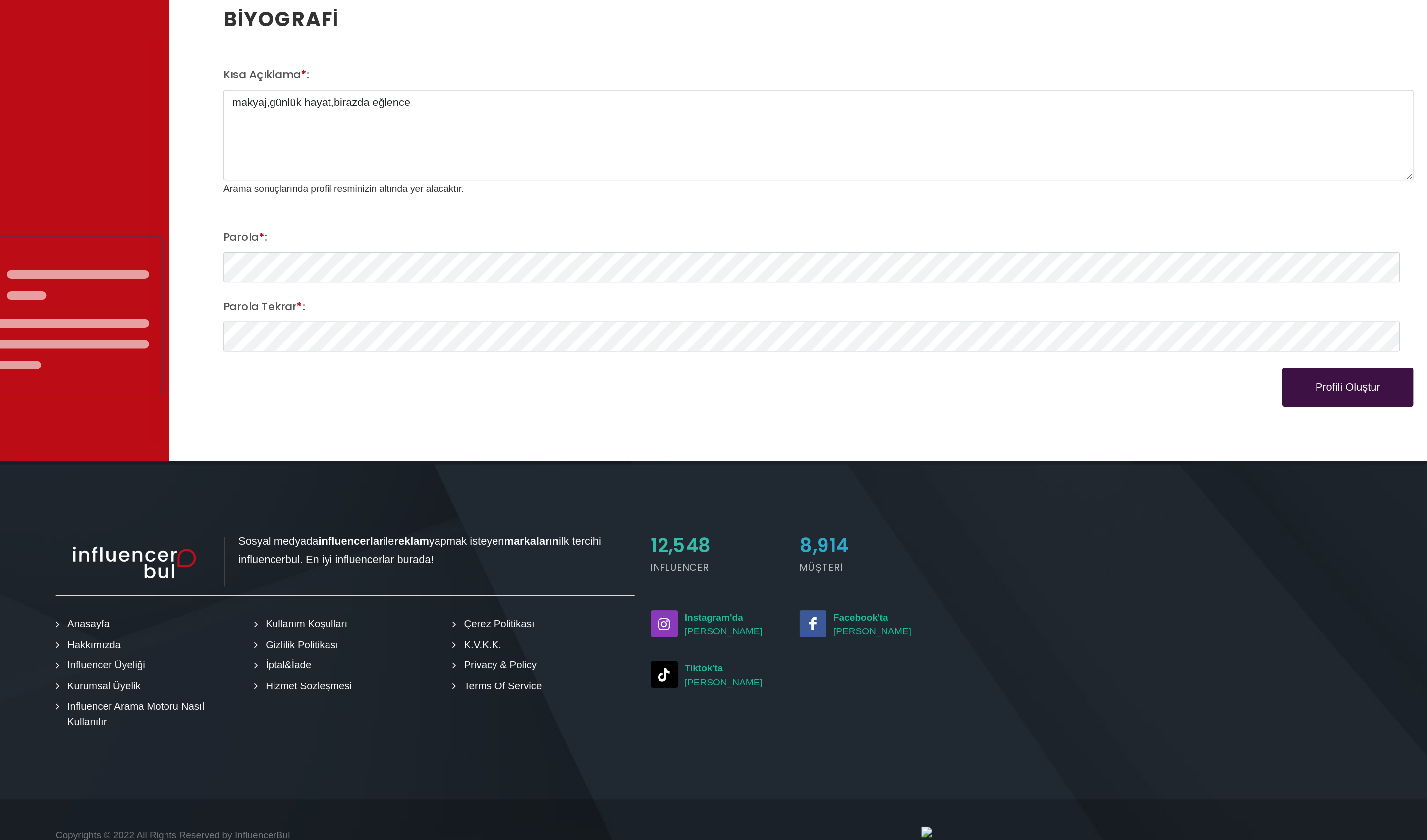
click at [626, 370] on button "Profili Oluştur" at bounding box center [1308, 477] width 96 height 29
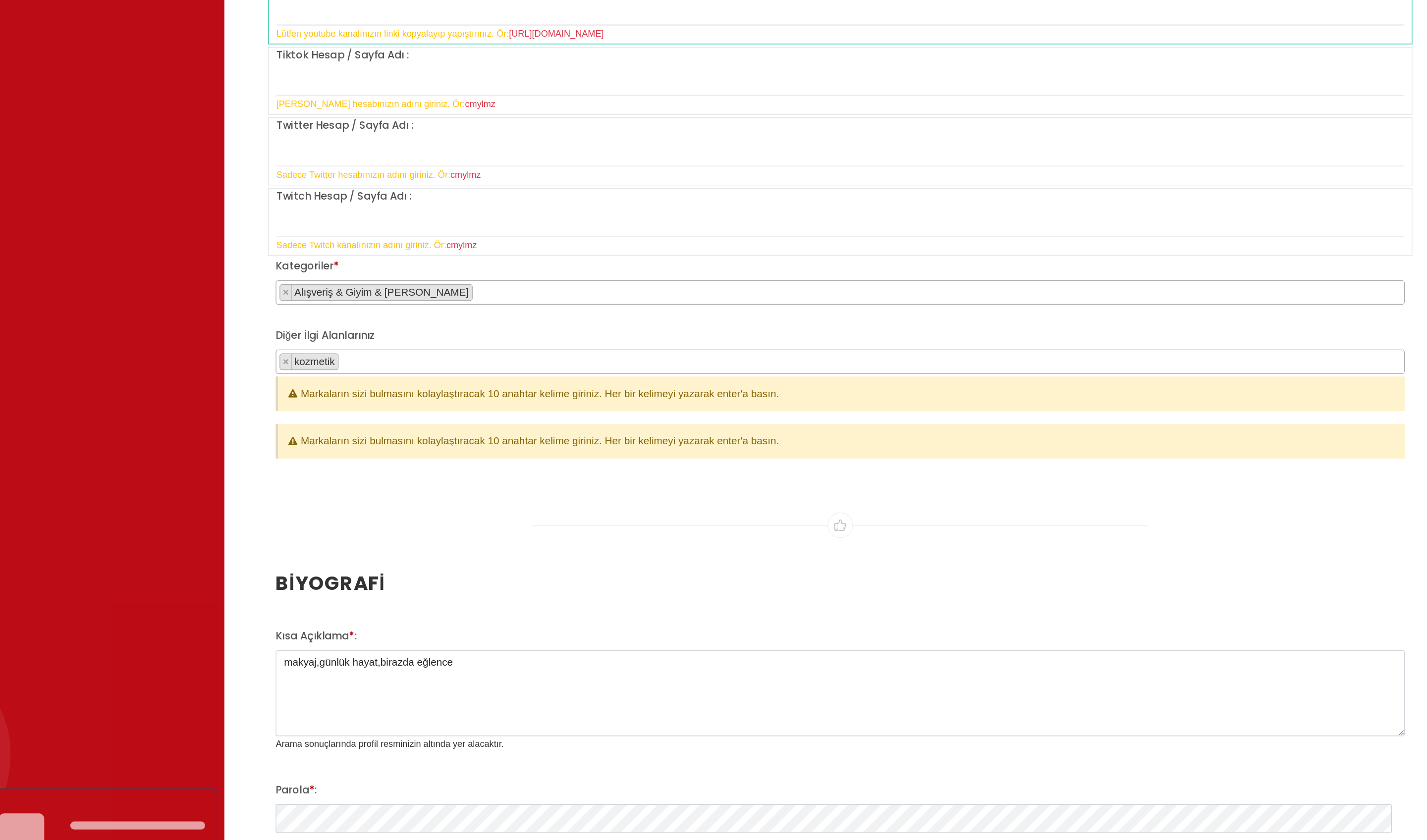
scroll to position [898, 33]
click at [488, 284] on span "×" at bounding box center [490, 280] width 5 height 9
select select
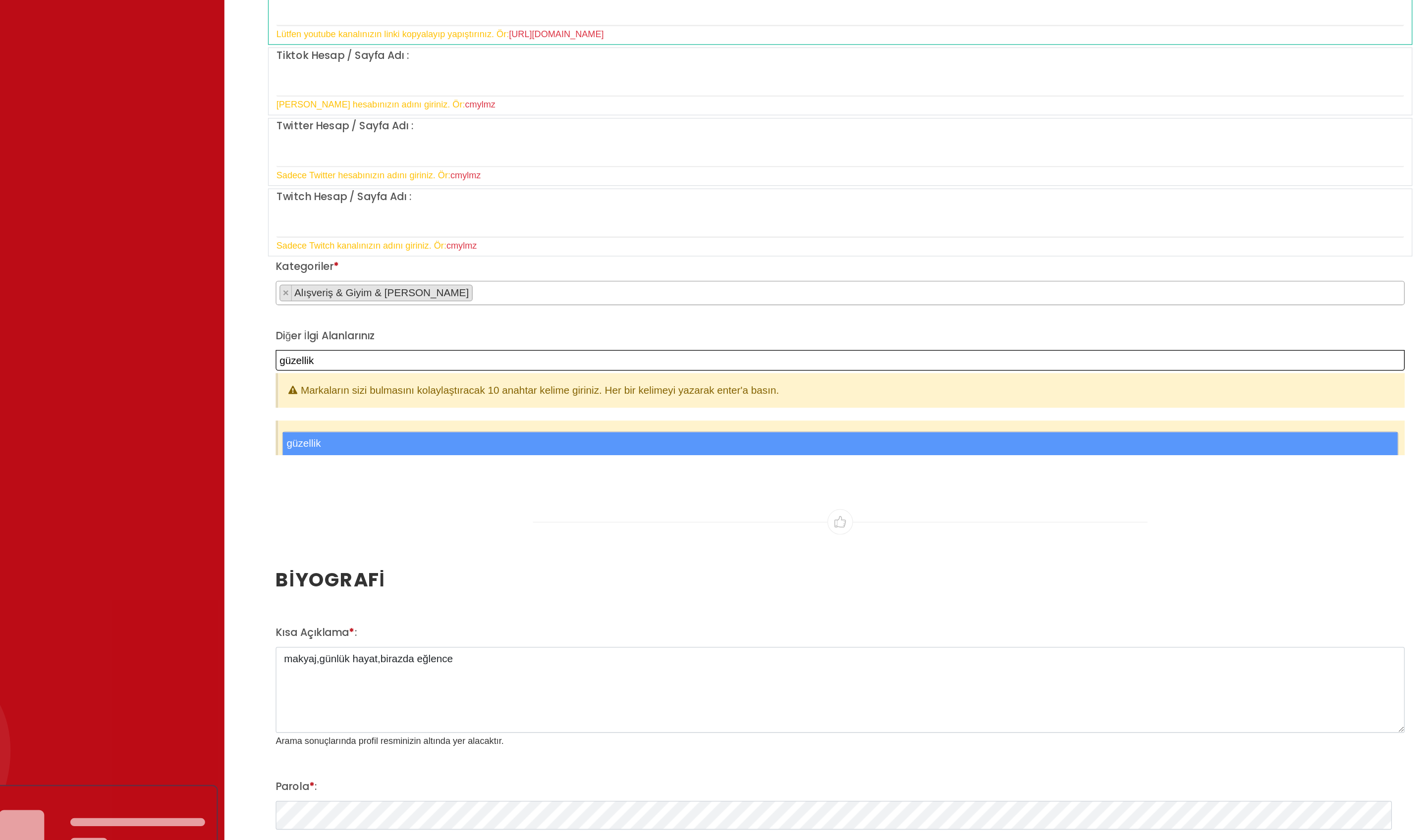
type textarea "güzellik"
select select "güzellik"
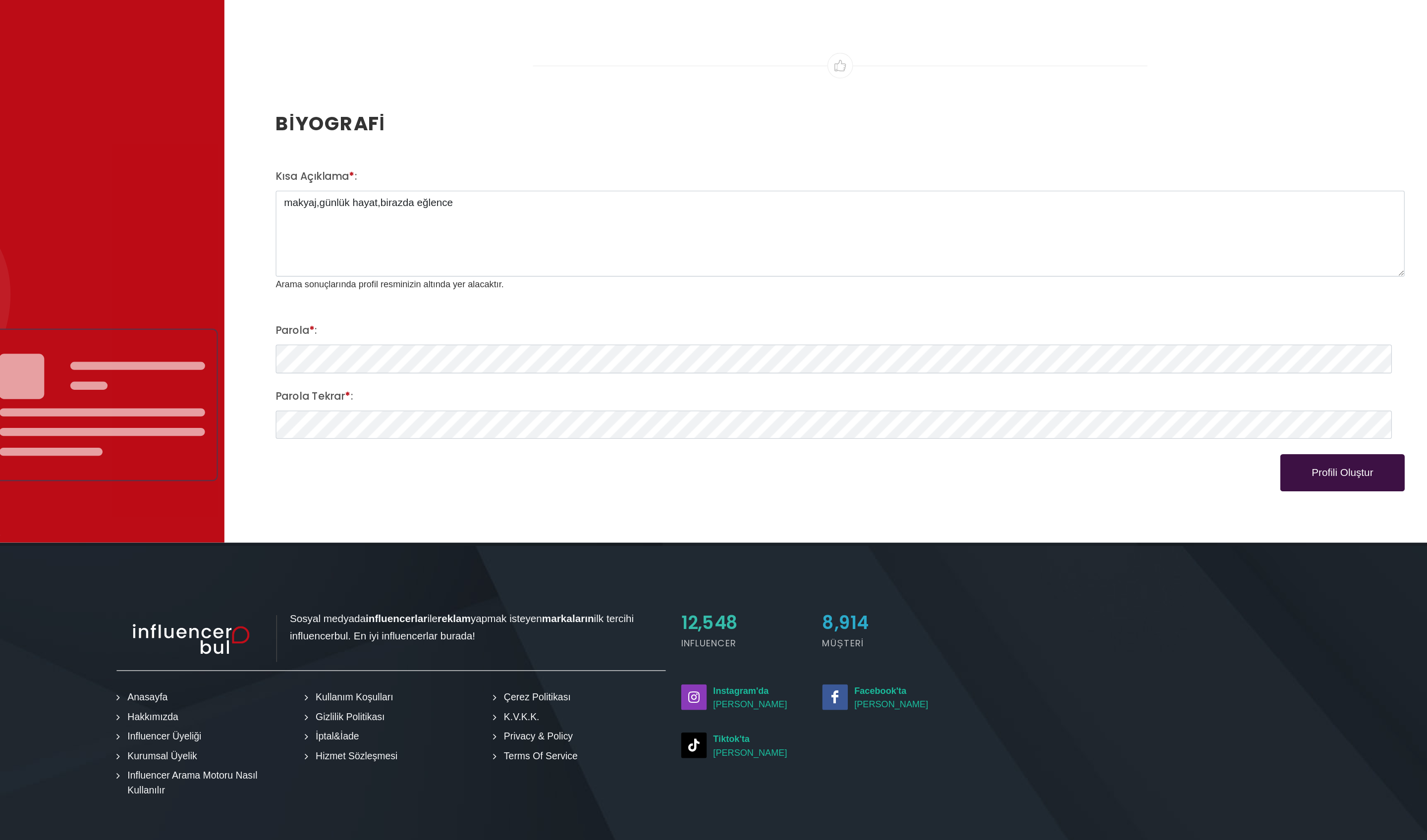
scroll to position [1068, 33]
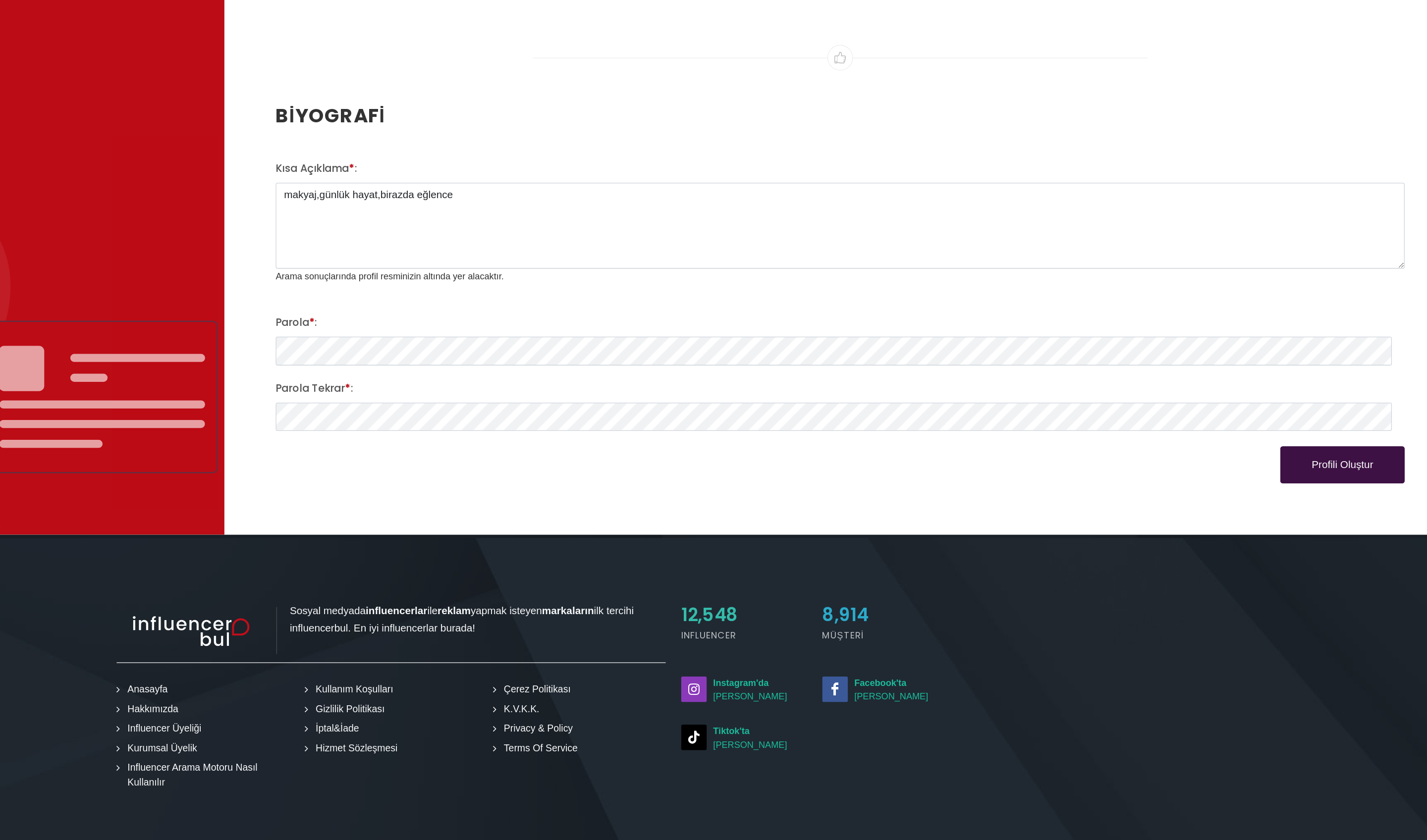
click at [626, 370] on button "Profili Oluştur" at bounding box center [1307, 550] width 96 height 29
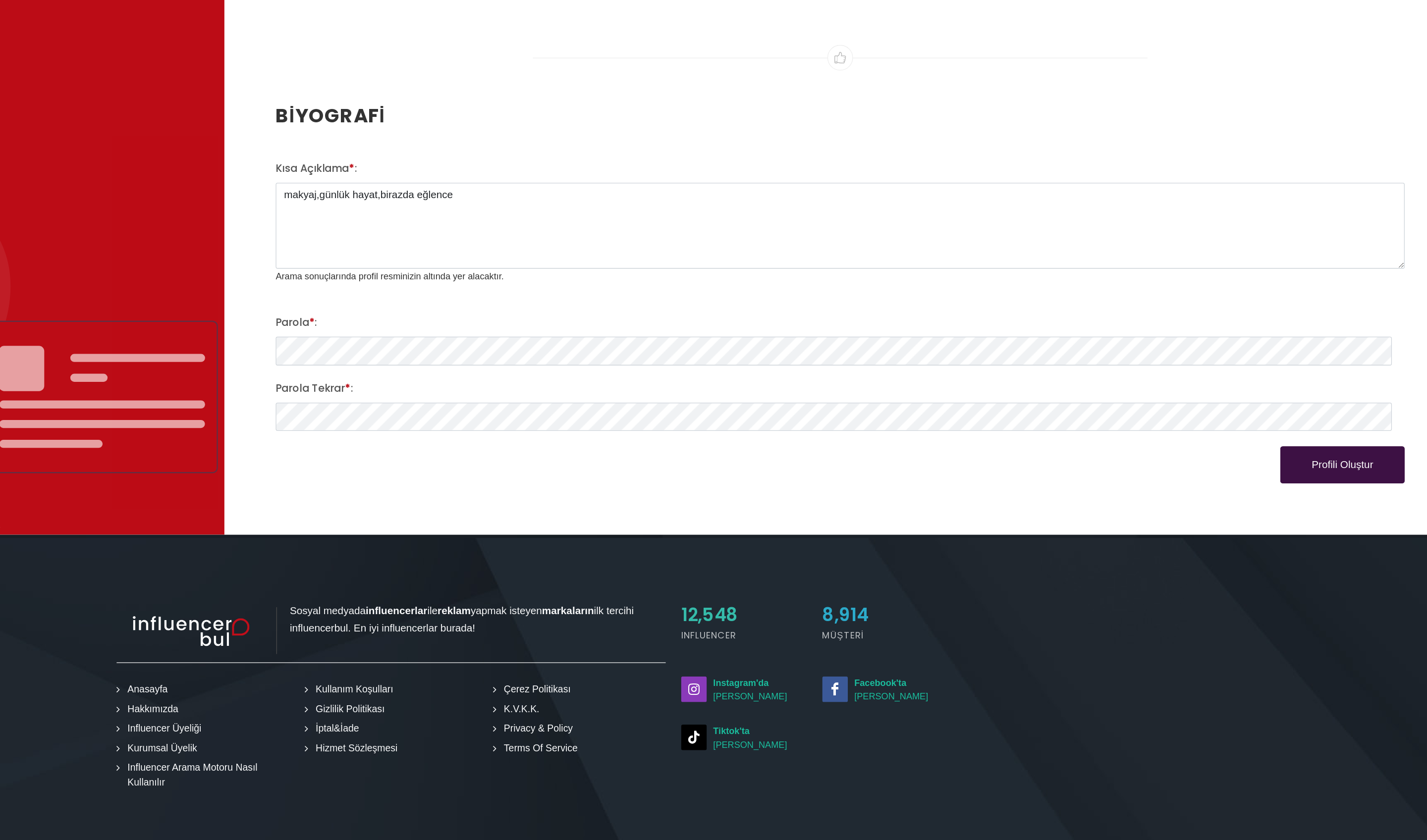
click at [626, 370] on button "Profili Oluştur" at bounding box center [1307, 550] width 96 height 29
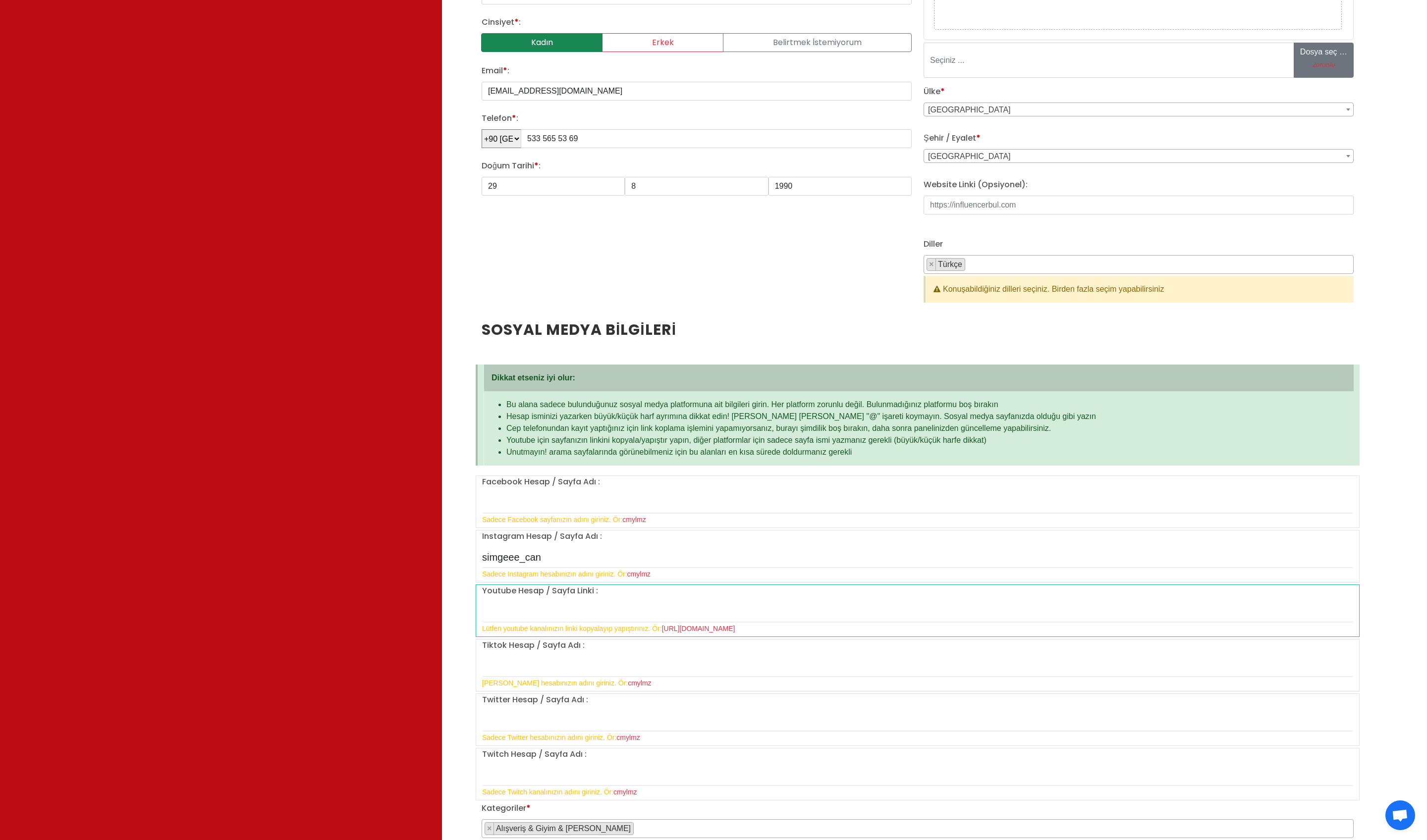
scroll to position [295, 33]
